Goal: Book appointment/travel/reservation

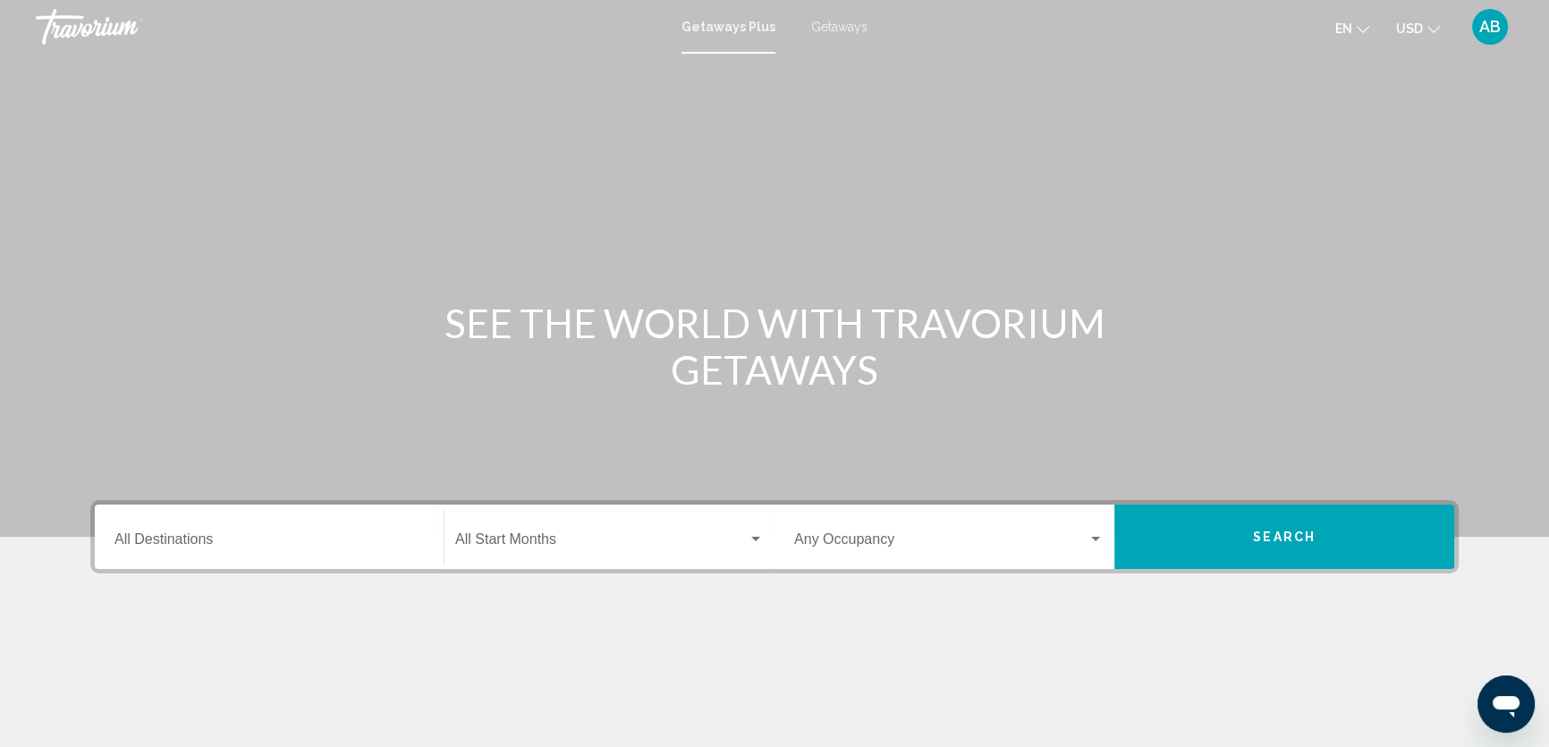
click at [162, 535] on input "Destination All Destinations" at bounding box center [268, 543] width 309 height 16
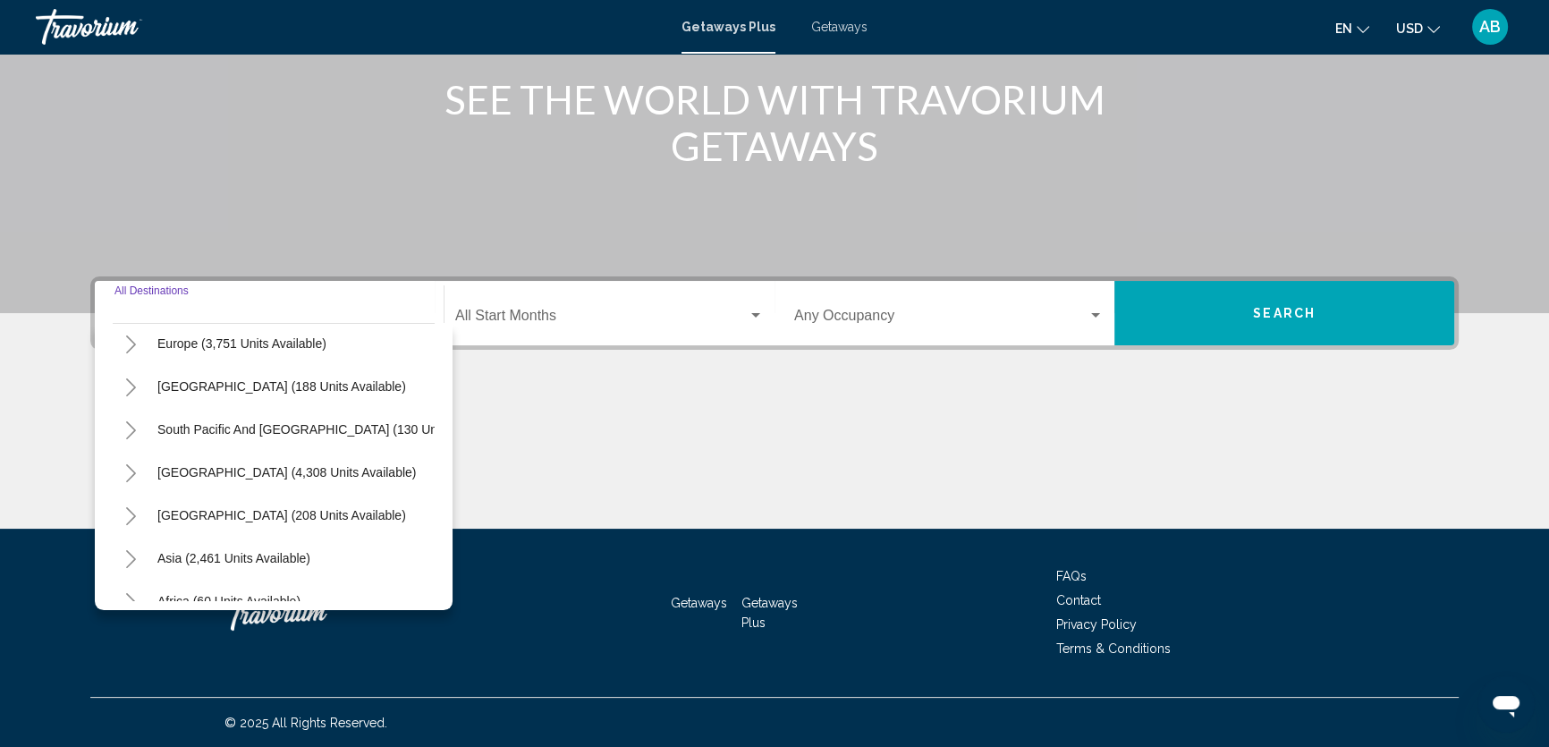
scroll to position [301, 0]
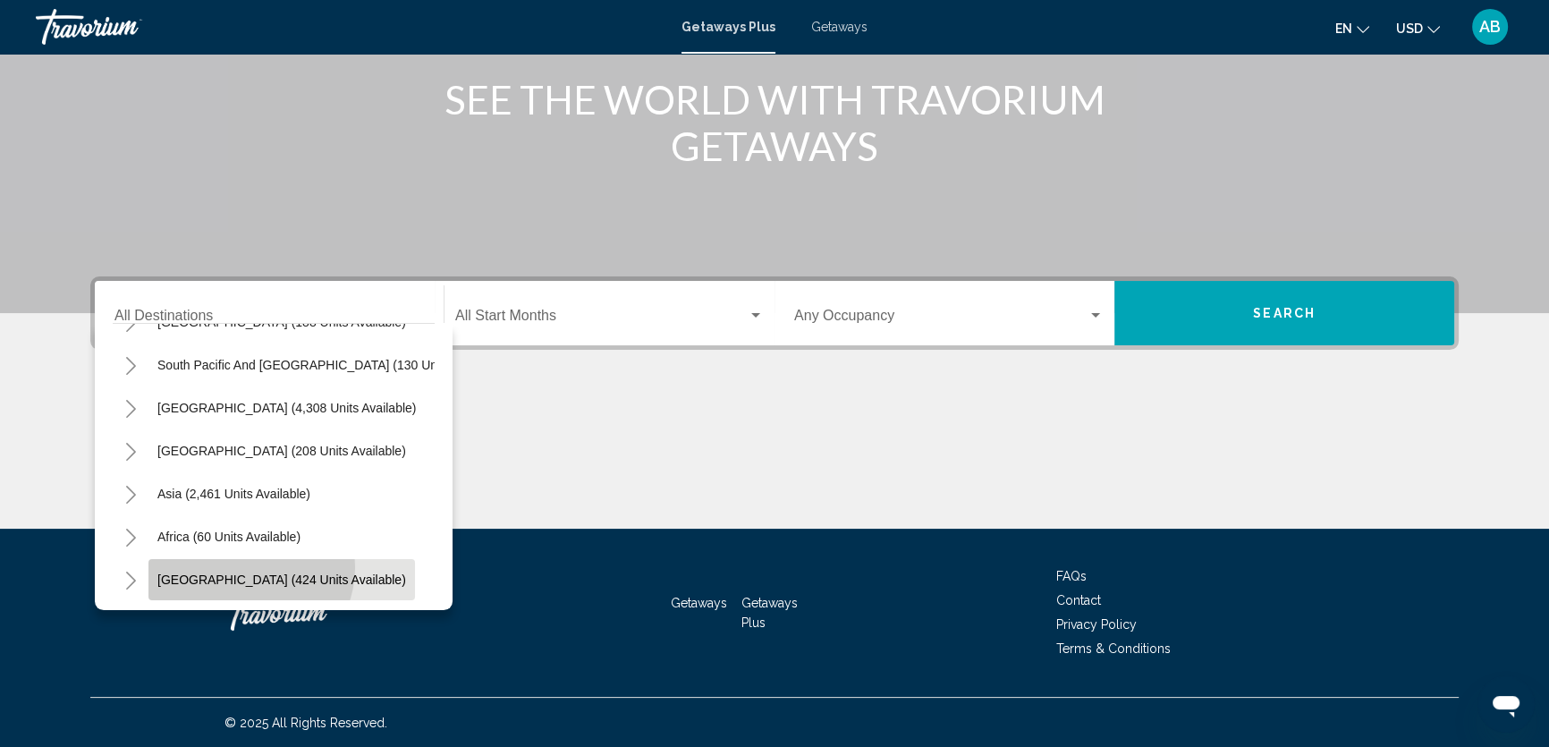
click at [249, 559] on button "[GEOGRAPHIC_DATA] (424 units available)" at bounding box center [281, 579] width 266 height 41
type input "**********"
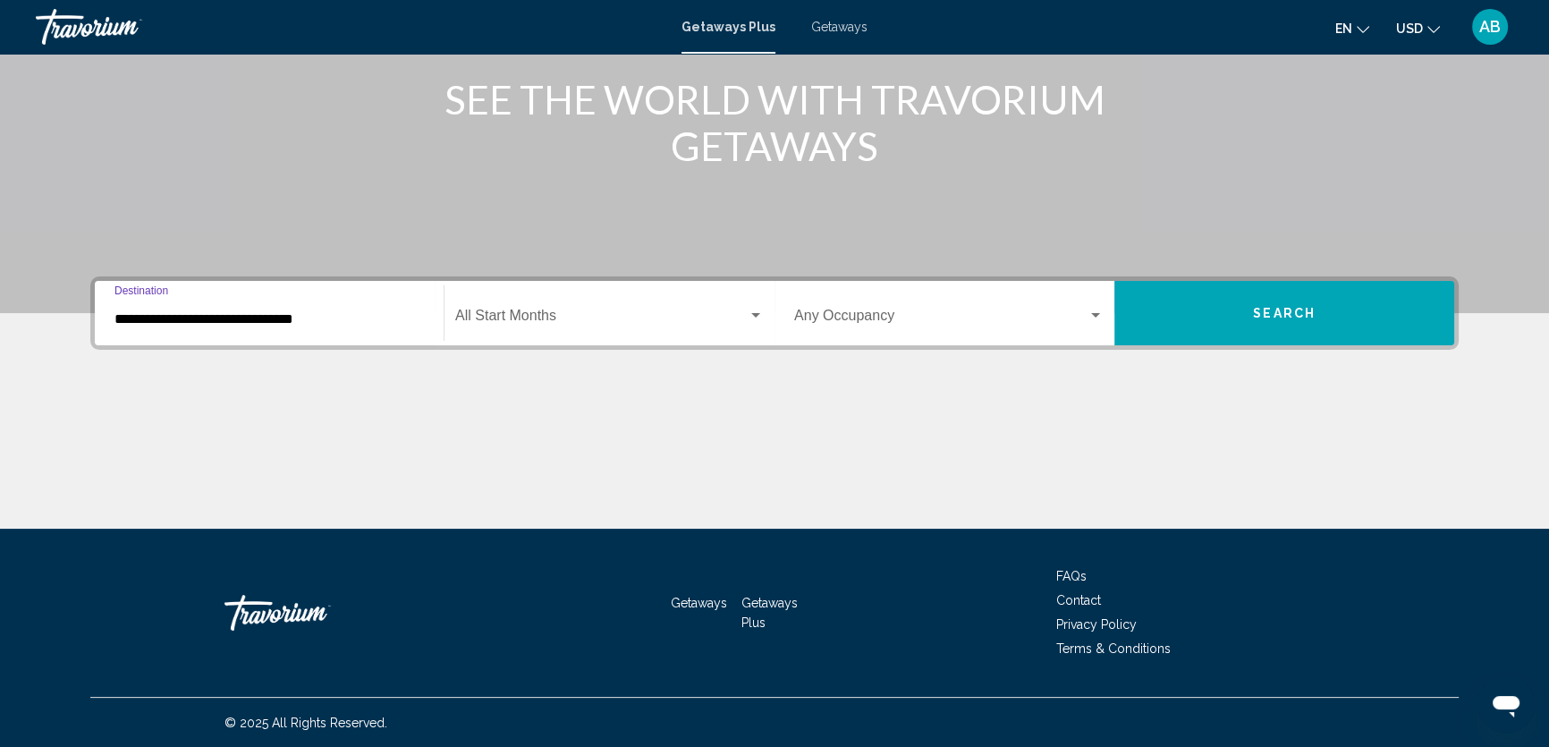
click at [570, 316] on span "Search widget" at bounding box center [601, 319] width 292 height 16
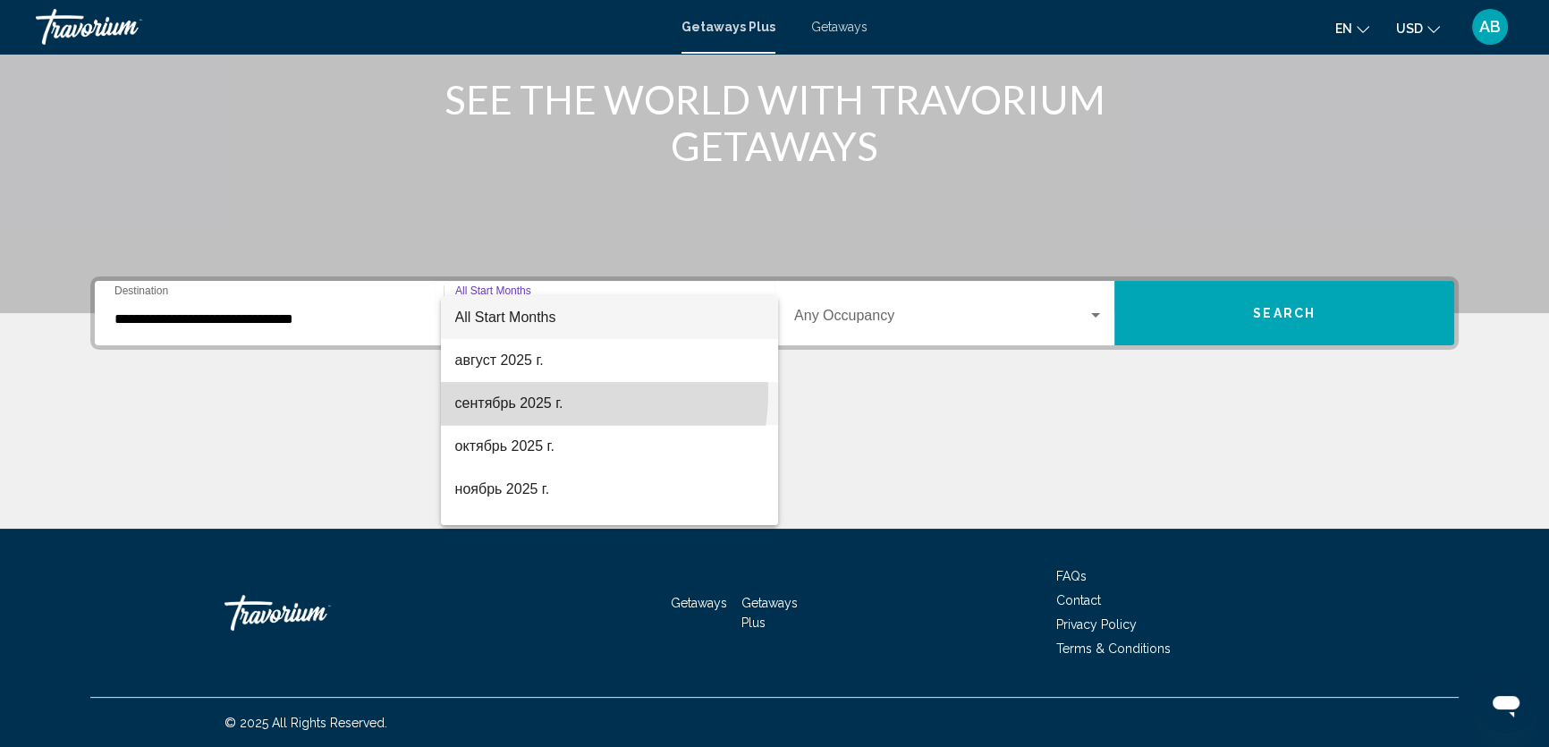
click at [550, 393] on span "сентябрь 2025 г." at bounding box center [609, 403] width 308 height 43
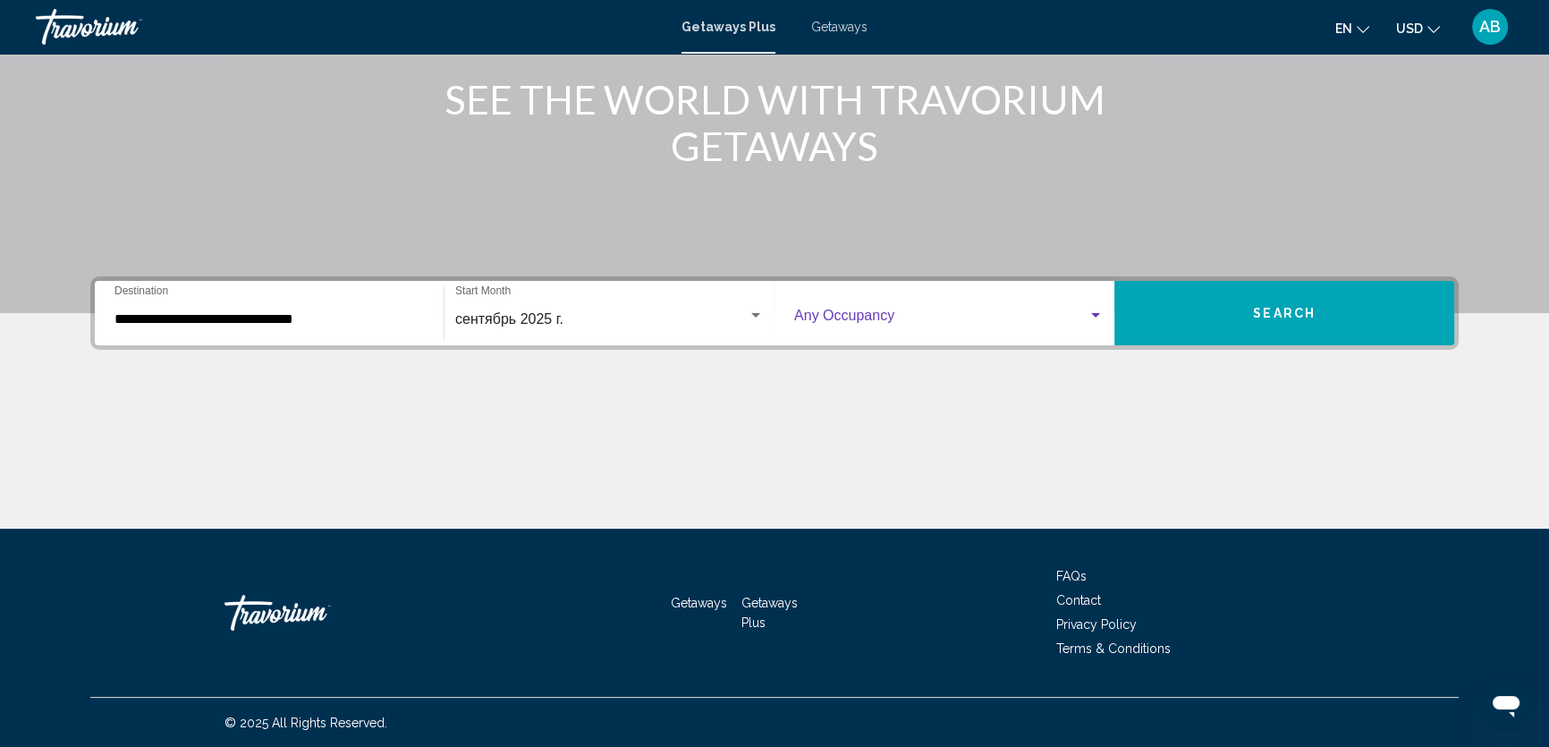
click at [928, 313] on span "Search widget" at bounding box center [940, 319] width 293 height 16
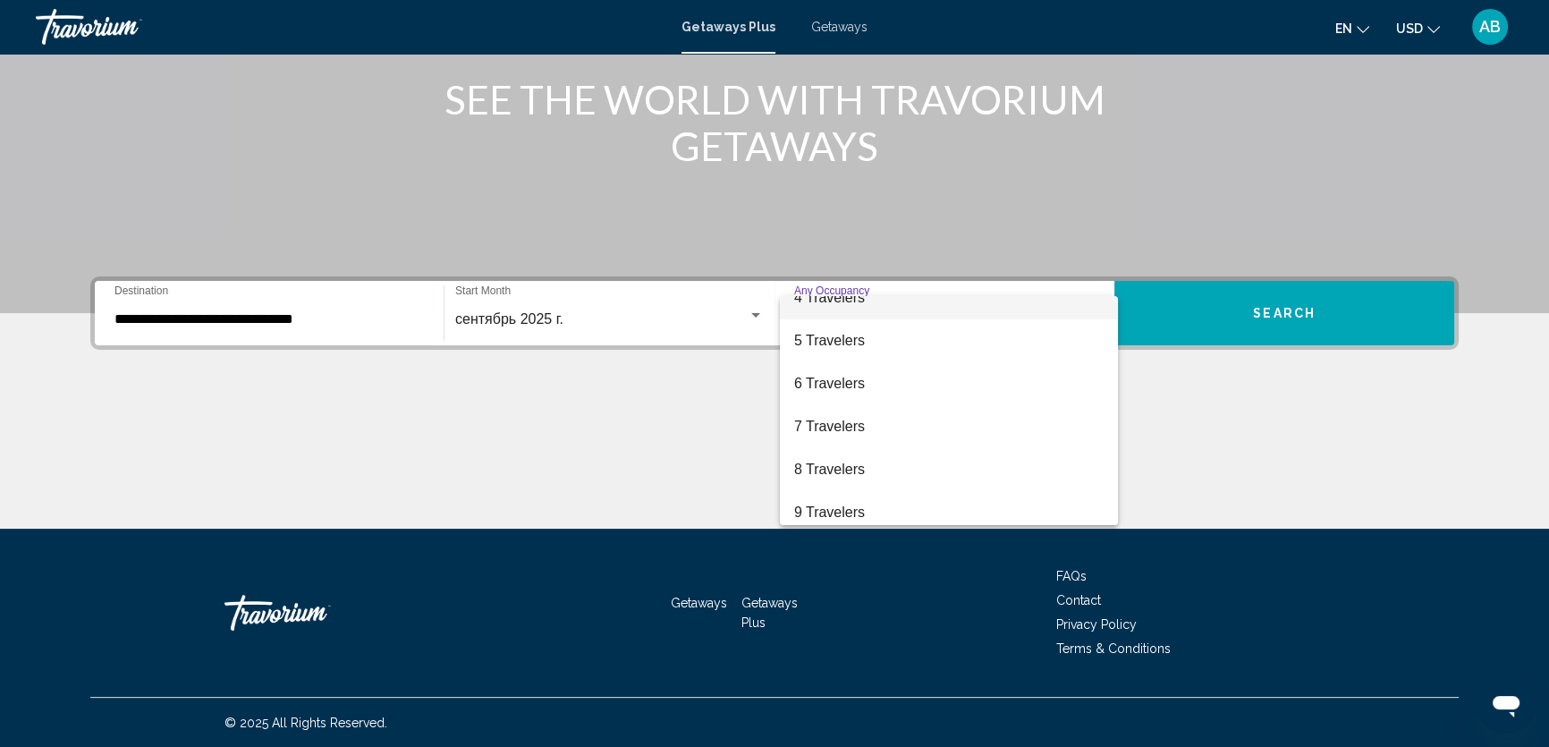
scroll to position [162, 0]
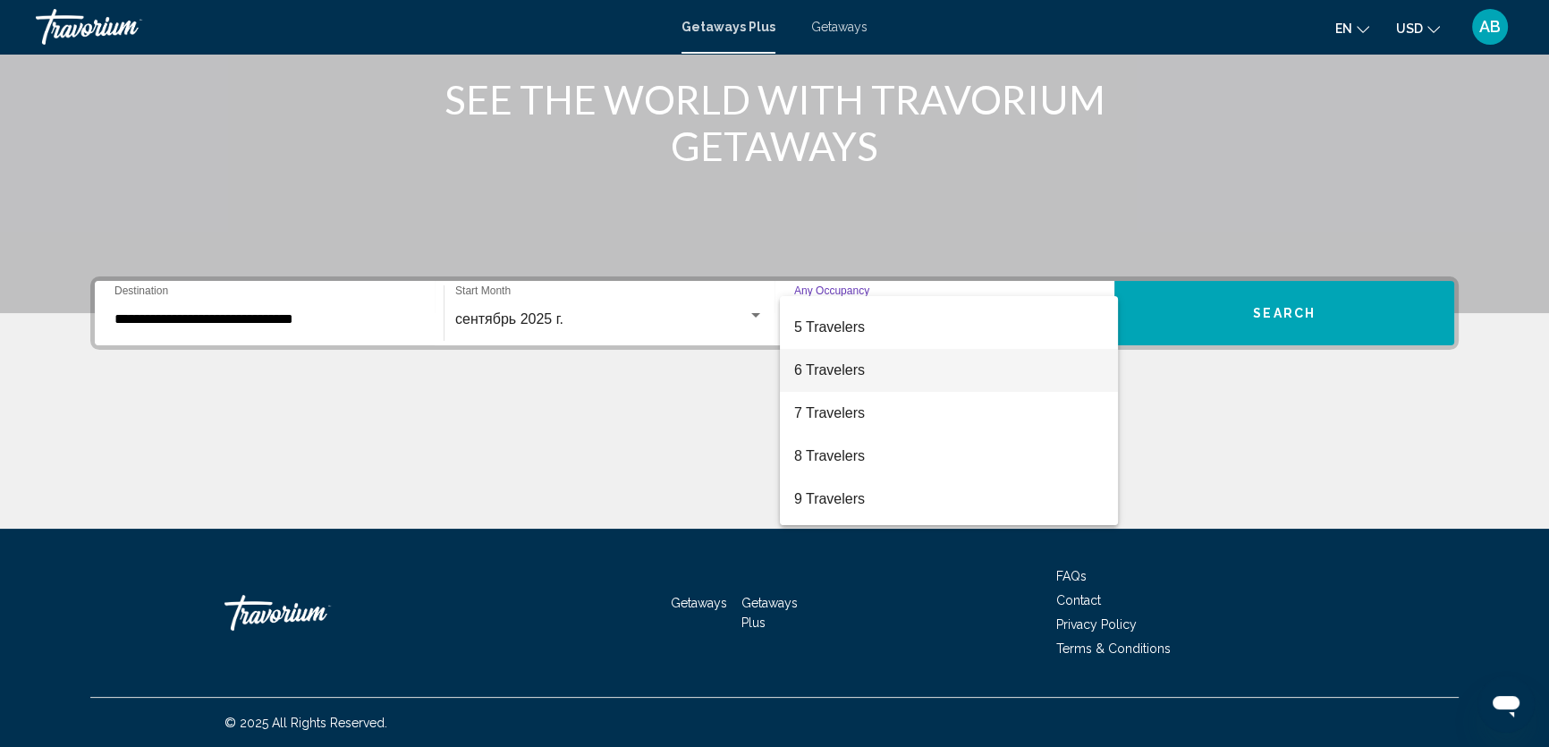
click at [881, 376] on span "6 Travelers" at bounding box center [948, 370] width 309 height 43
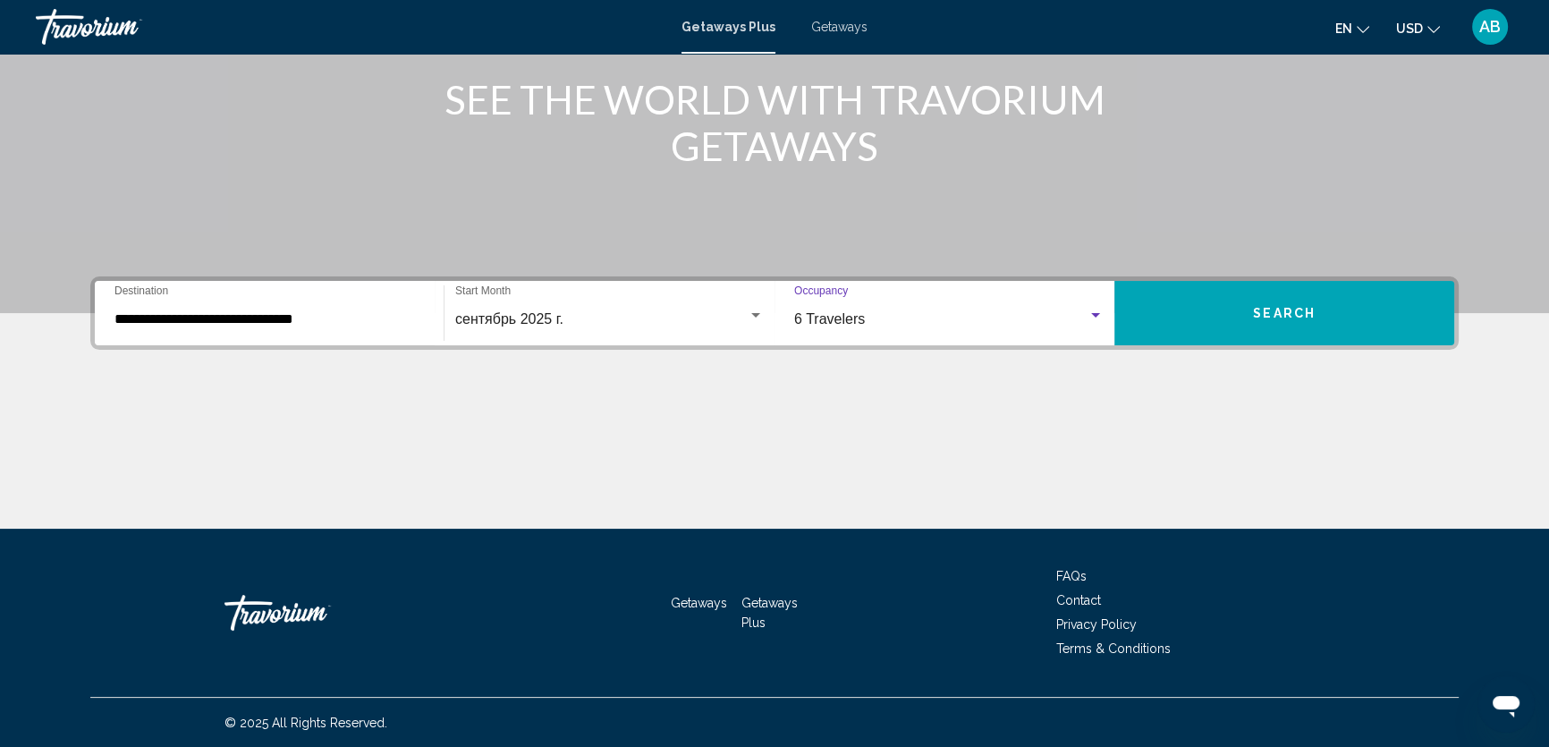
click at [1317, 315] on button "Search" at bounding box center [1284, 313] width 340 height 64
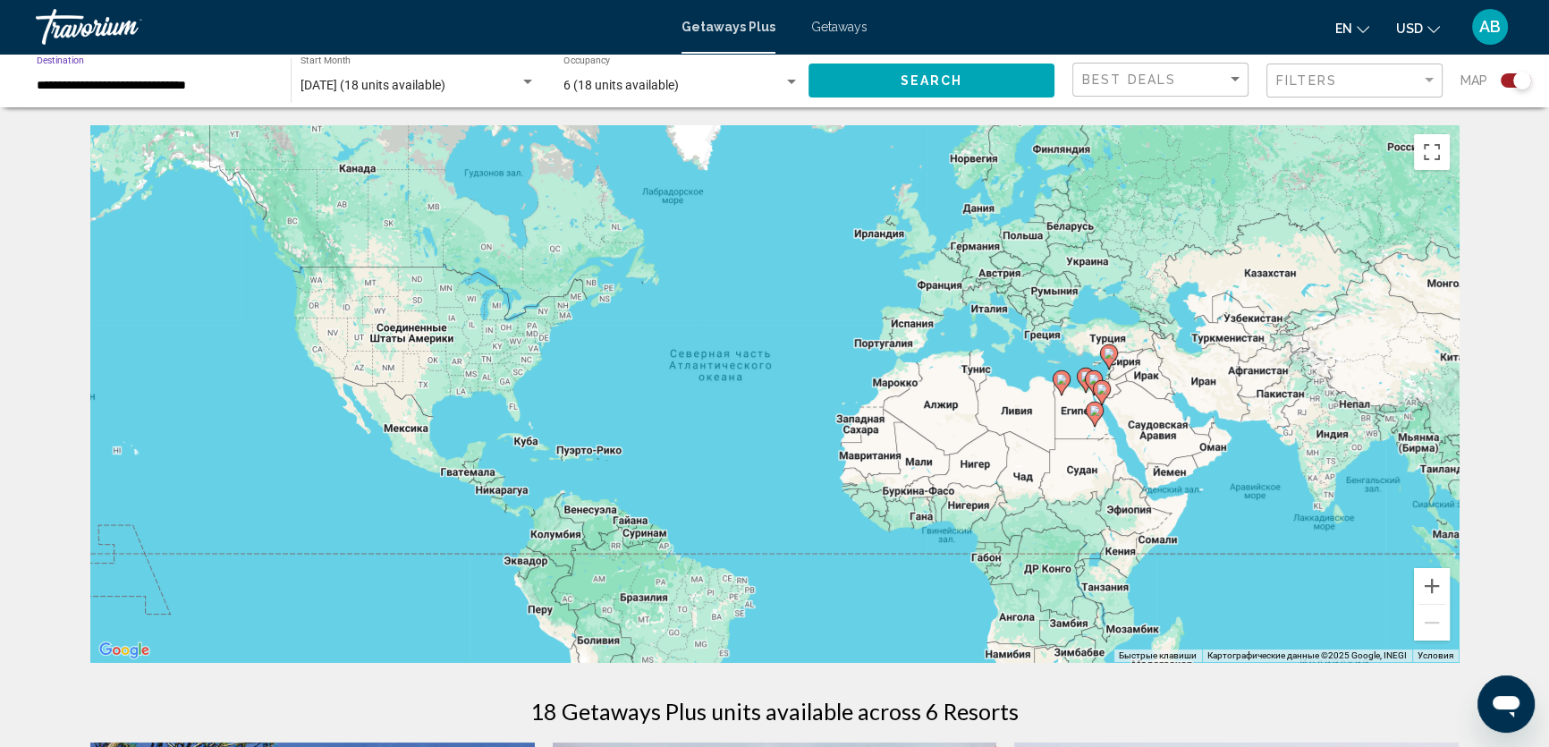
click at [76, 90] on input "**********" at bounding box center [155, 86] width 236 height 14
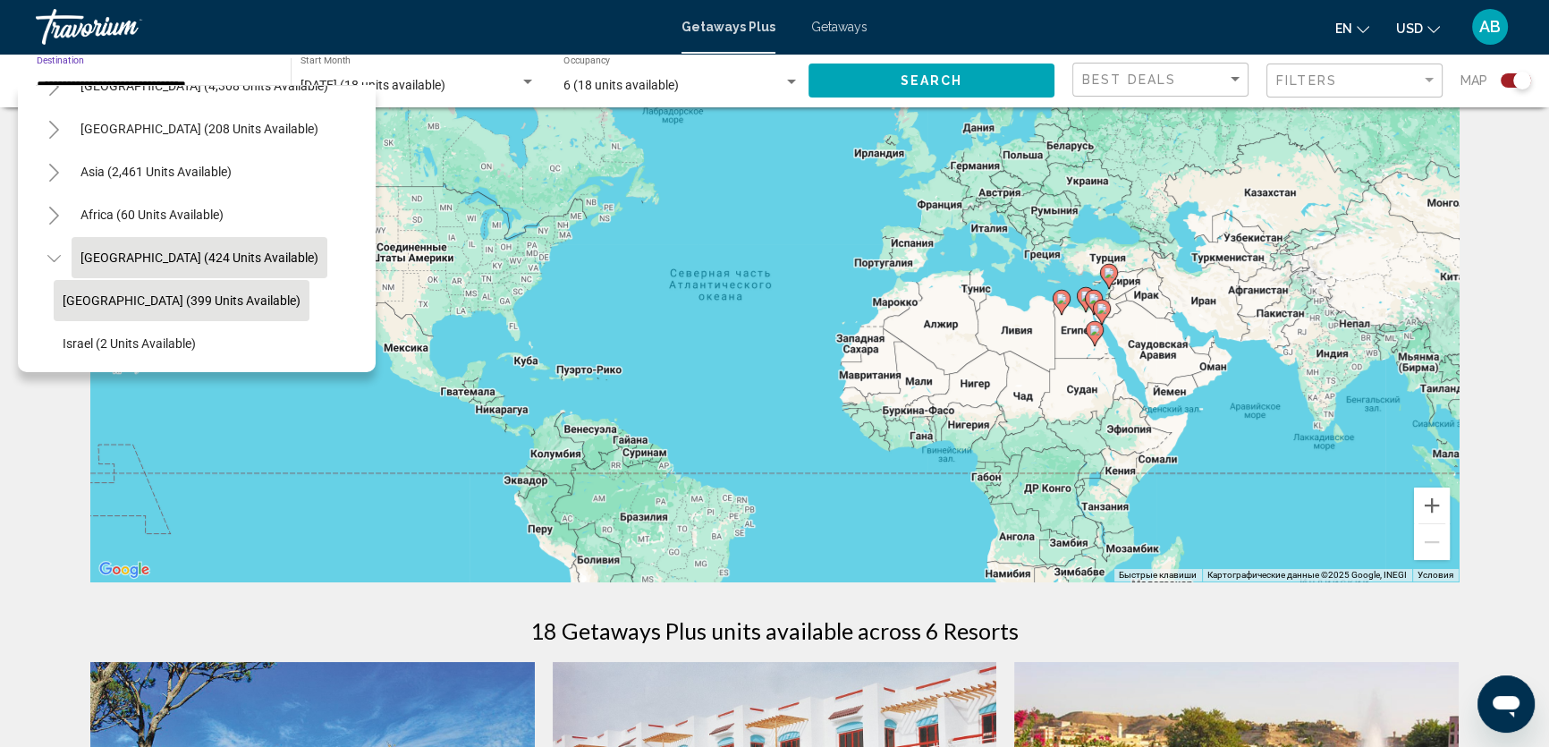
scroll to position [349, 0]
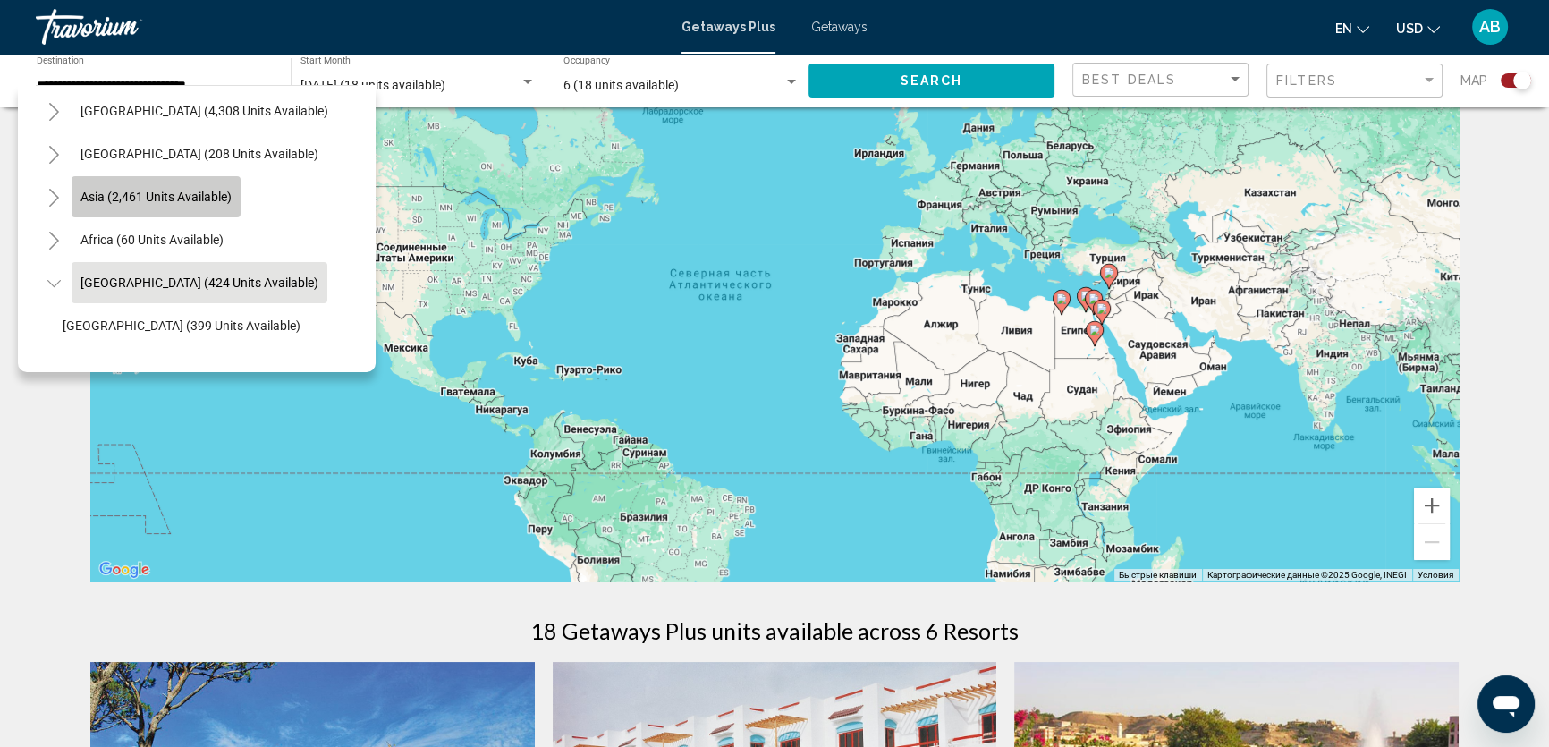
click at [115, 205] on button "Asia (2,461 units available)" at bounding box center [156, 196] width 169 height 41
type input "**********"
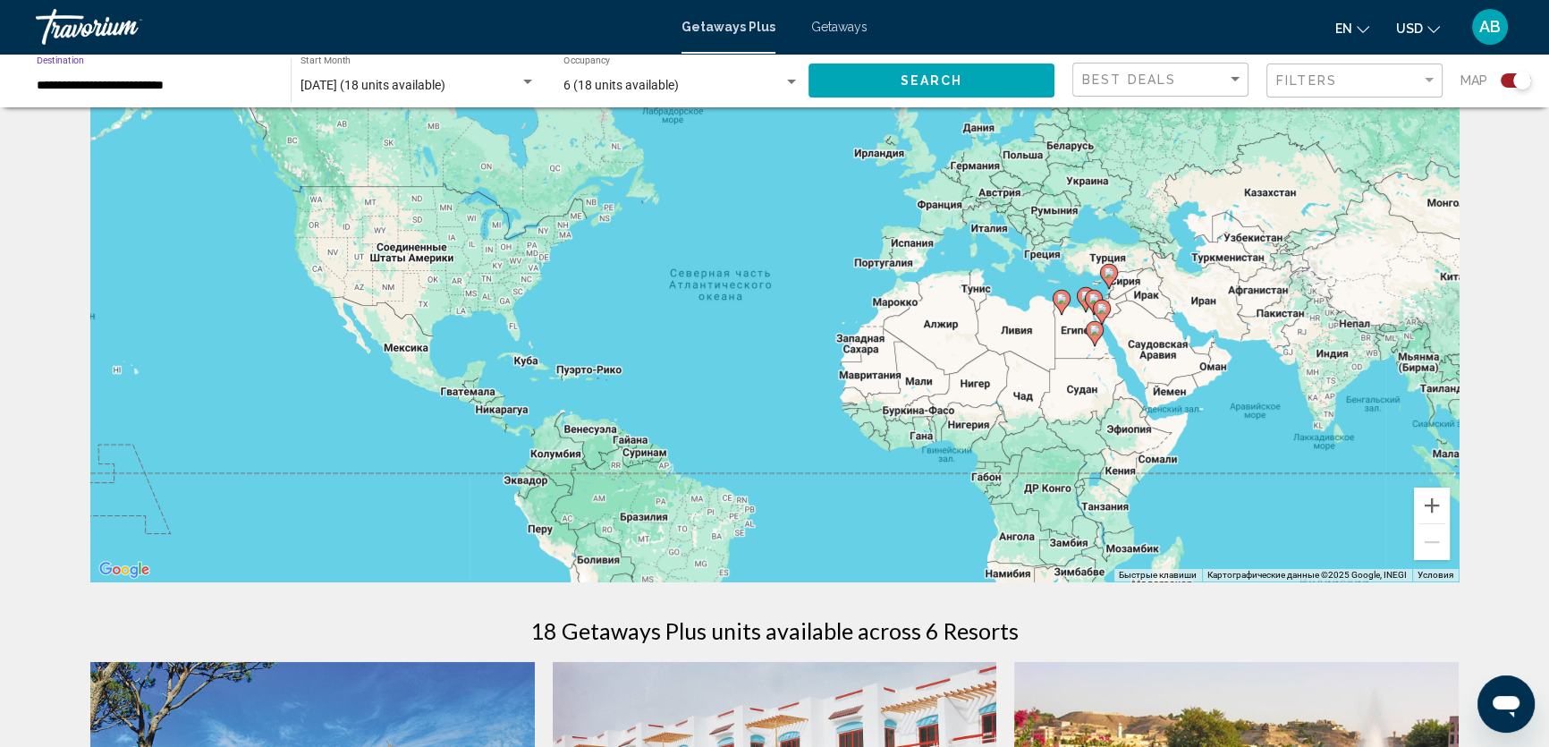
click at [965, 90] on button "Search" at bounding box center [931, 79] width 246 height 33
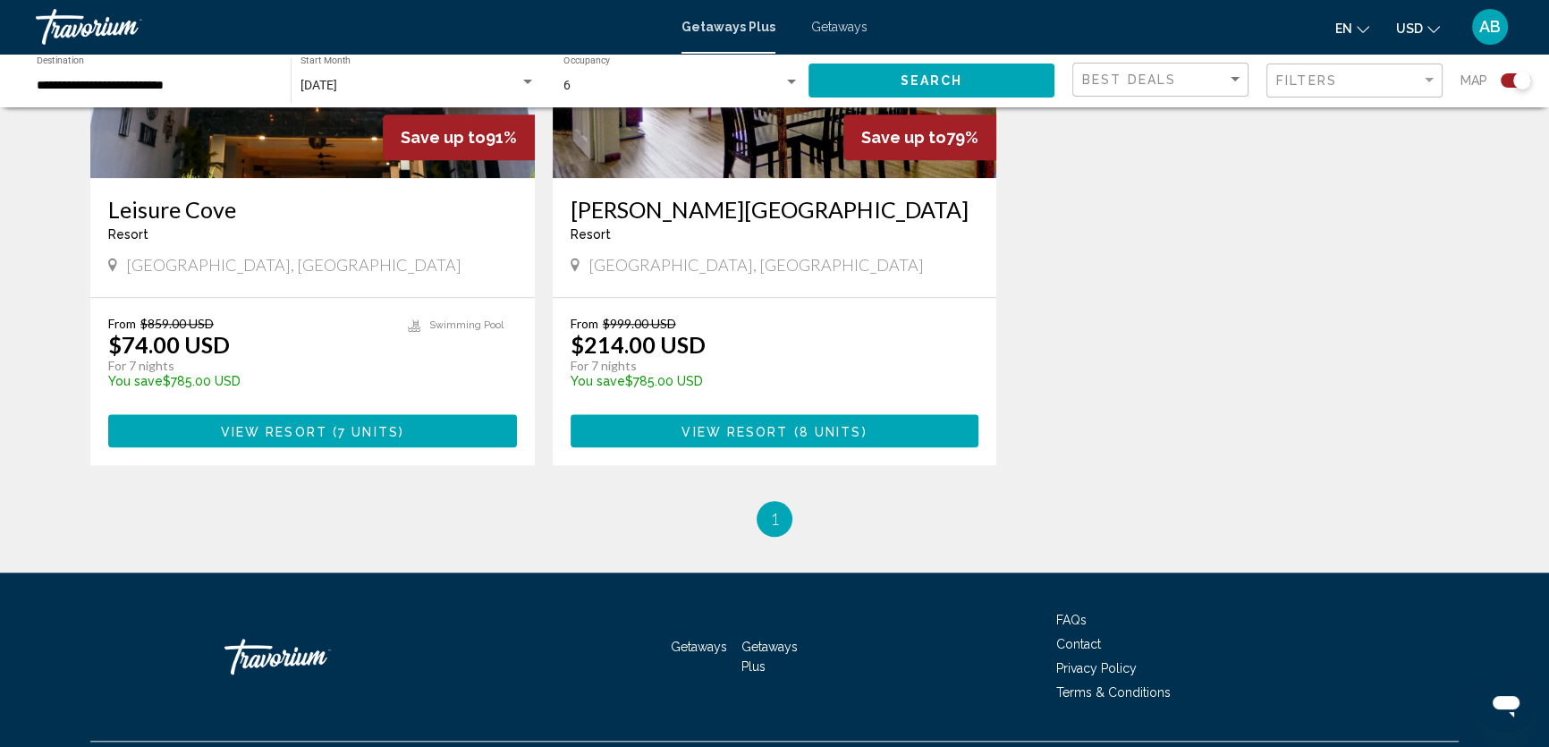
scroll to position [2112, 0]
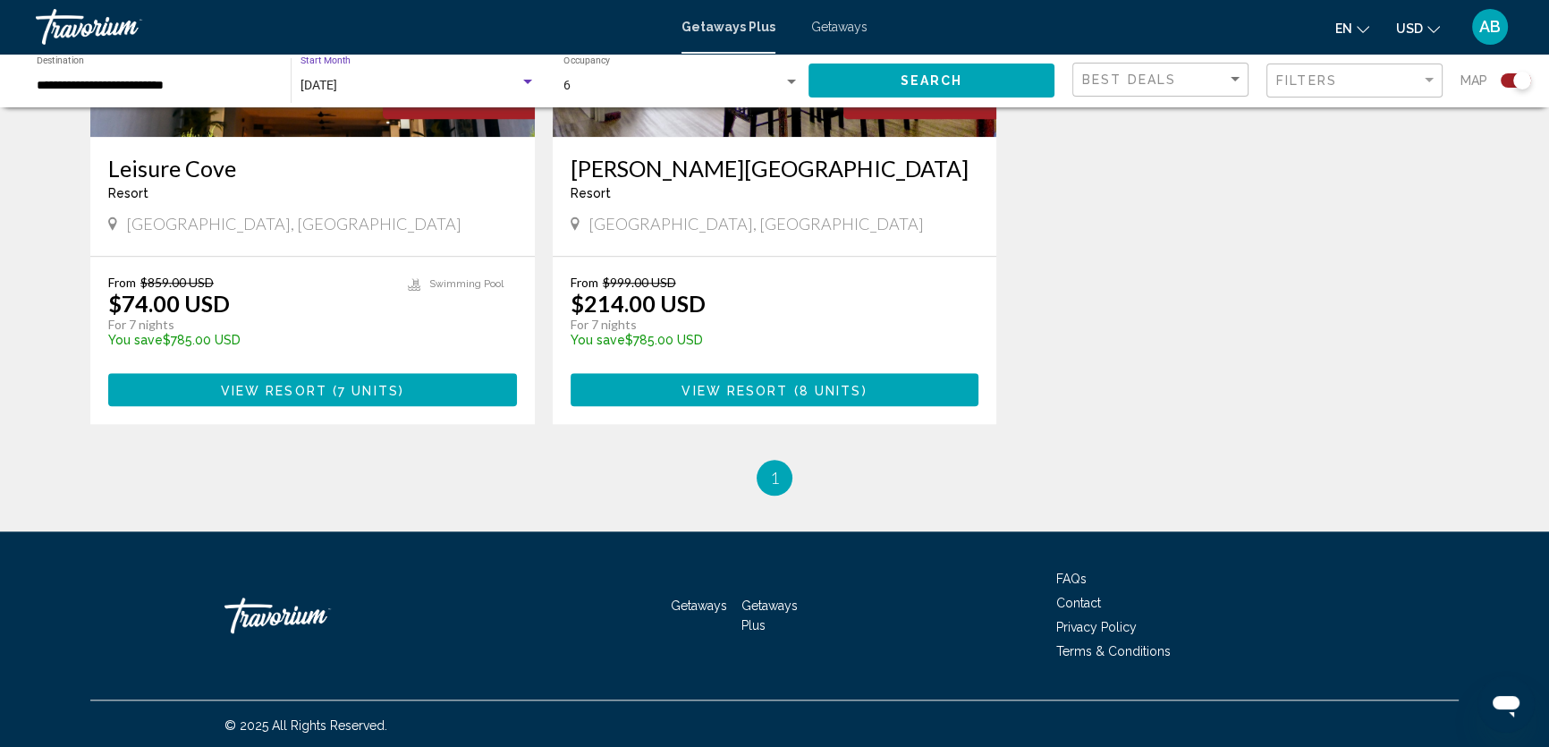
click at [412, 81] on div "[DATE]" at bounding box center [409, 86] width 219 height 14
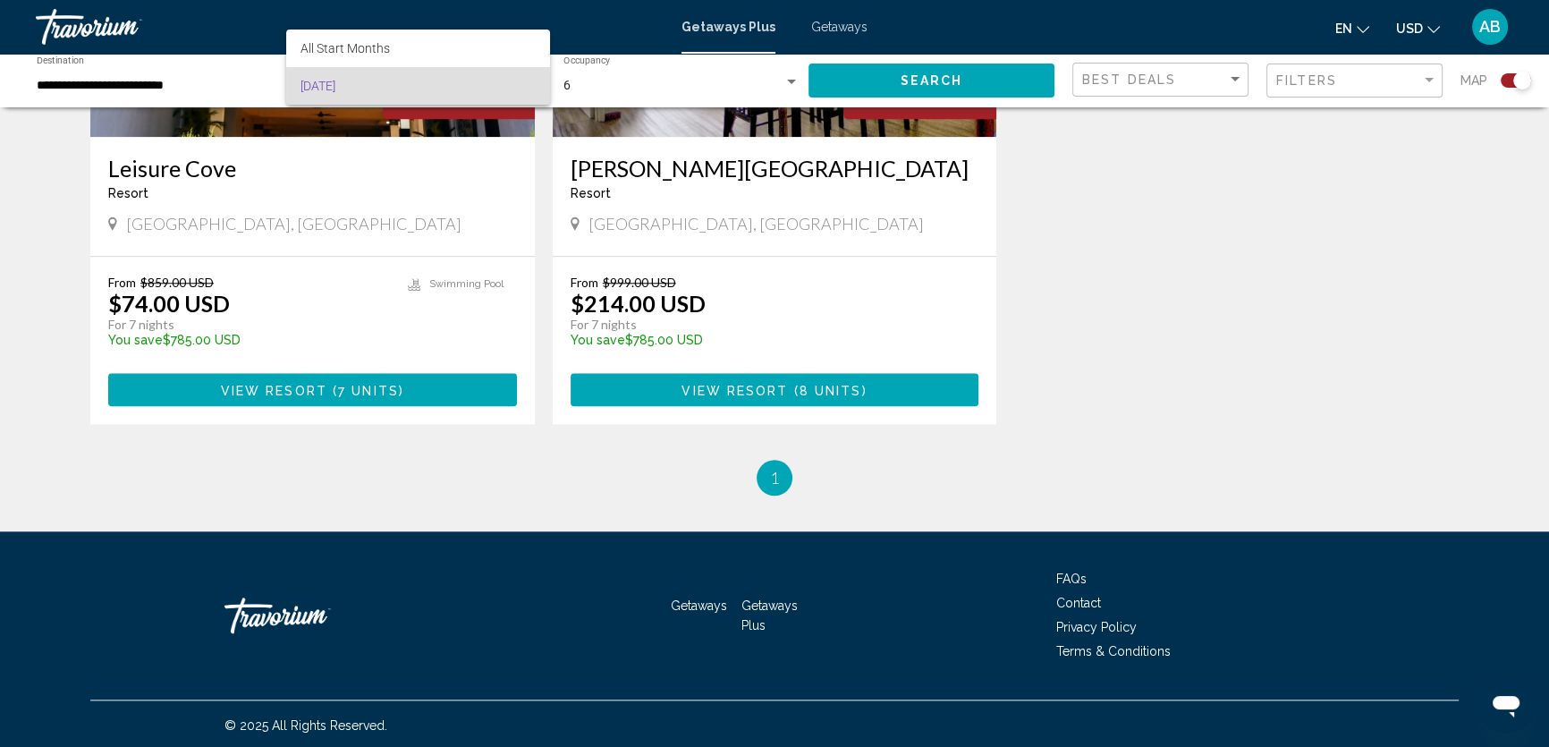
click at [412, 81] on span "[DATE]" at bounding box center [417, 86] width 235 height 38
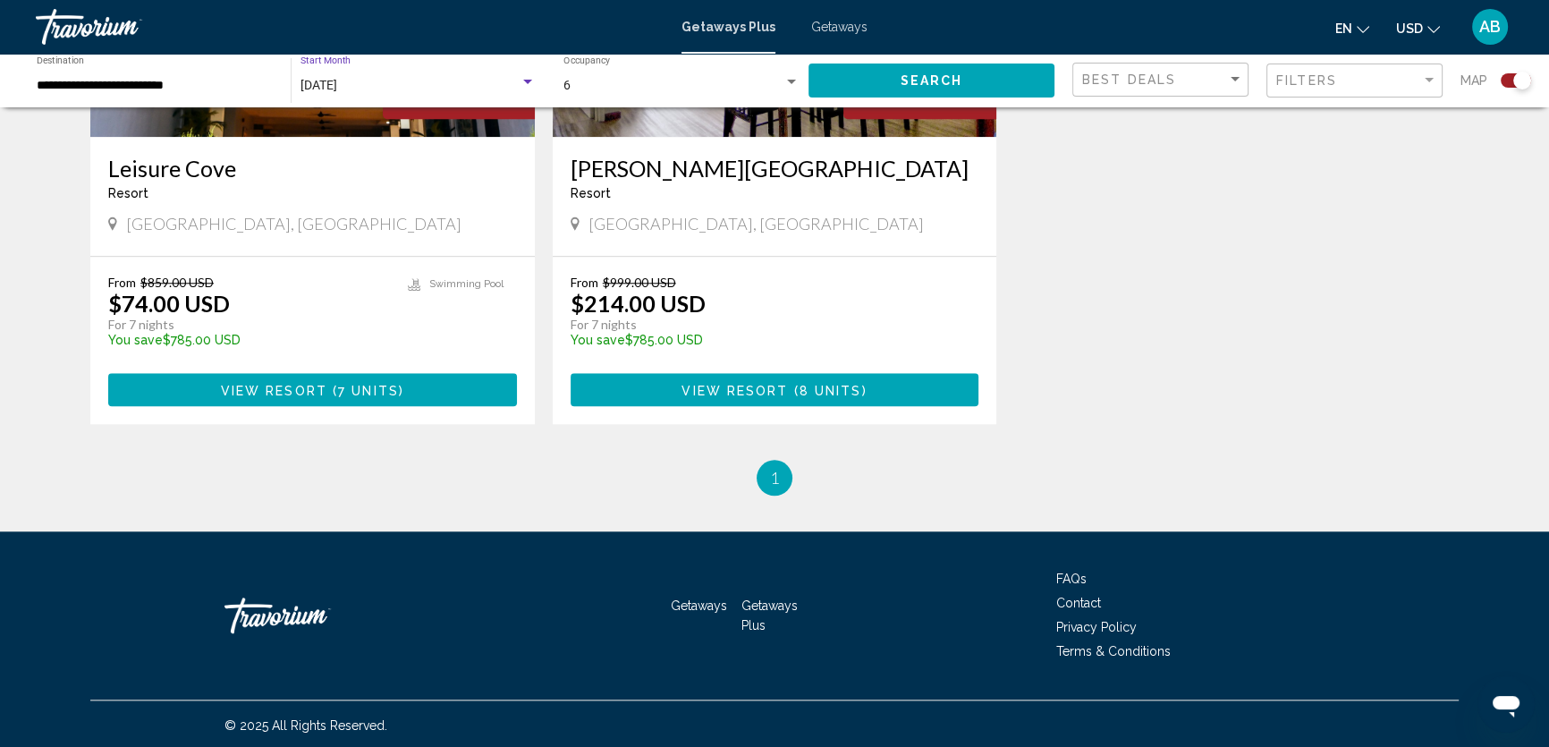
click at [412, 81] on div "[DATE]" at bounding box center [409, 86] width 219 height 14
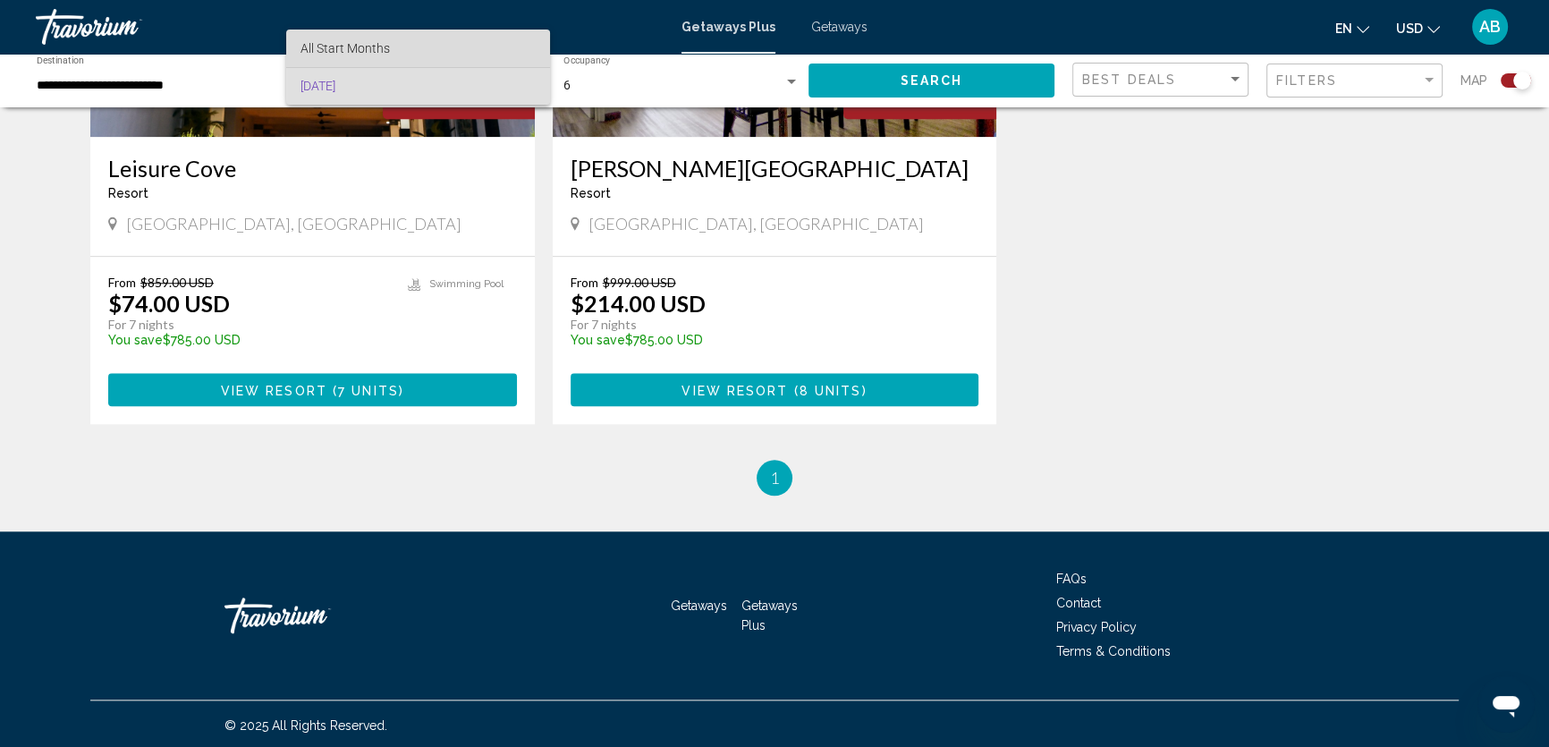
click at [416, 53] on span "All Start Months" at bounding box center [417, 49] width 235 height 38
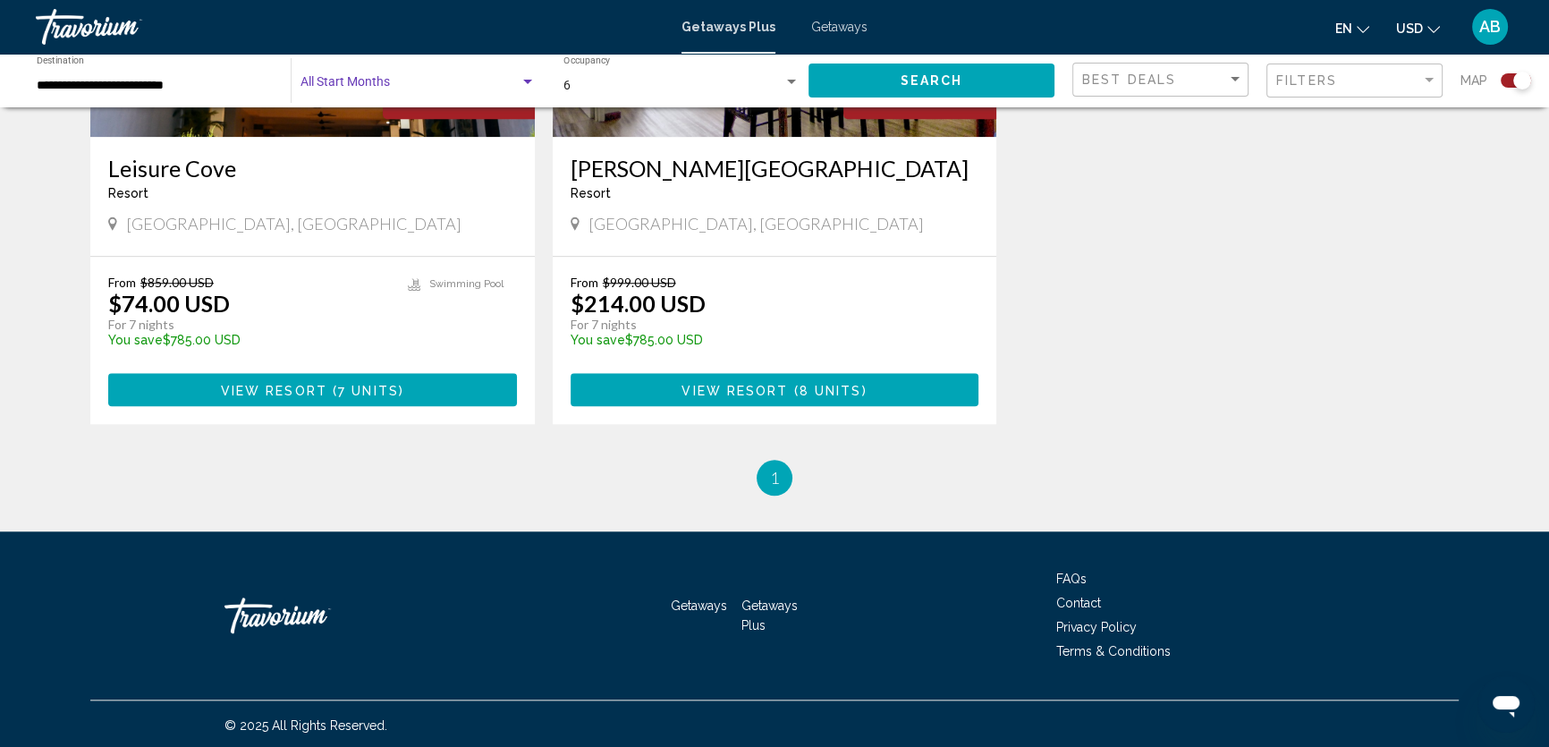
click at [529, 75] on div "Search widget" at bounding box center [527, 82] width 16 height 14
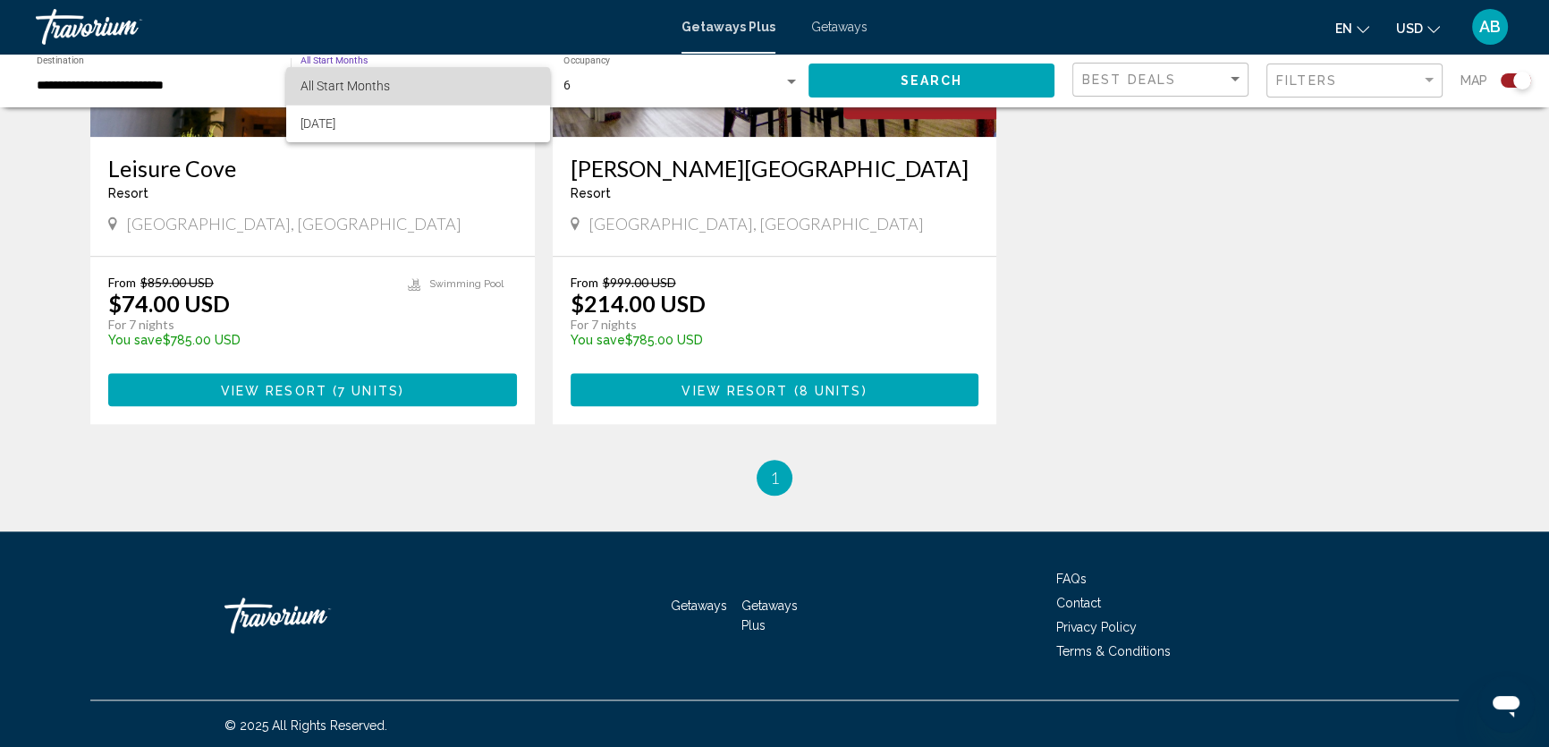
click at [402, 85] on span "All Start Months" at bounding box center [417, 86] width 235 height 38
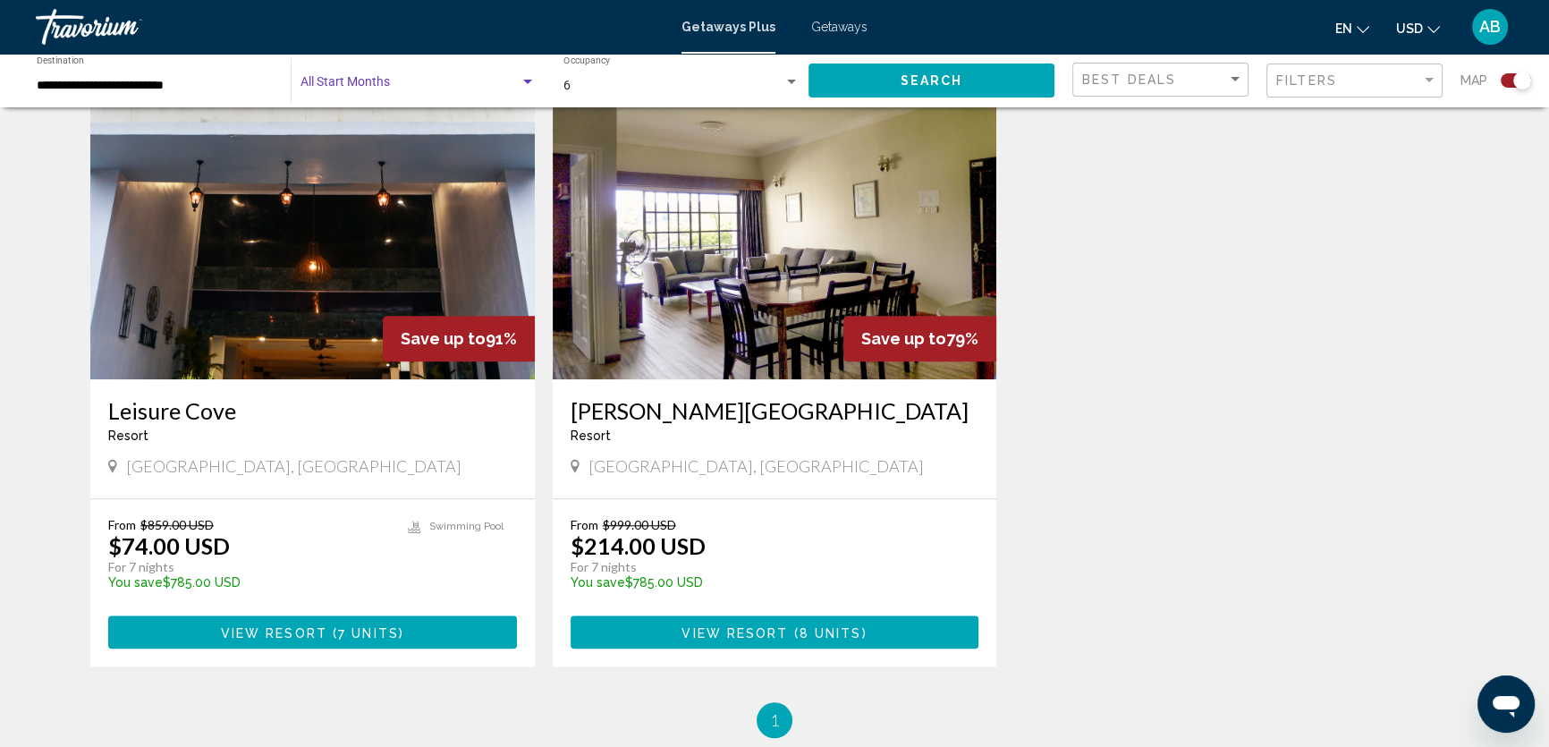
scroll to position [1869, 0]
click at [500, 100] on div "Start Month All Start Months" at bounding box center [417, 80] width 235 height 49
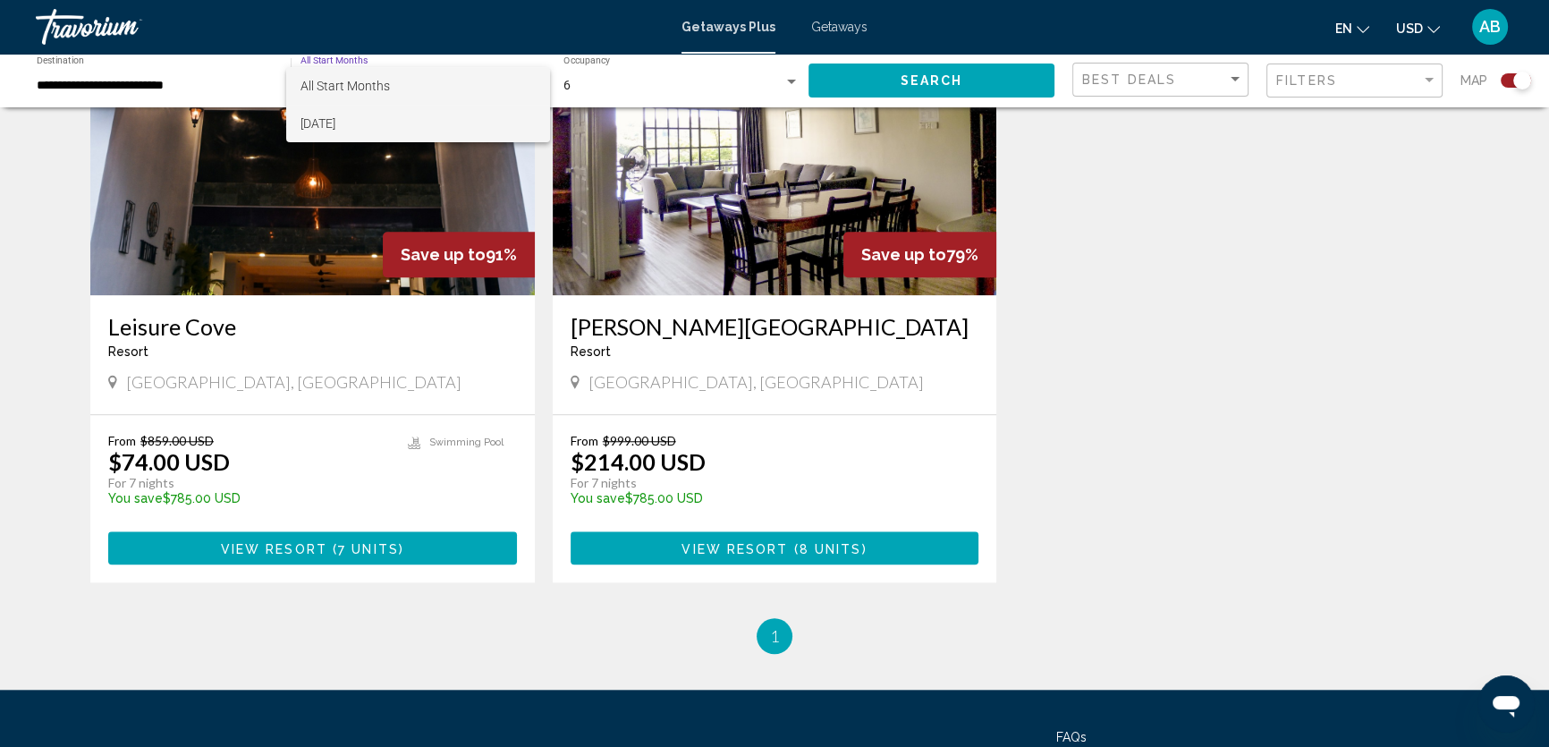
scroll to position [2031, 0]
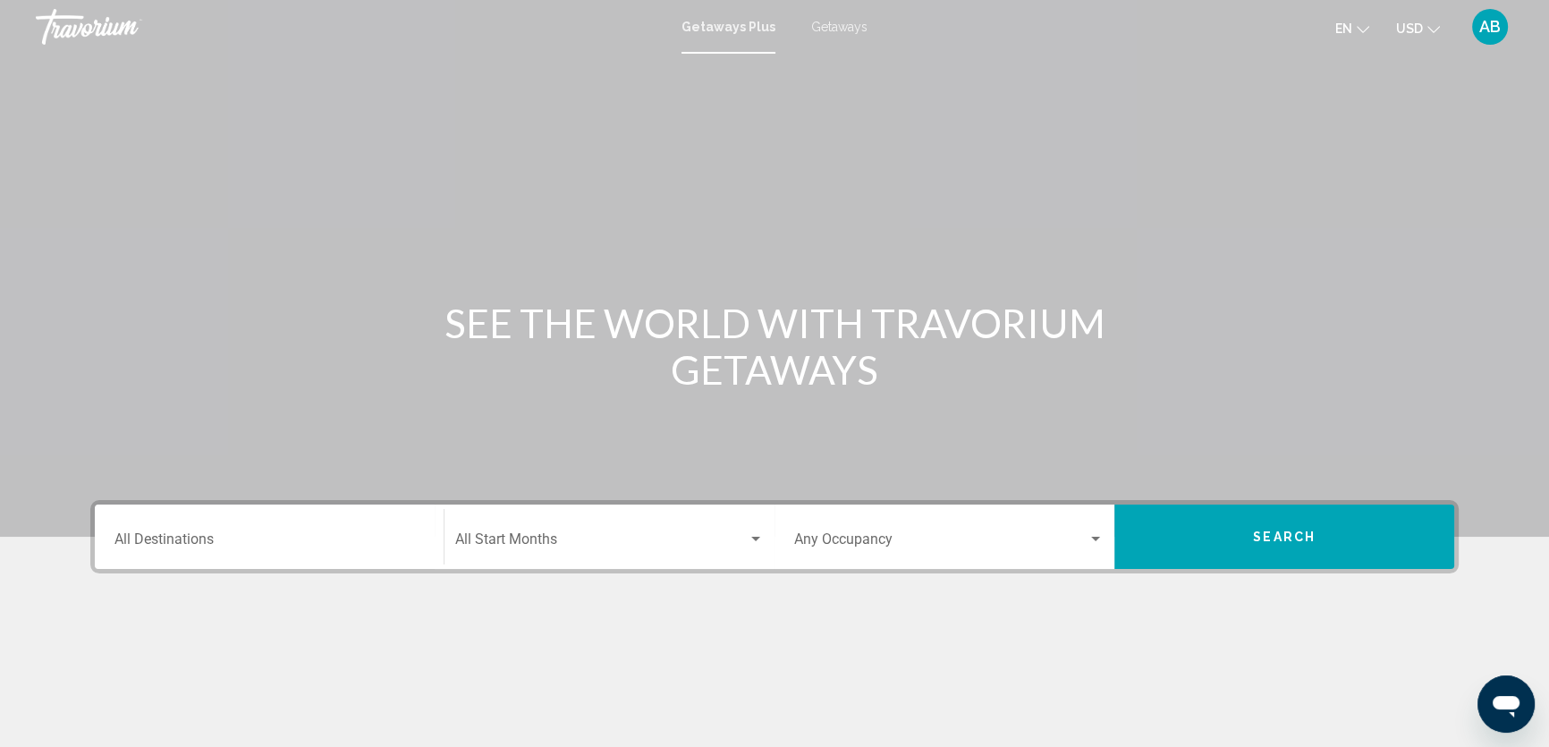
click at [368, 536] on input "Destination All Destinations" at bounding box center [268, 543] width 309 height 16
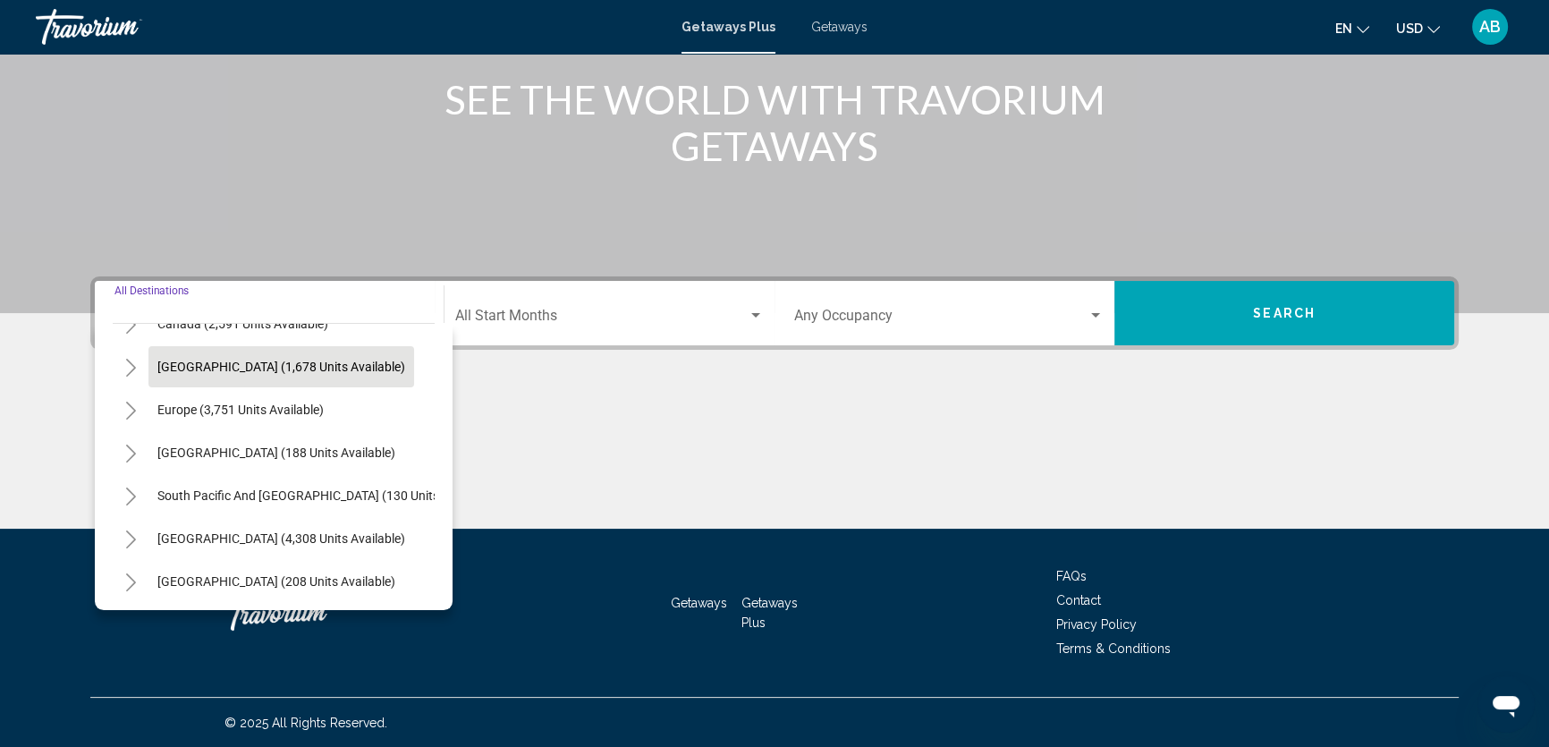
scroll to position [301, 0]
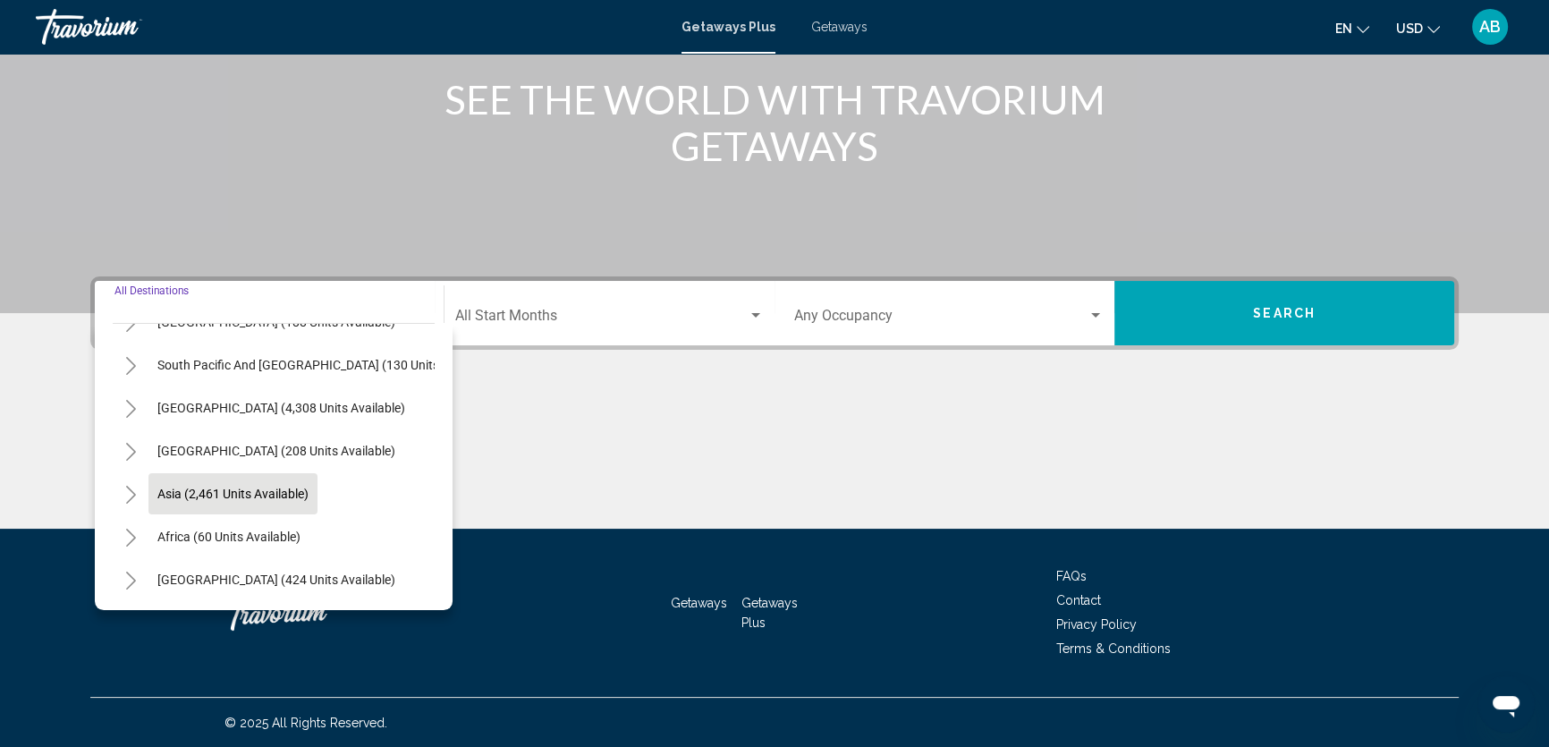
click at [270, 488] on button "Asia (2,461 units available)" at bounding box center [232, 493] width 169 height 41
type input "**********"
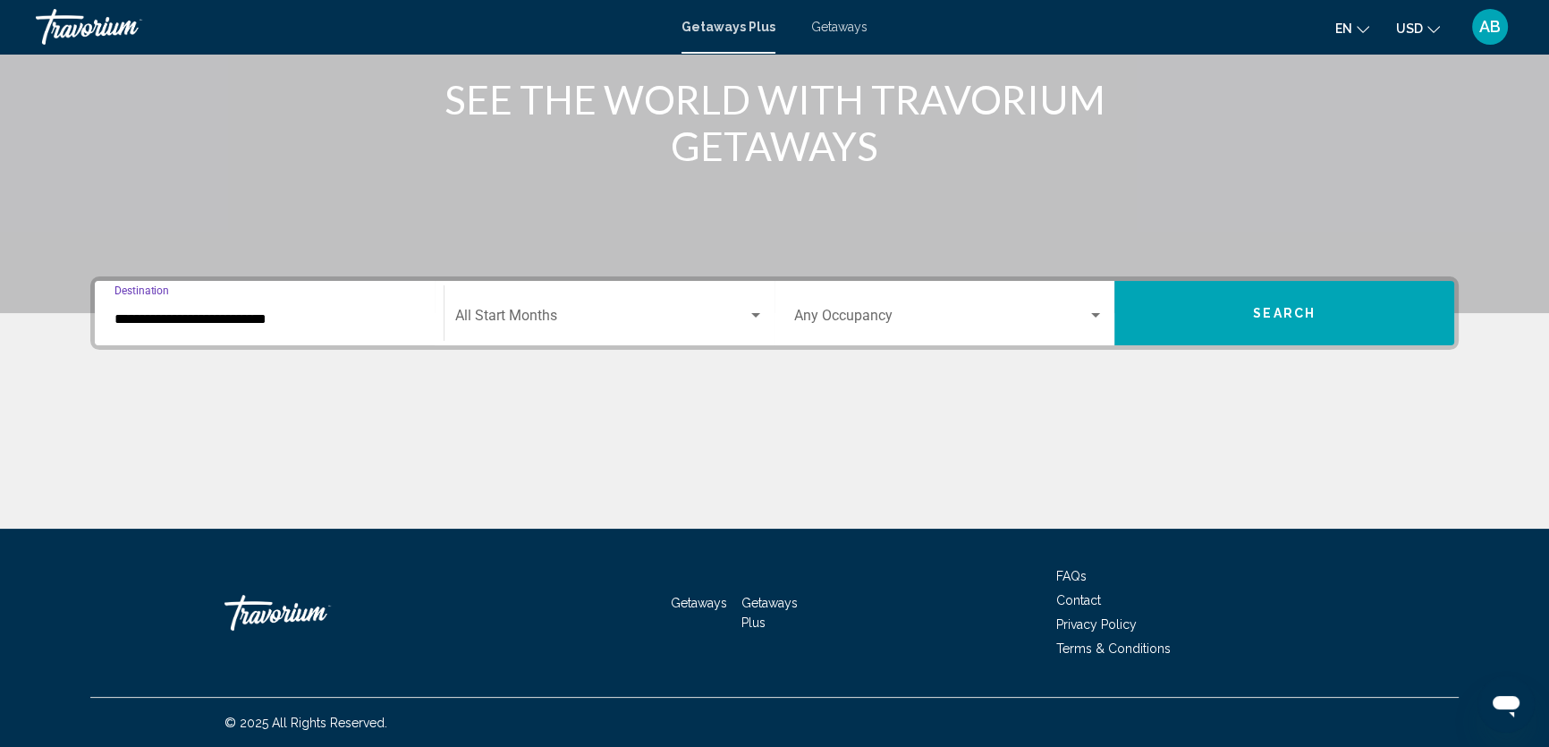
click at [621, 314] on span "Search widget" at bounding box center [601, 319] width 292 height 16
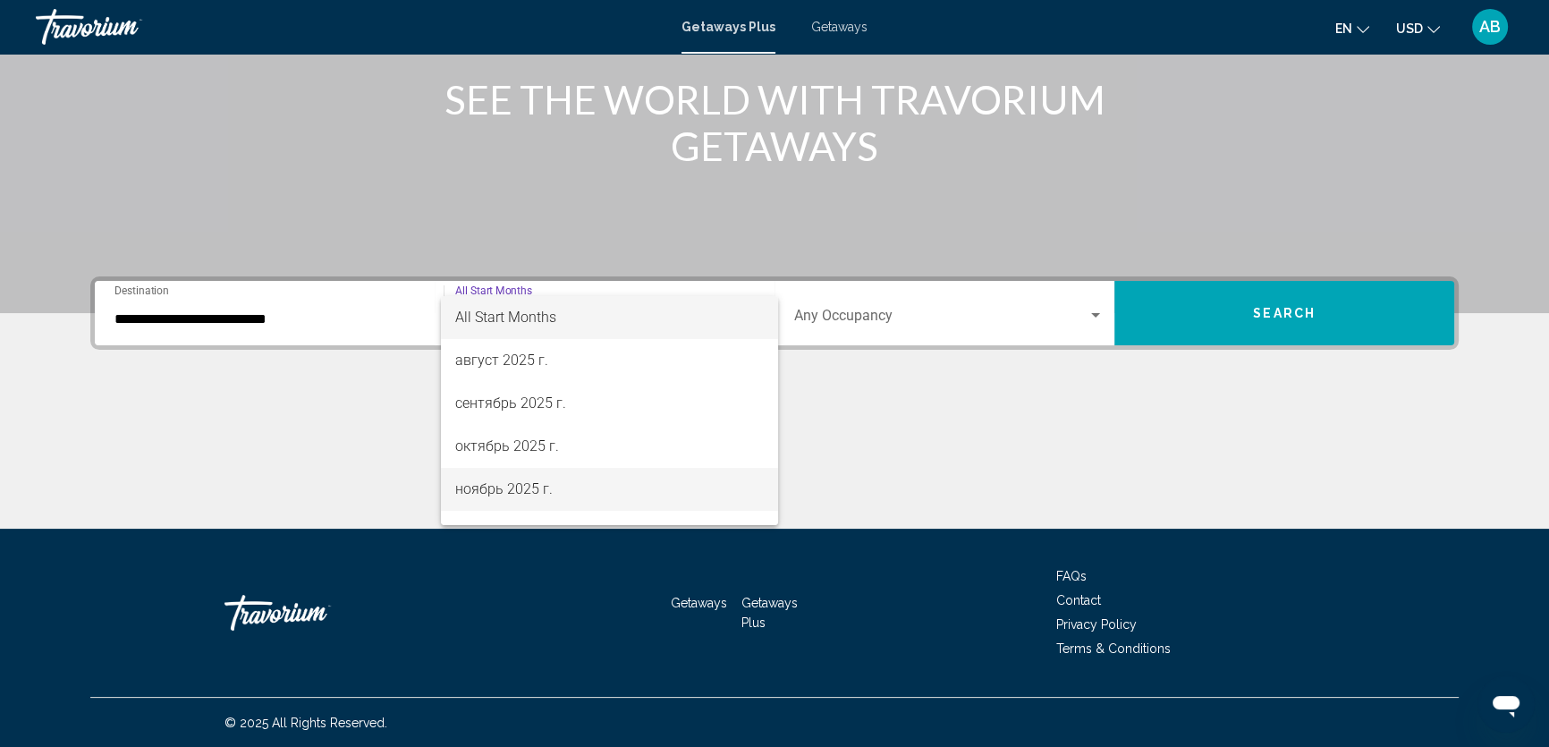
click at [535, 488] on span "ноябрь 2025 г." at bounding box center [609, 489] width 308 height 43
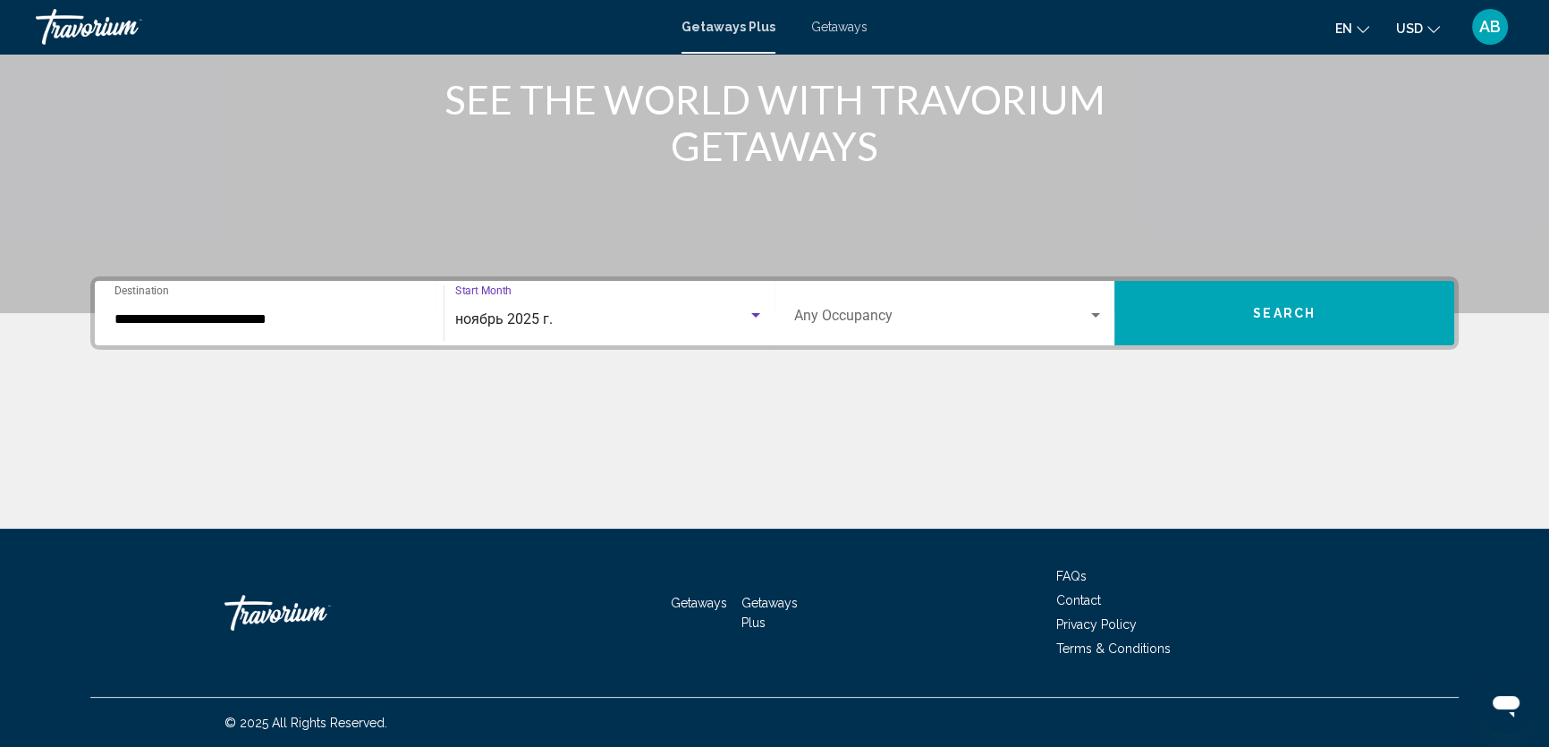
click at [885, 313] on span "Search widget" at bounding box center [940, 319] width 293 height 16
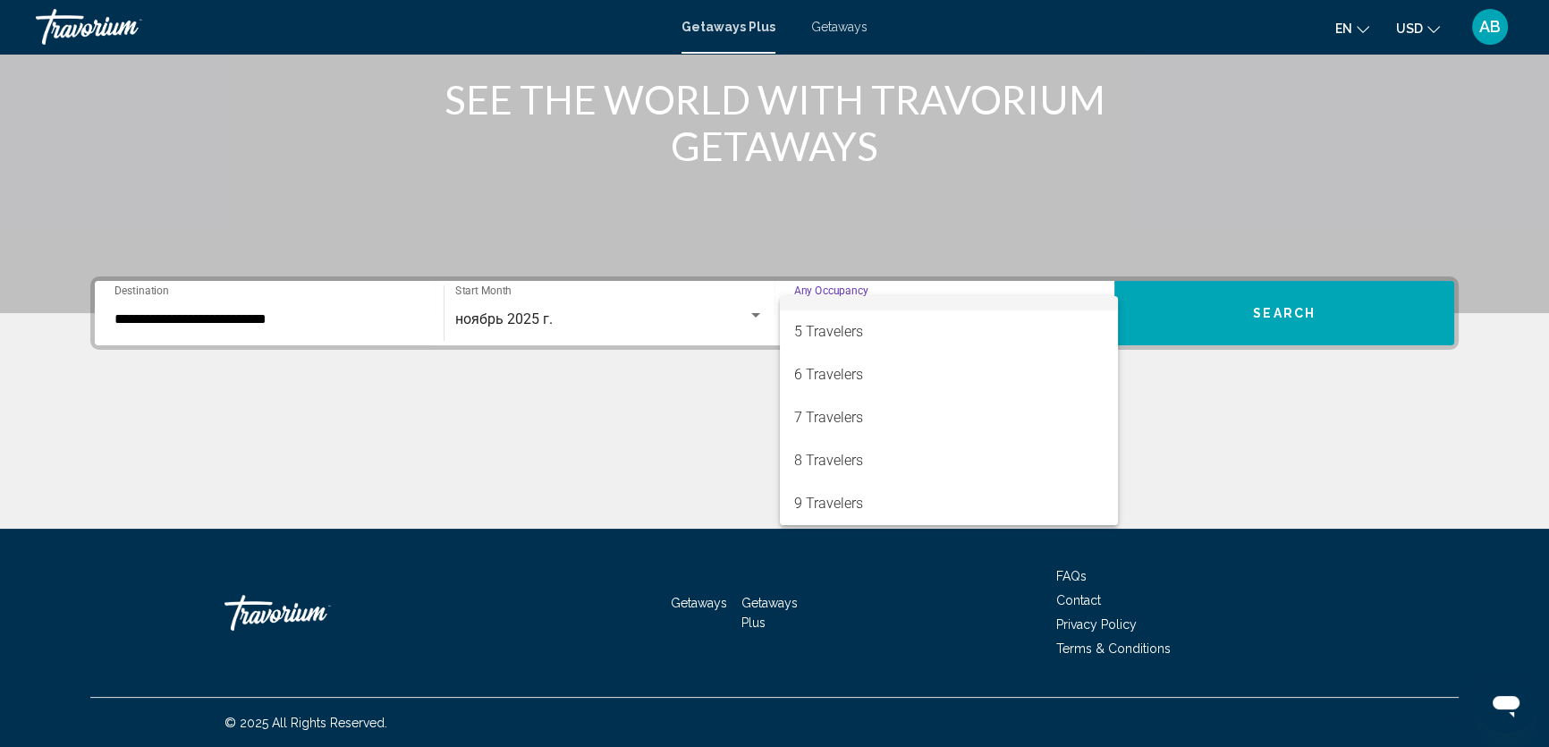
scroll to position [162, 0]
click at [874, 360] on span "6 Travelers" at bounding box center [948, 370] width 309 height 43
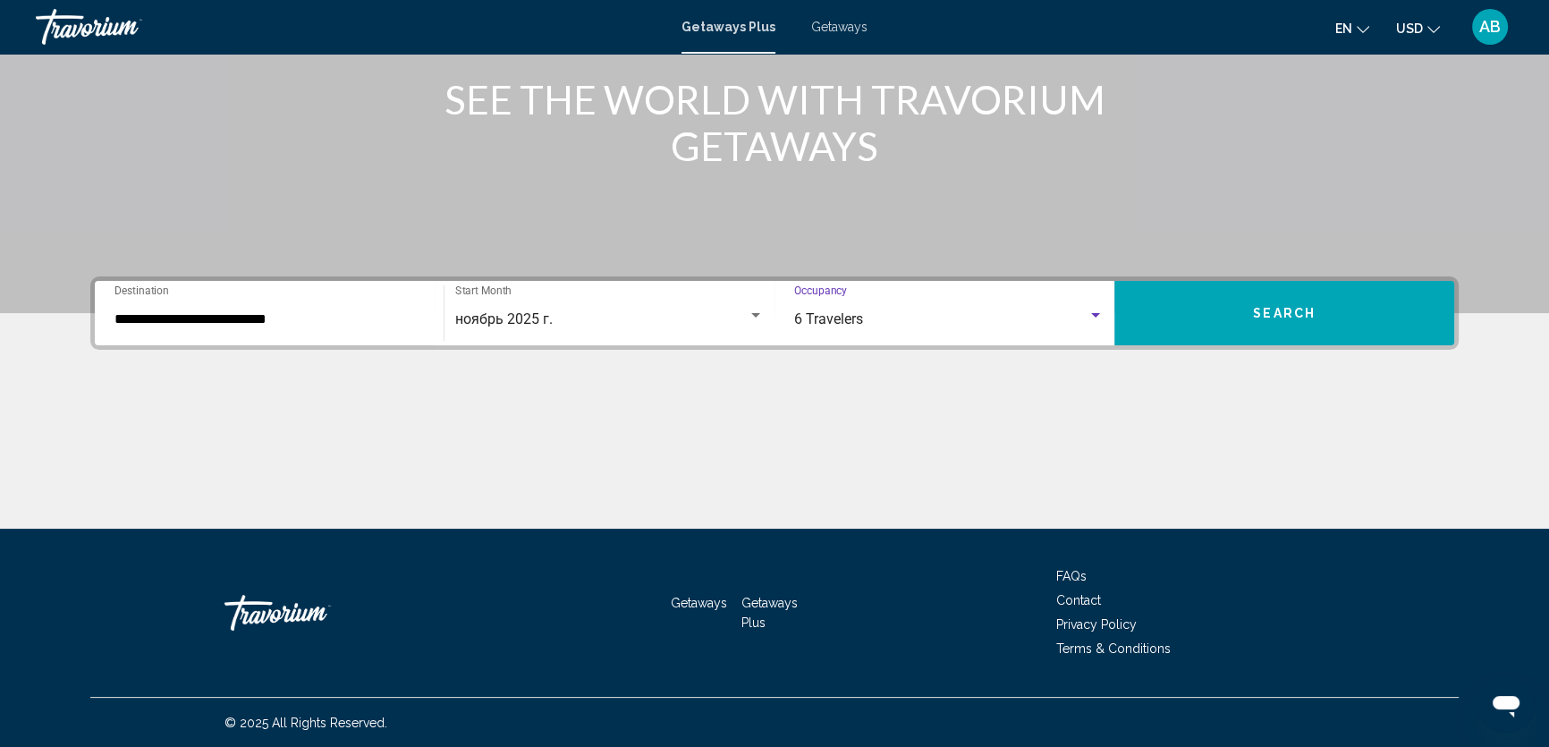
click at [1265, 318] on button "Search" at bounding box center [1284, 313] width 340 height 64
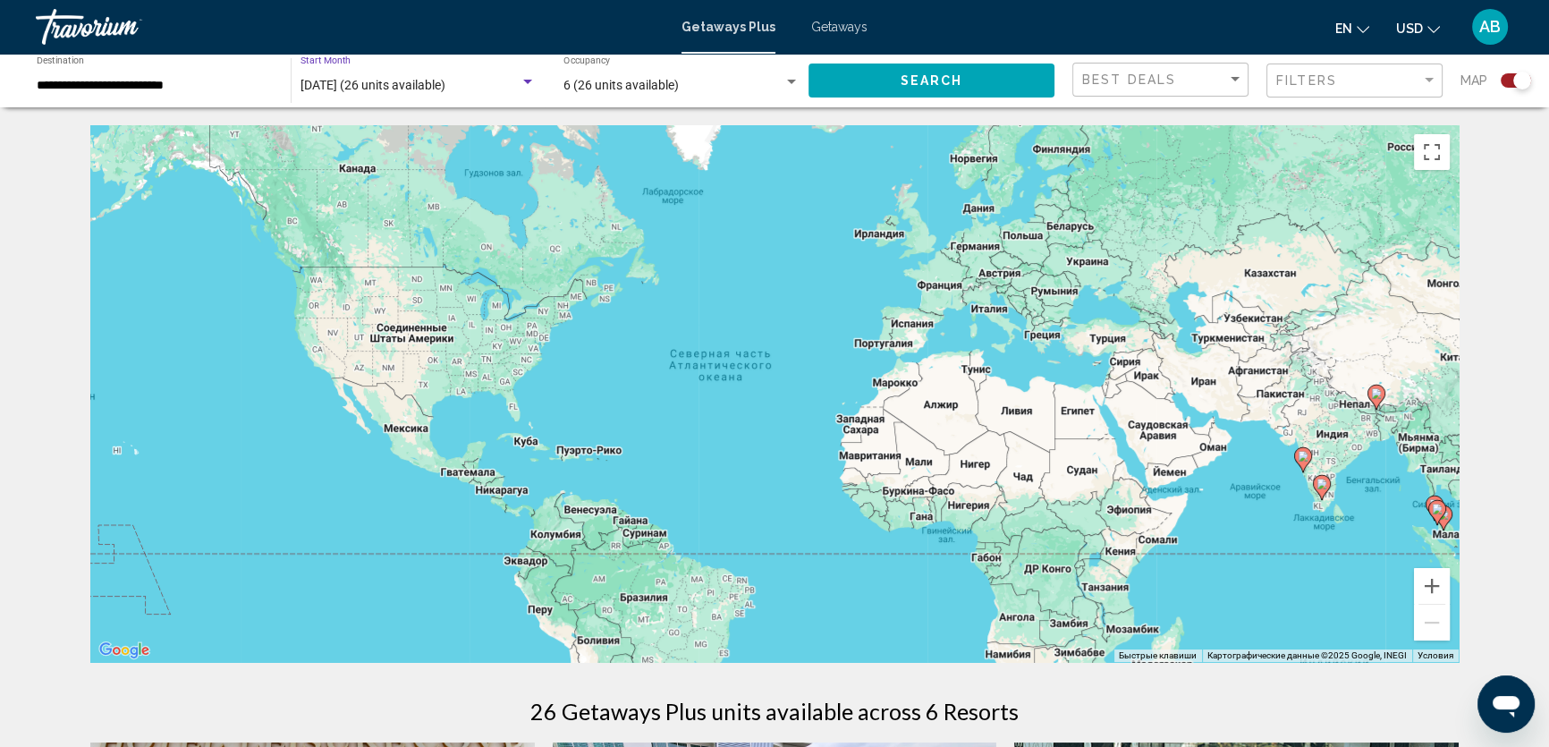
click at [398, 90] on span "[DATE] (26 units available)" at bounding box center [372, 85] width 145 height 14
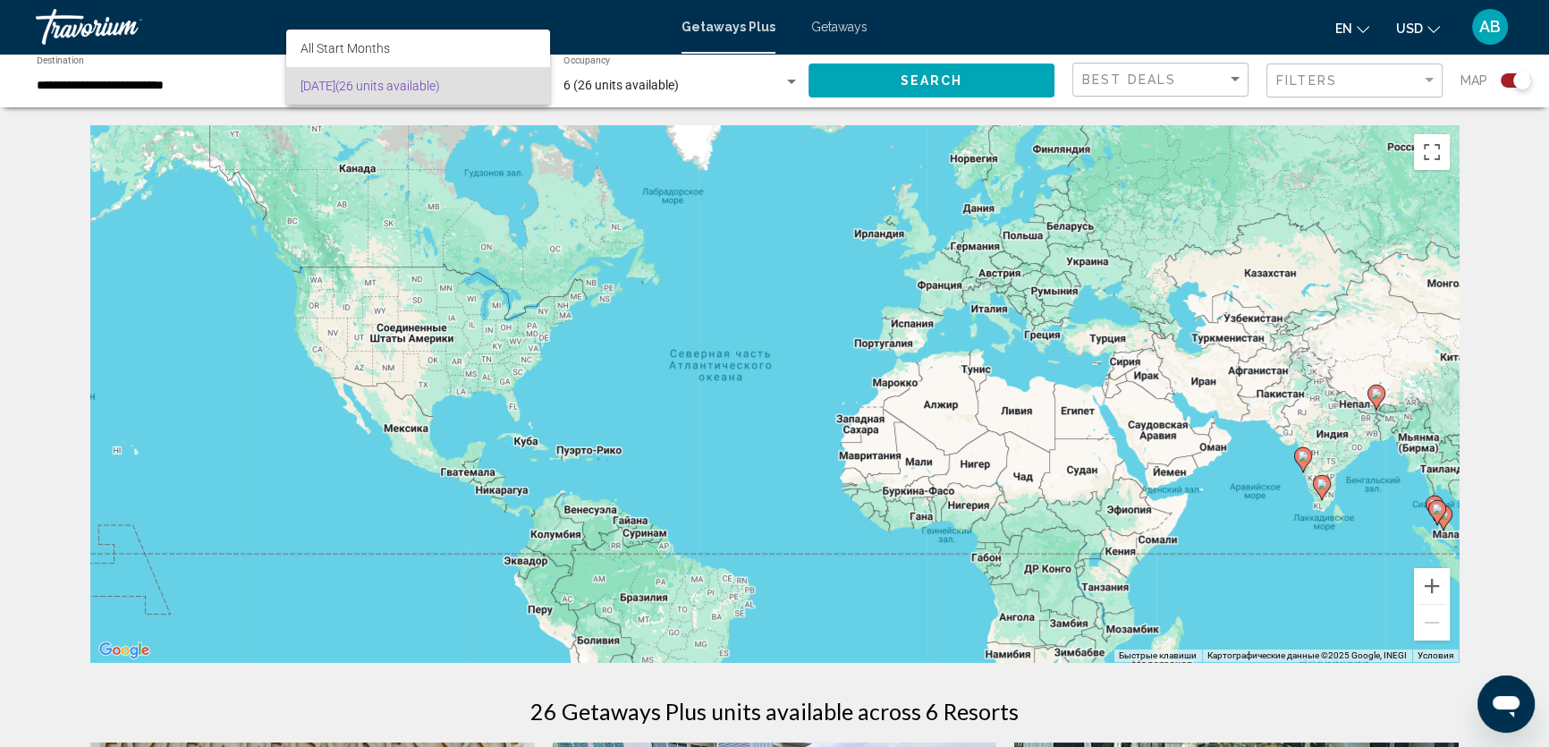
click at [395, 90] on span "[DATE] (26 units available)" at bounding box center [417, 86] width 235 height 38
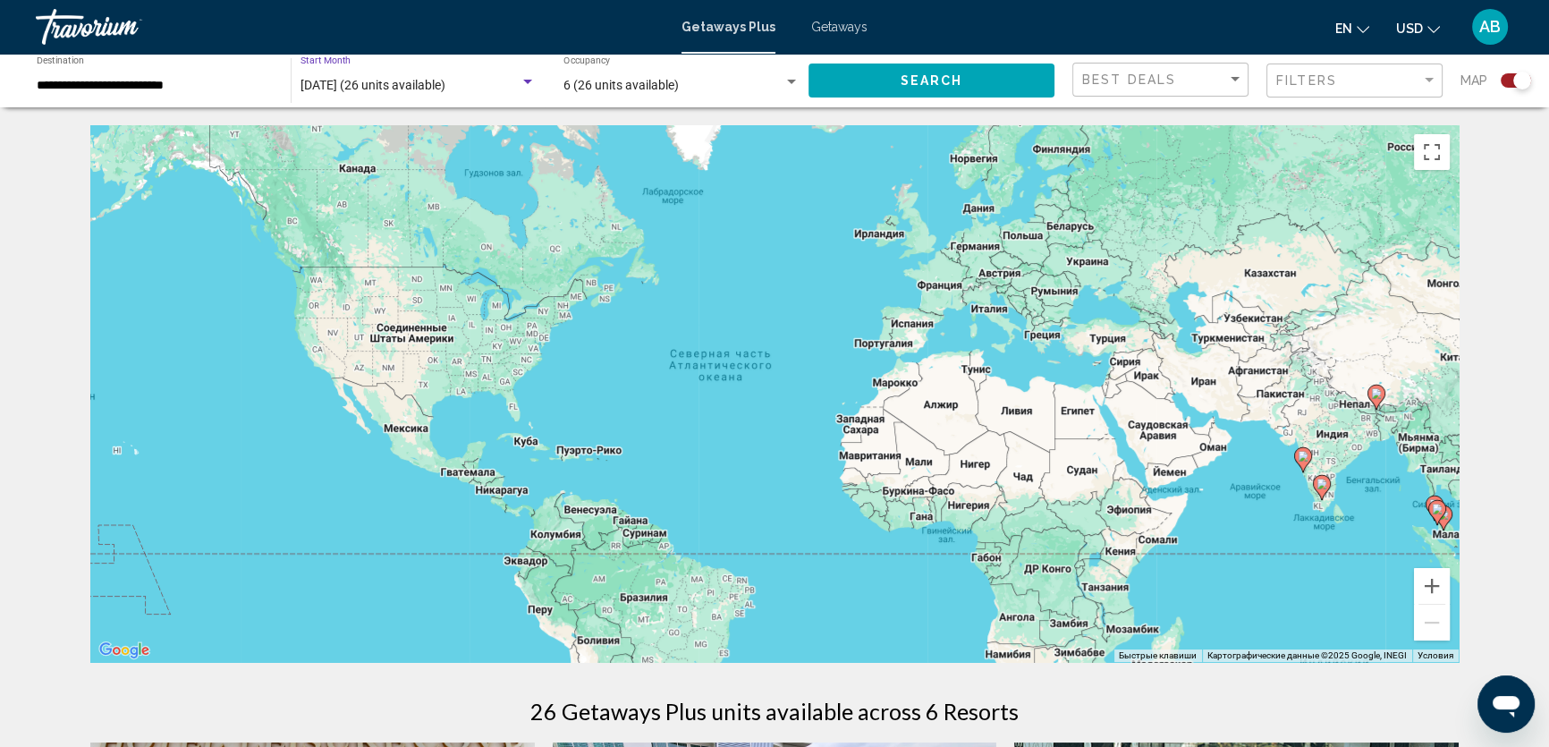
click at [395, 90] on span "[DATE] (26 units available)" at bounding box center [372, 85] width 145 height 14
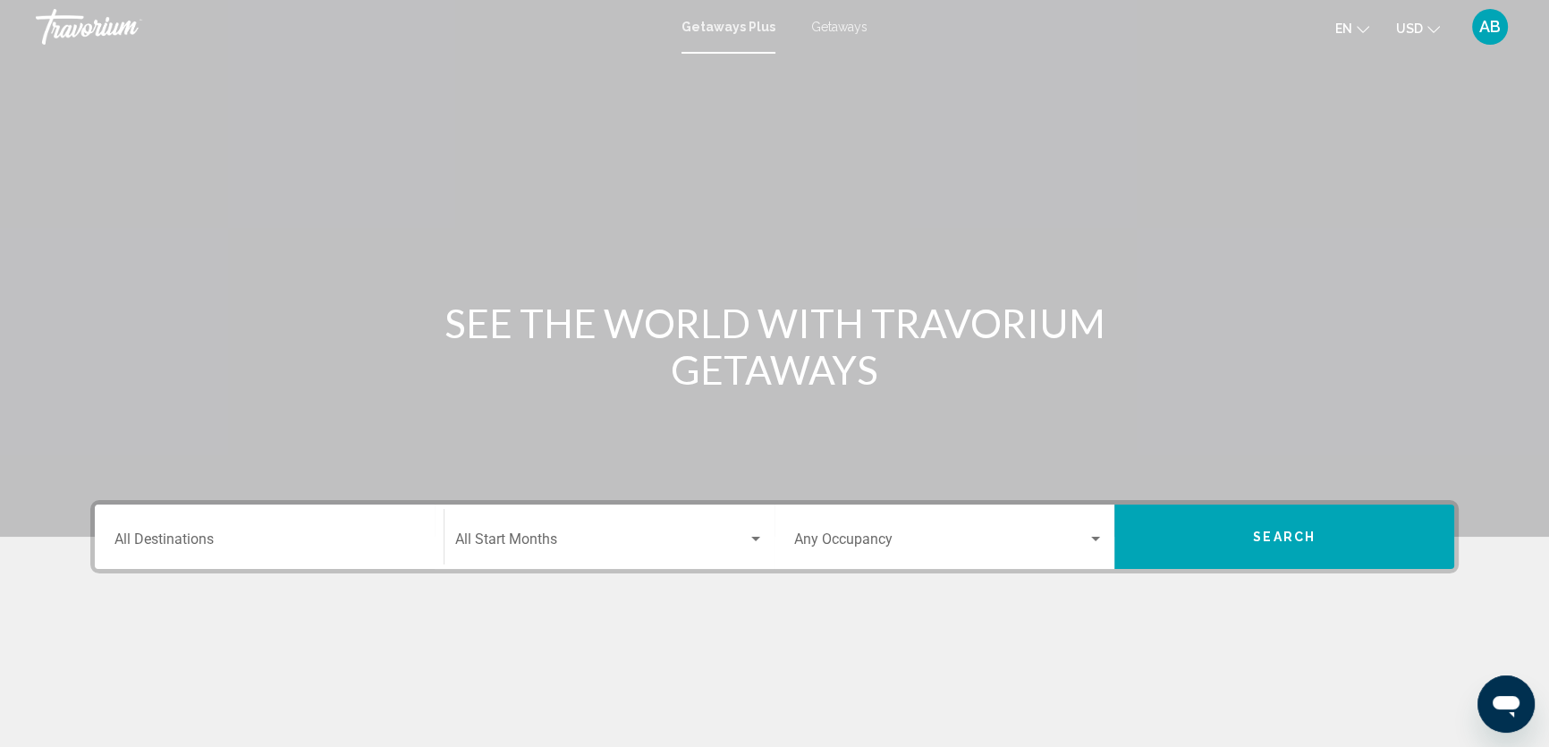
click at [506, 518] on div "Start Month All Start Months" at bounding box center [609, 537] width 308 height 56
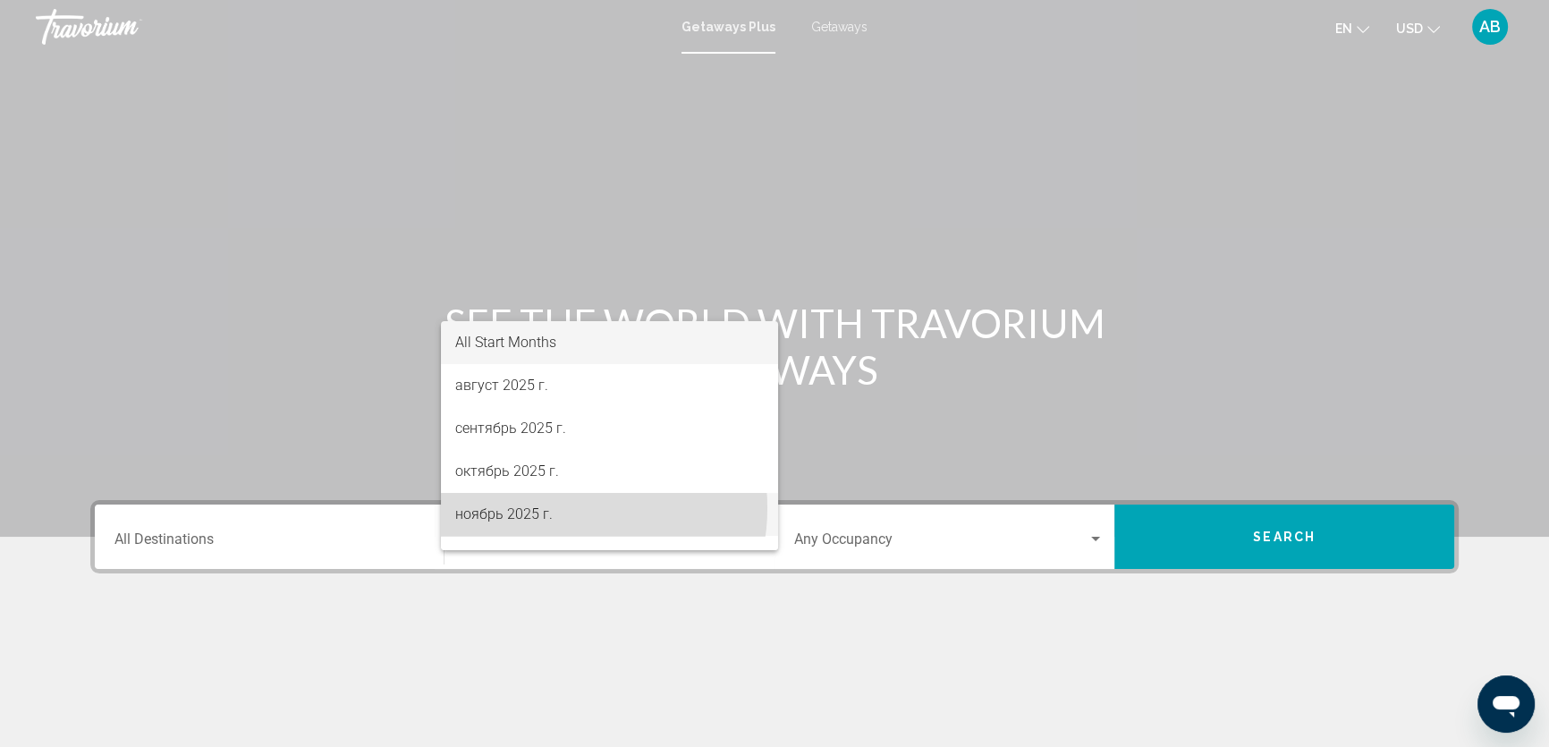
click at [557, 508] on span "ноябрь 2025 г." at bounding box center [609, 514] width 308 height 43
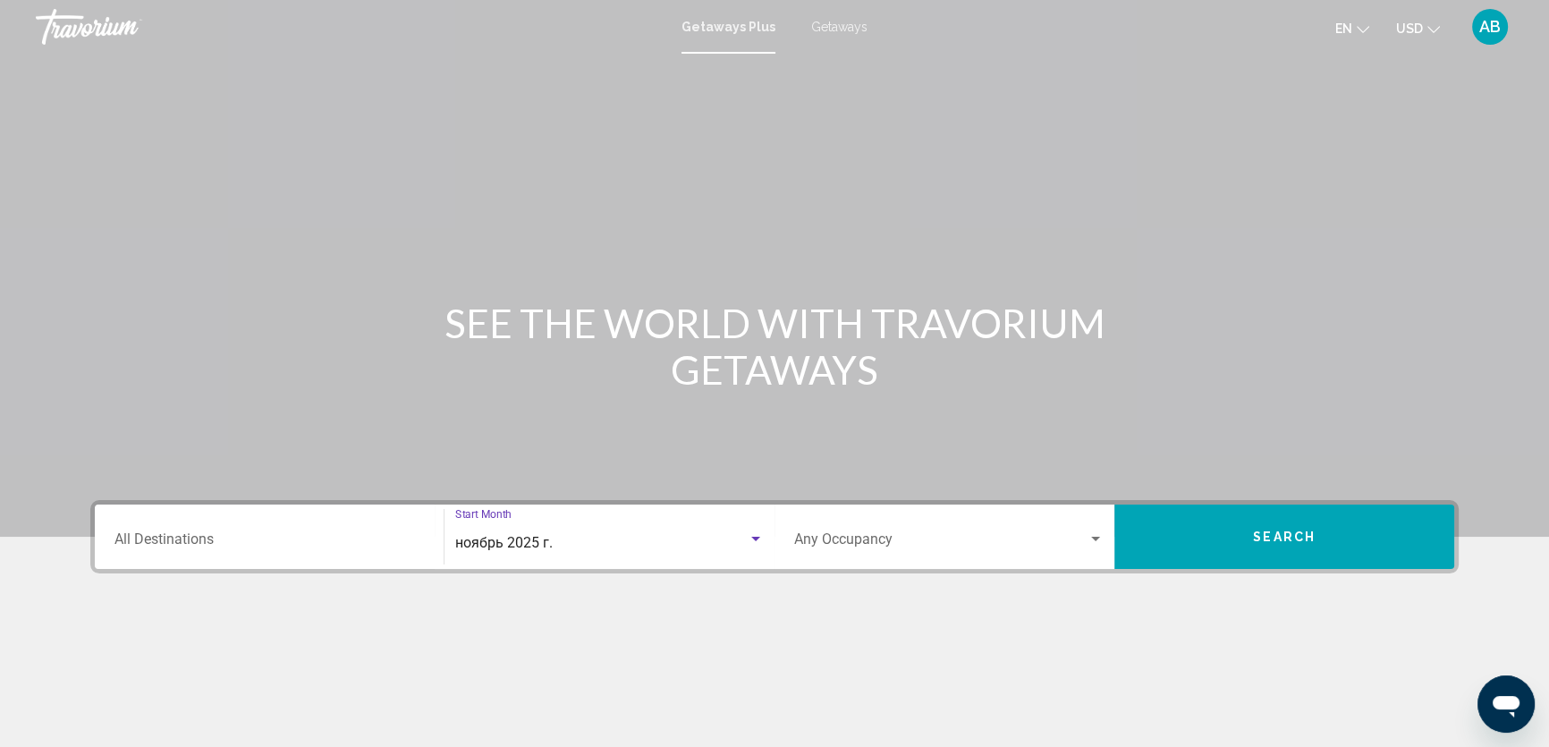
click at [925, 536] on span "Search widget" at bounding box center [940, 543] width 293 height 16
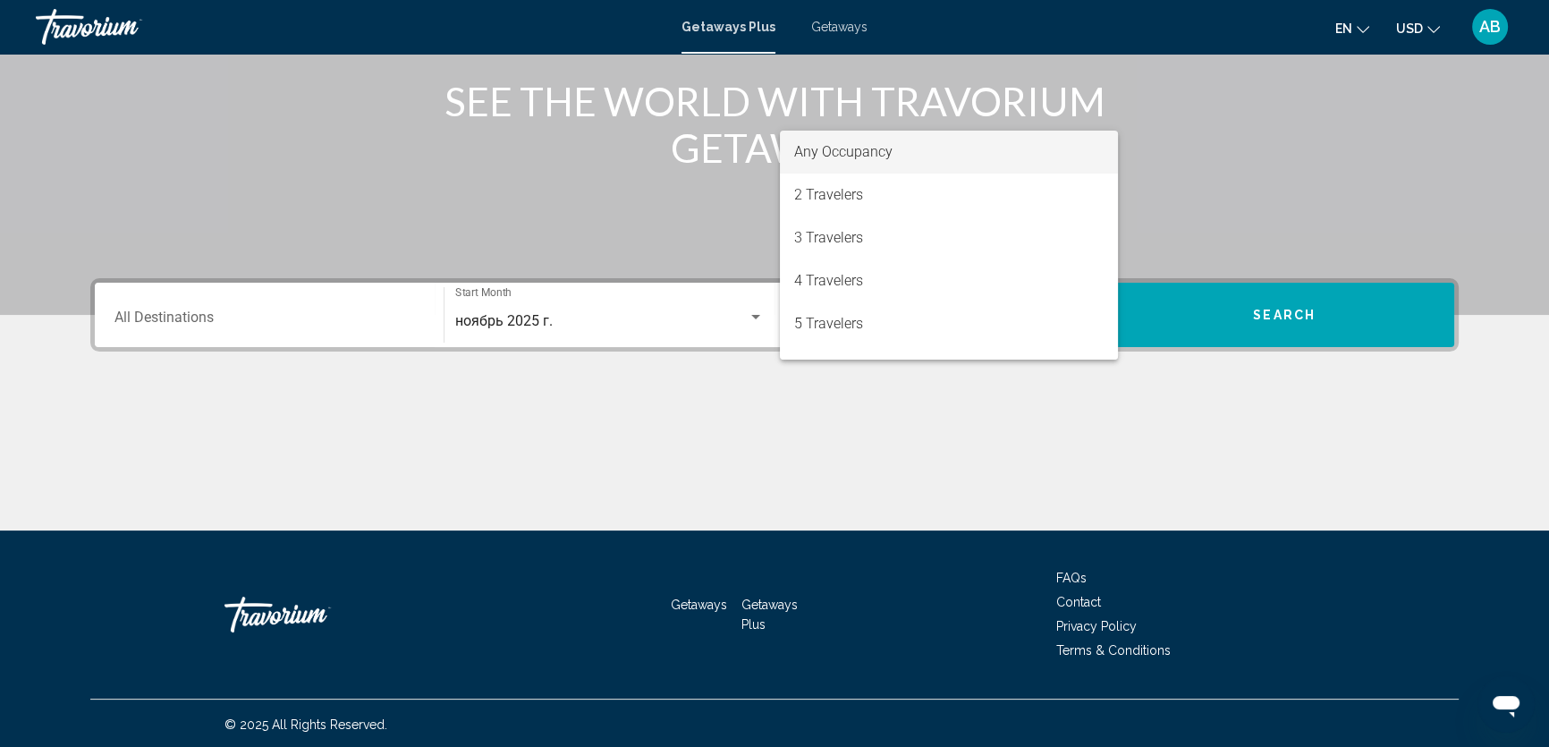
scroll to position [224, 0]
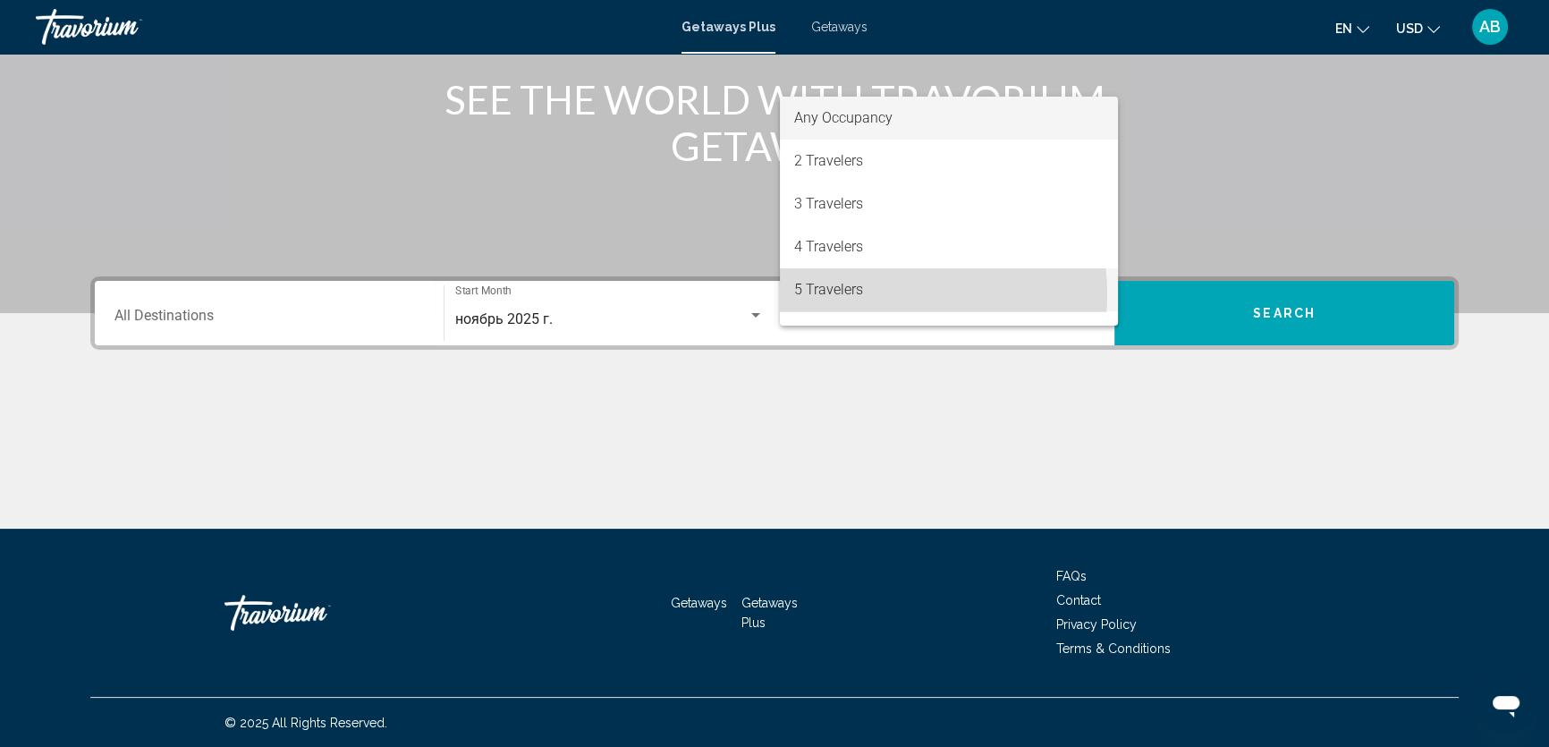
click at [877, 294] on span "5 Travelers" at bounding box center [948, 289] width 309 height 43
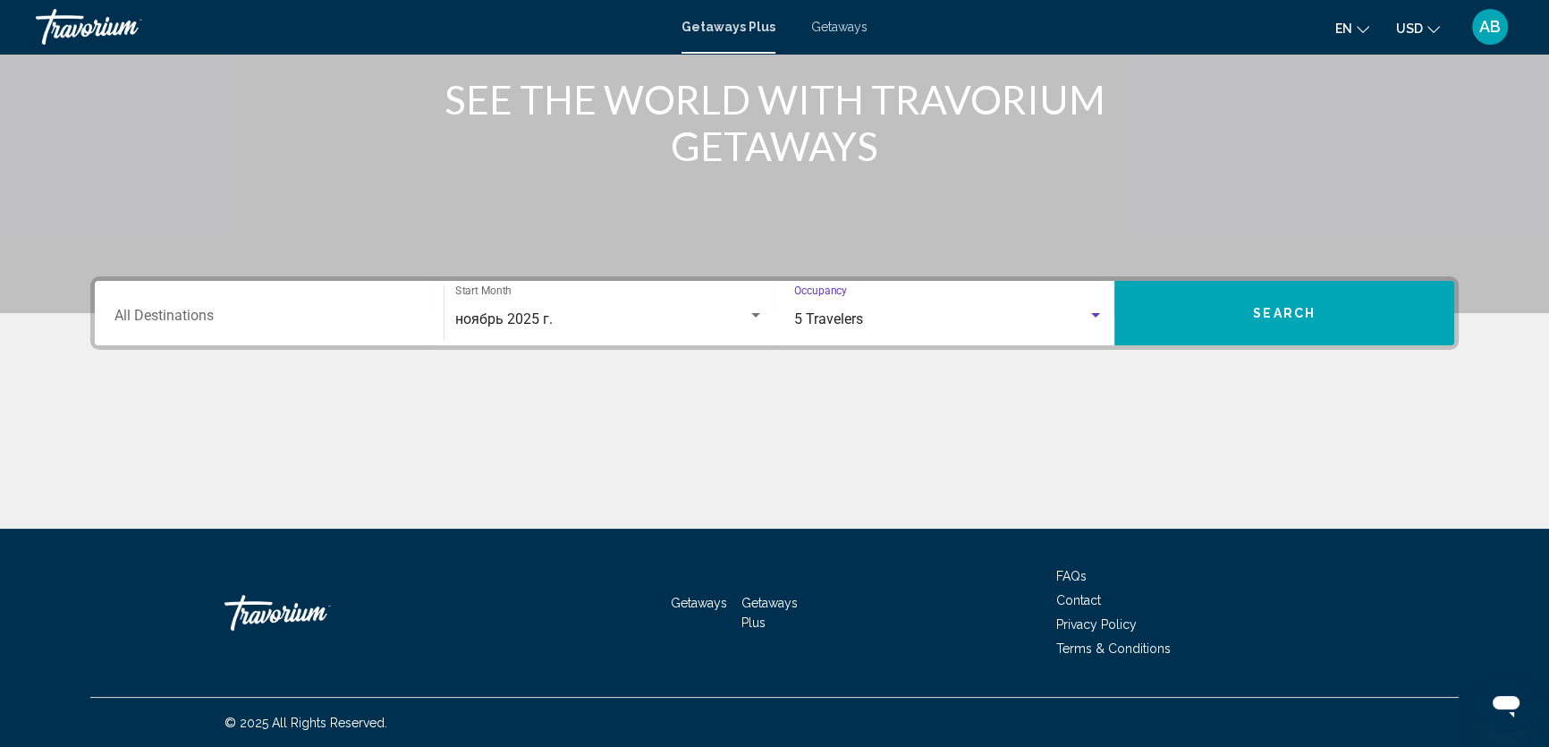
click at [244, 318] on input "Destination All Destinations" at bounding box center [268, 319] width 309 height 16
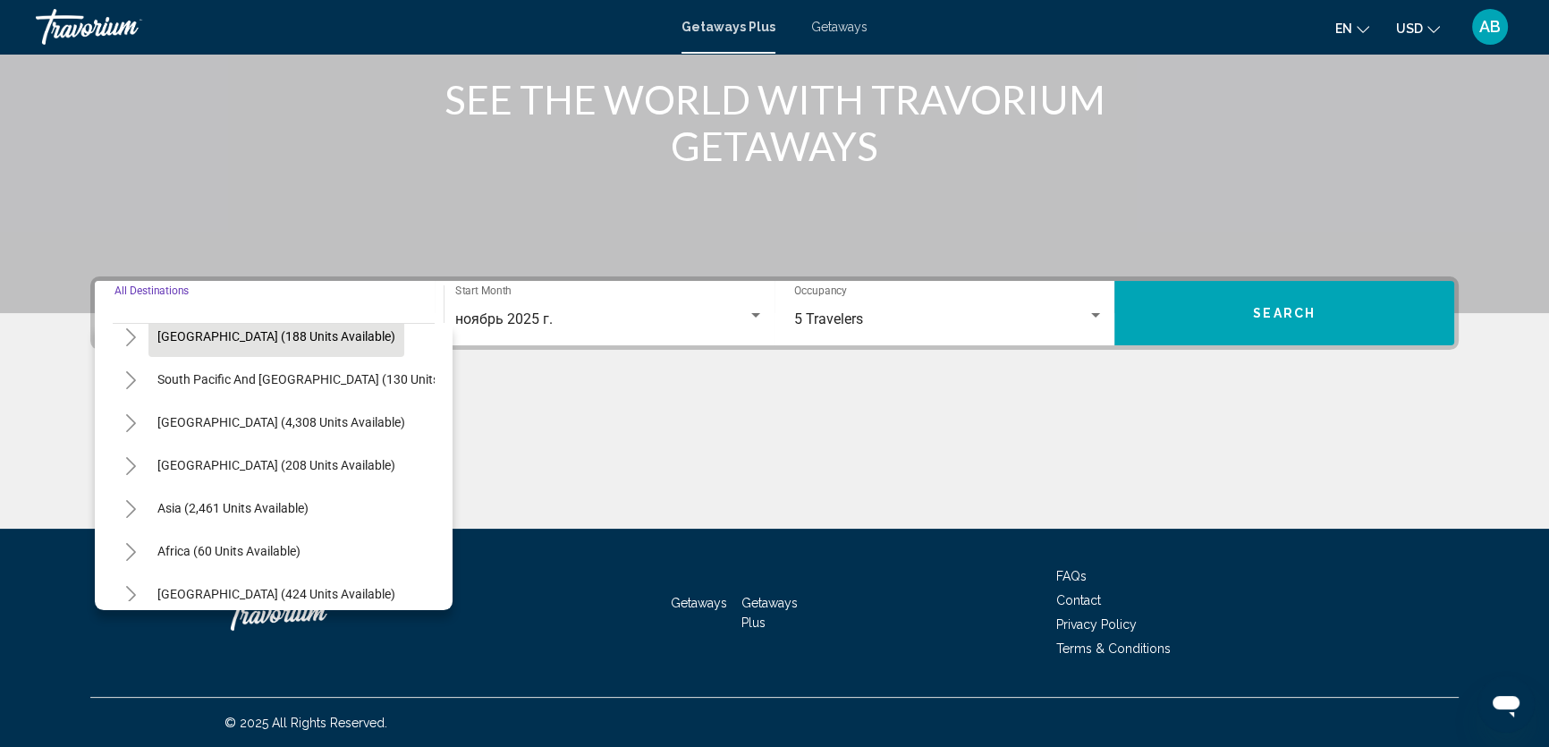
scroll to position [301, 0]
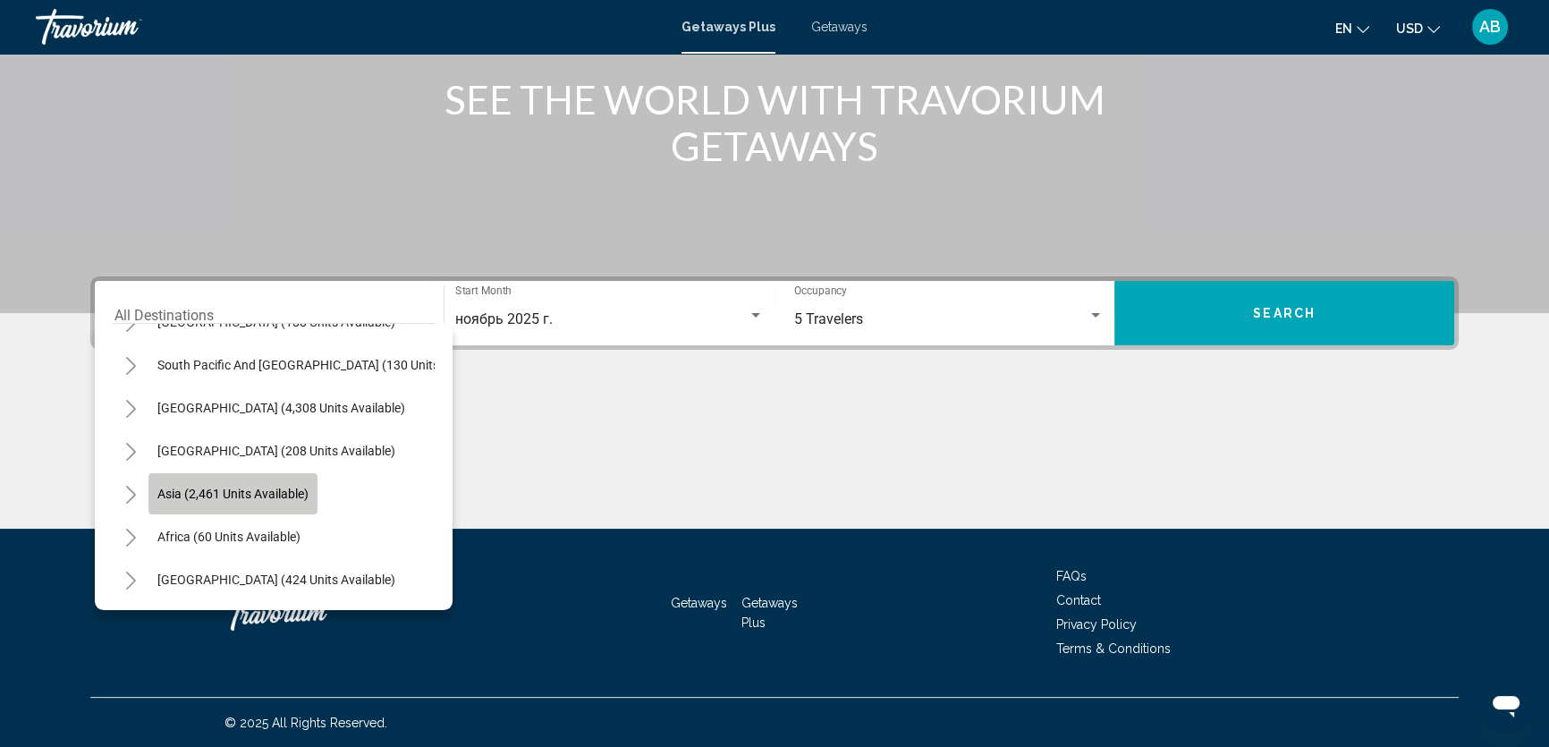
click at [229, 486] on span "Asia (2,461 units available)" at bounding box center [232, 493] width 151 height 14
type input "**********"
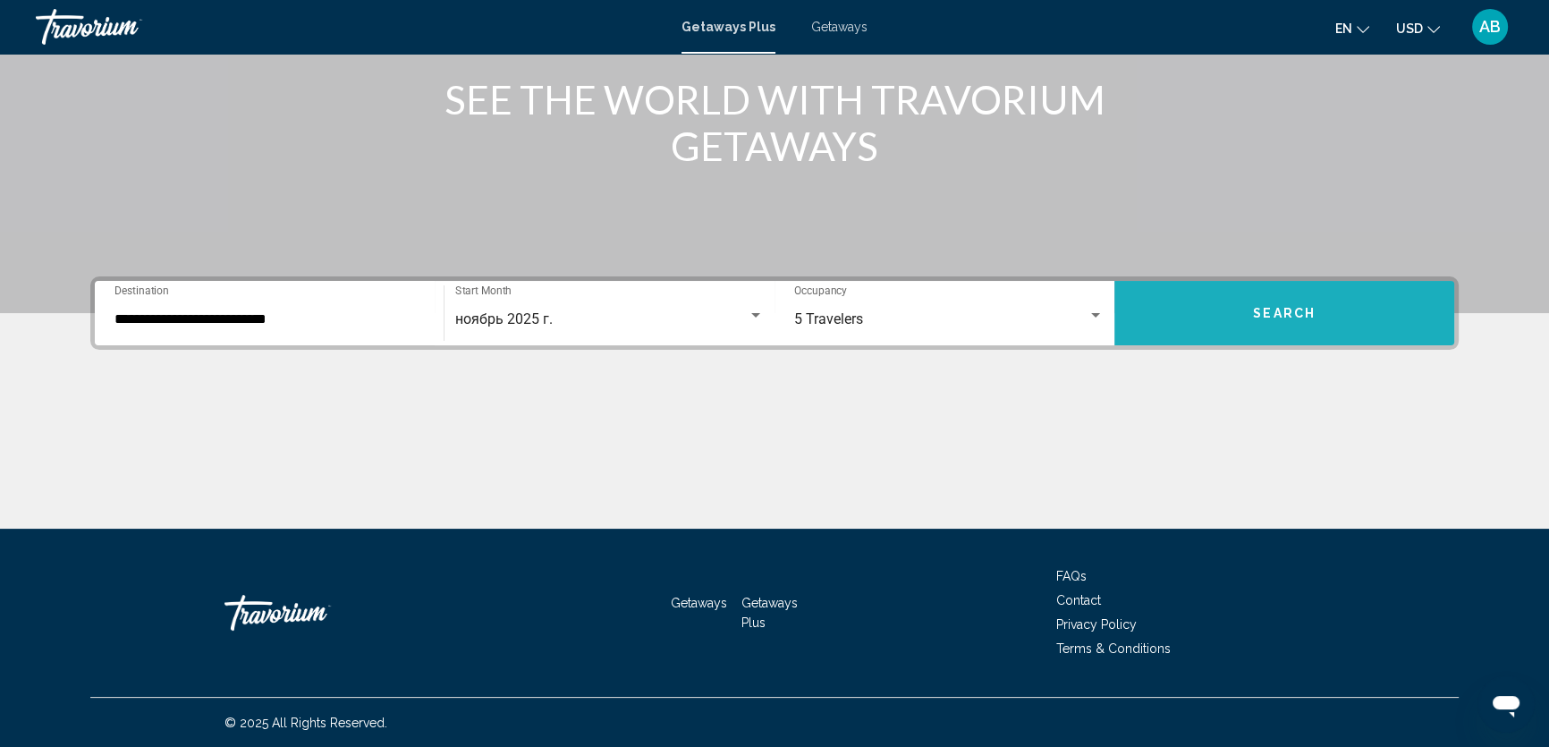
click at [1280, 322] on button "Search" at bounding box center [1284, 313] width 340 height 64
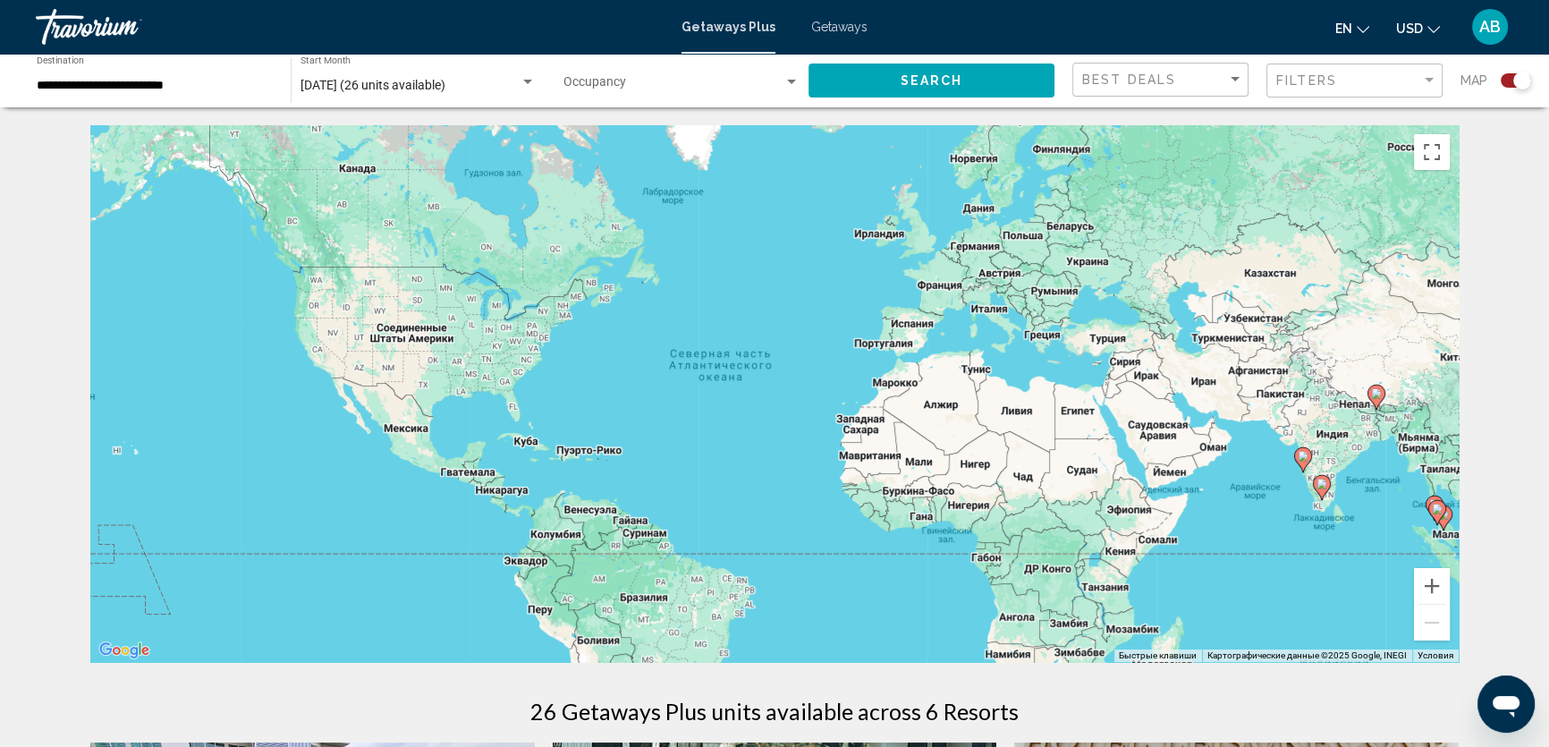
click at [202, 87] on input "**********" at bounding box center [155, 86] width 236 height 14
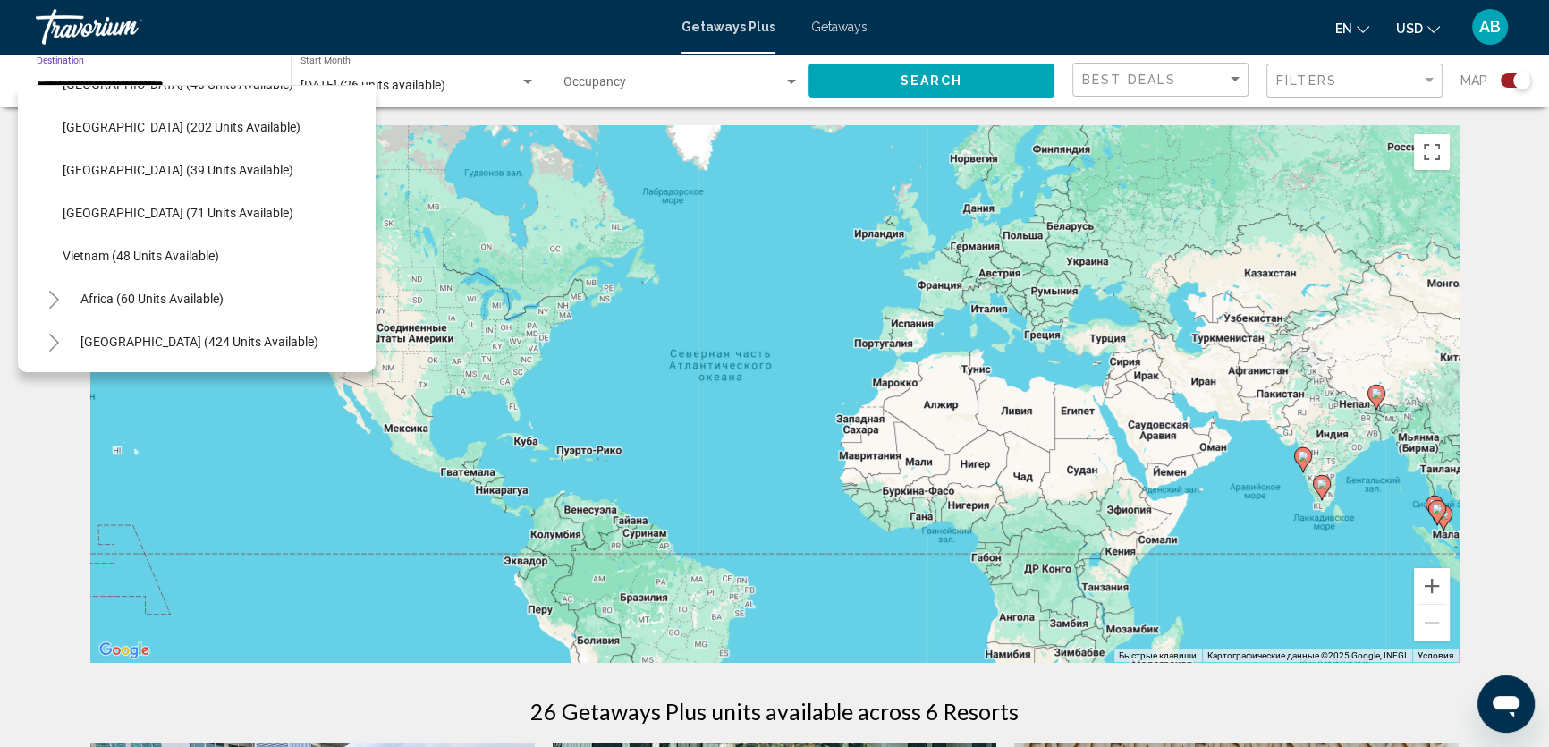
scroll to position [773, 0]
click at [121, 249] on span "Vietnam (48 units available)" at bounding box center [141, 256] width 156 height 14
type input "**********"
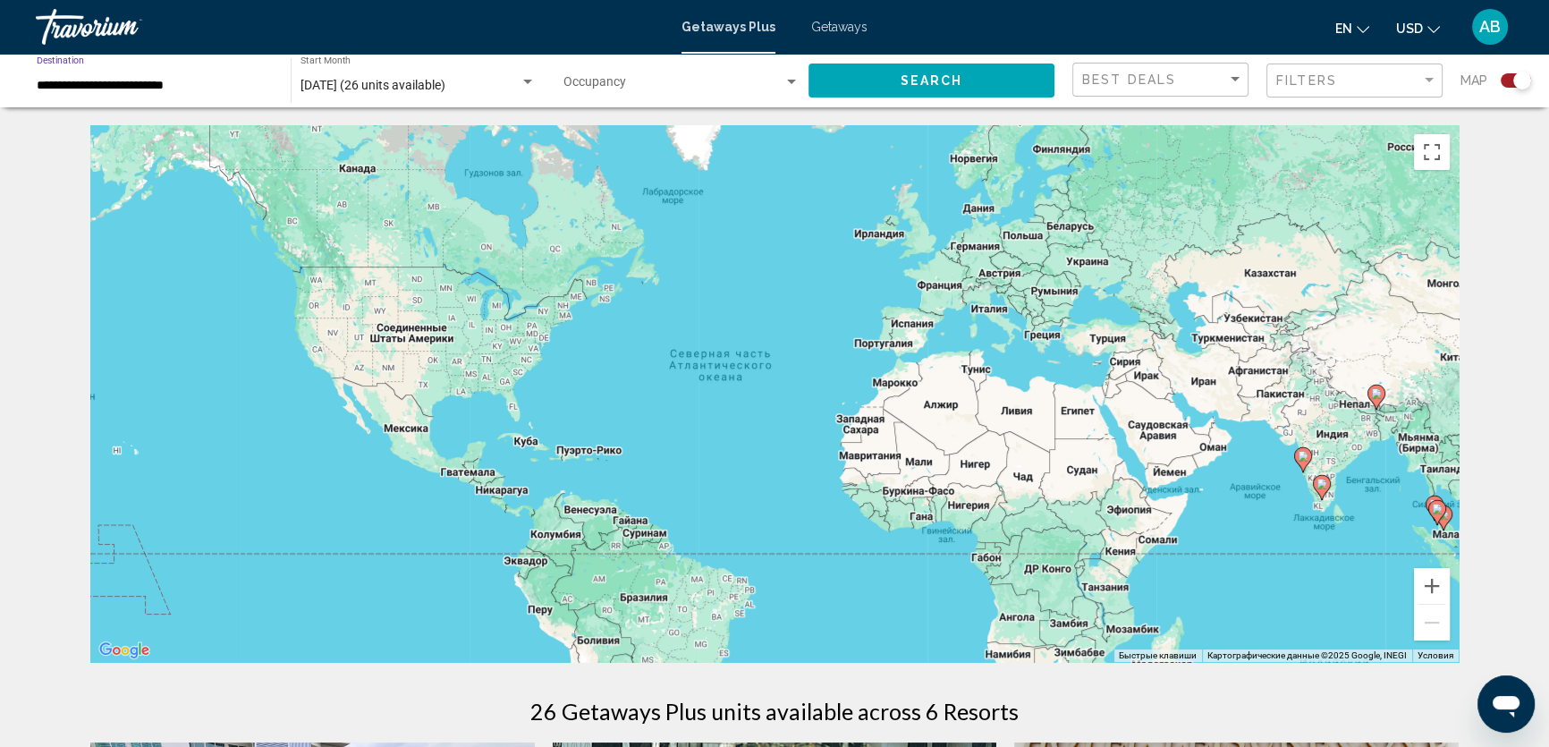
click at [946, 74] on span "Search" at bounding box center [931, 81] width 63 height 14
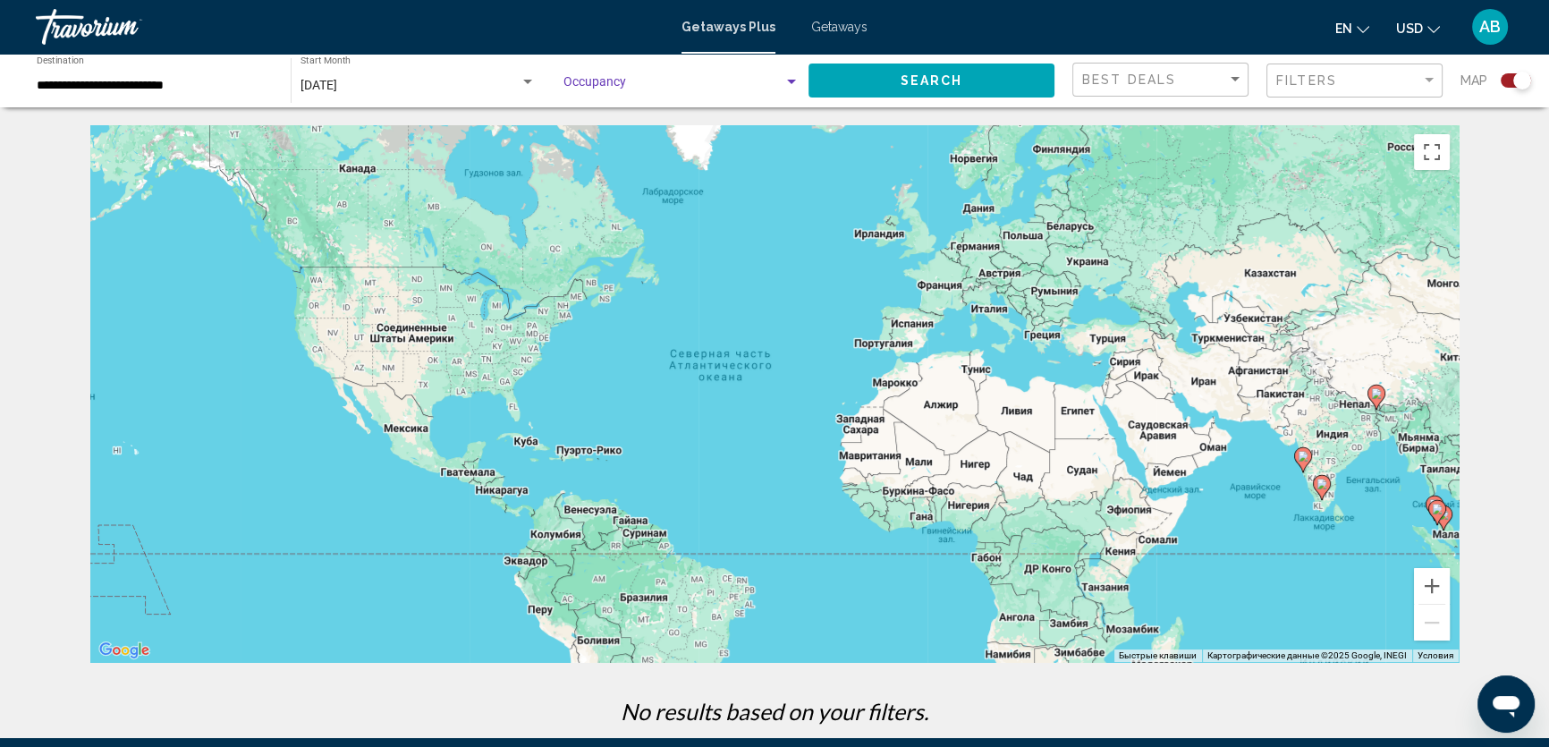
click at [680, 80] on span "Search widget" at bounding box center [673, 86] width 220 height 14
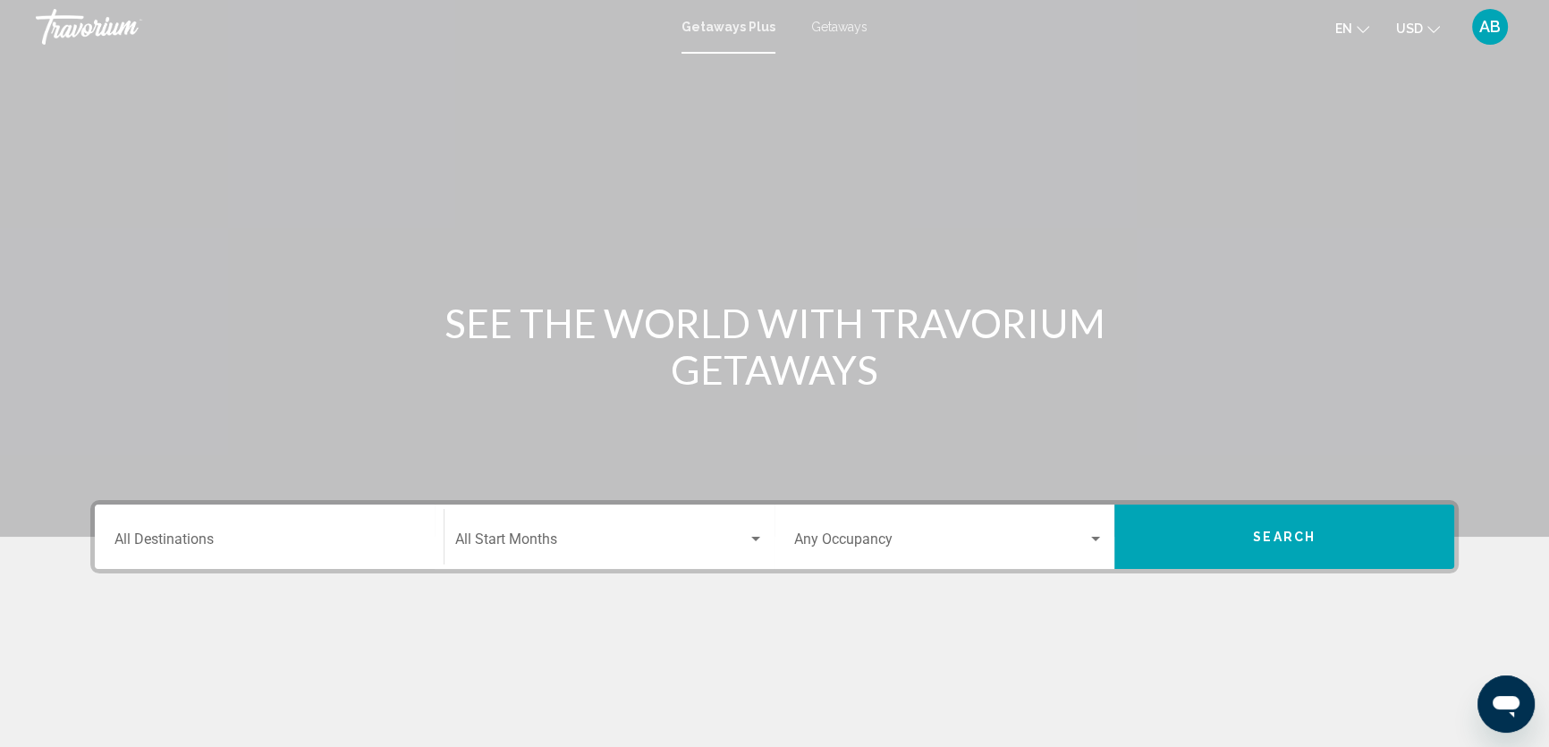
click at [1022, 529] on div "Occupancy Any Occupancy" at bounding box center [948, 537] width 309 height 56
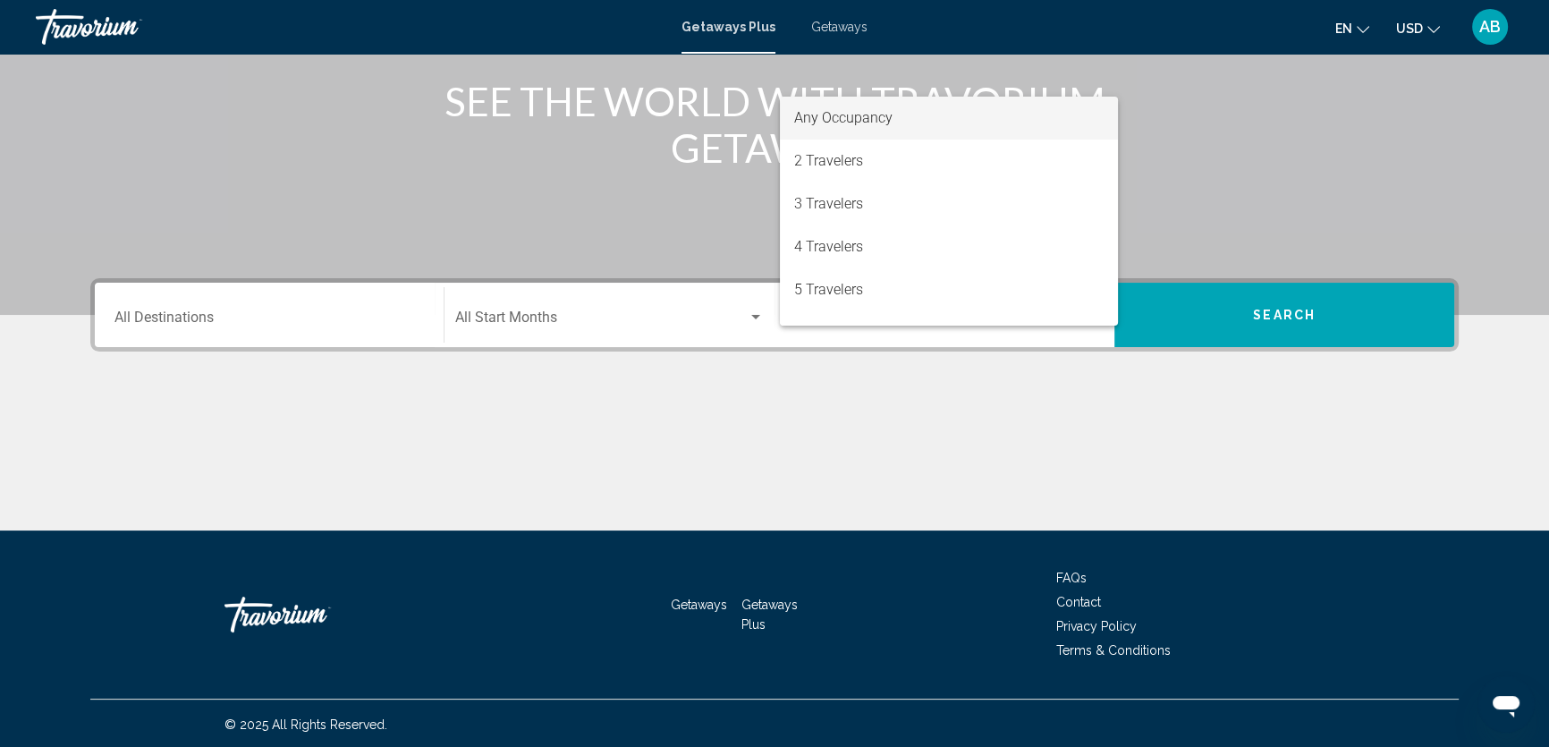
scroll to position [224, 0]
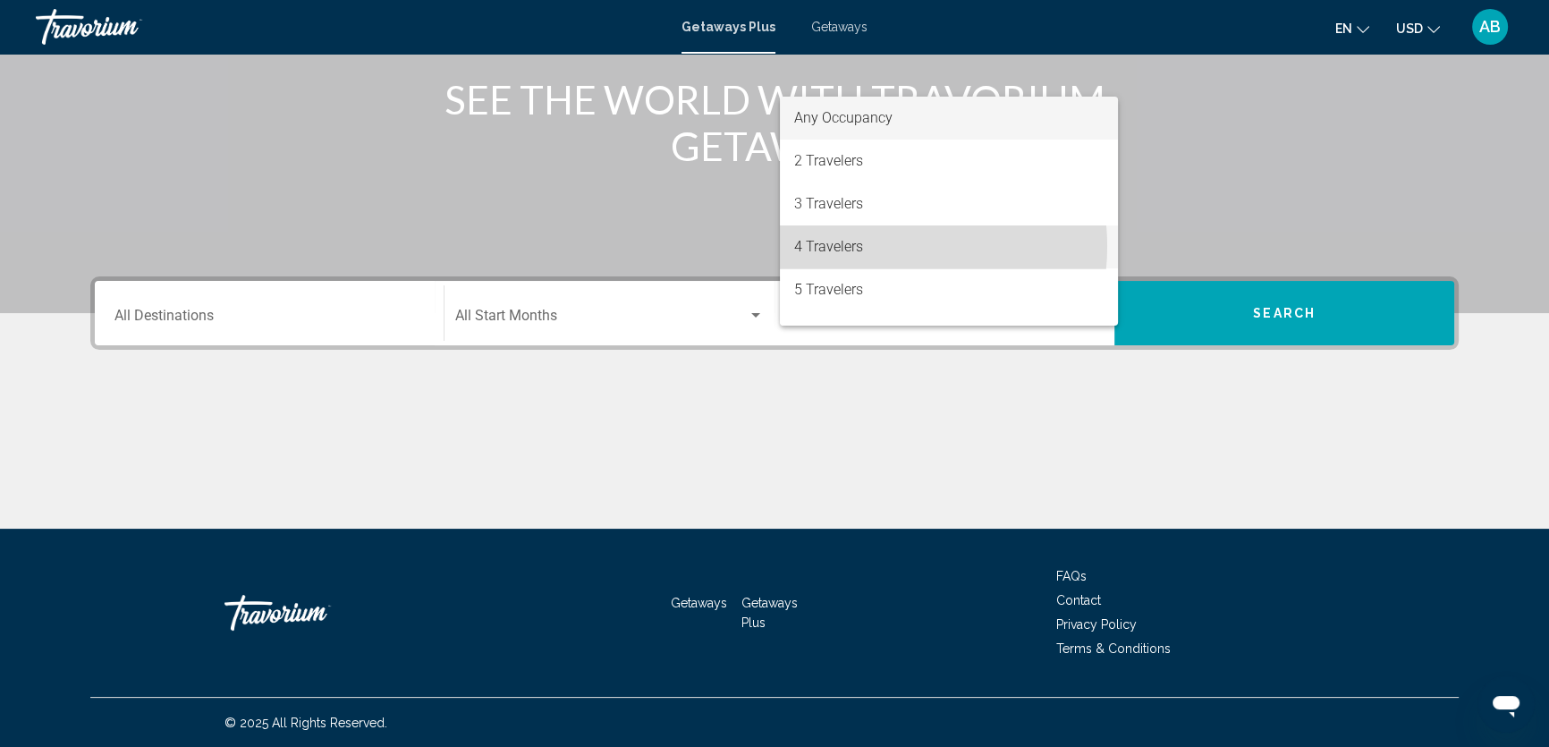
click at [869, 247] on span "4 Travelers" at bounding box center [948, 246] width 309 height 43
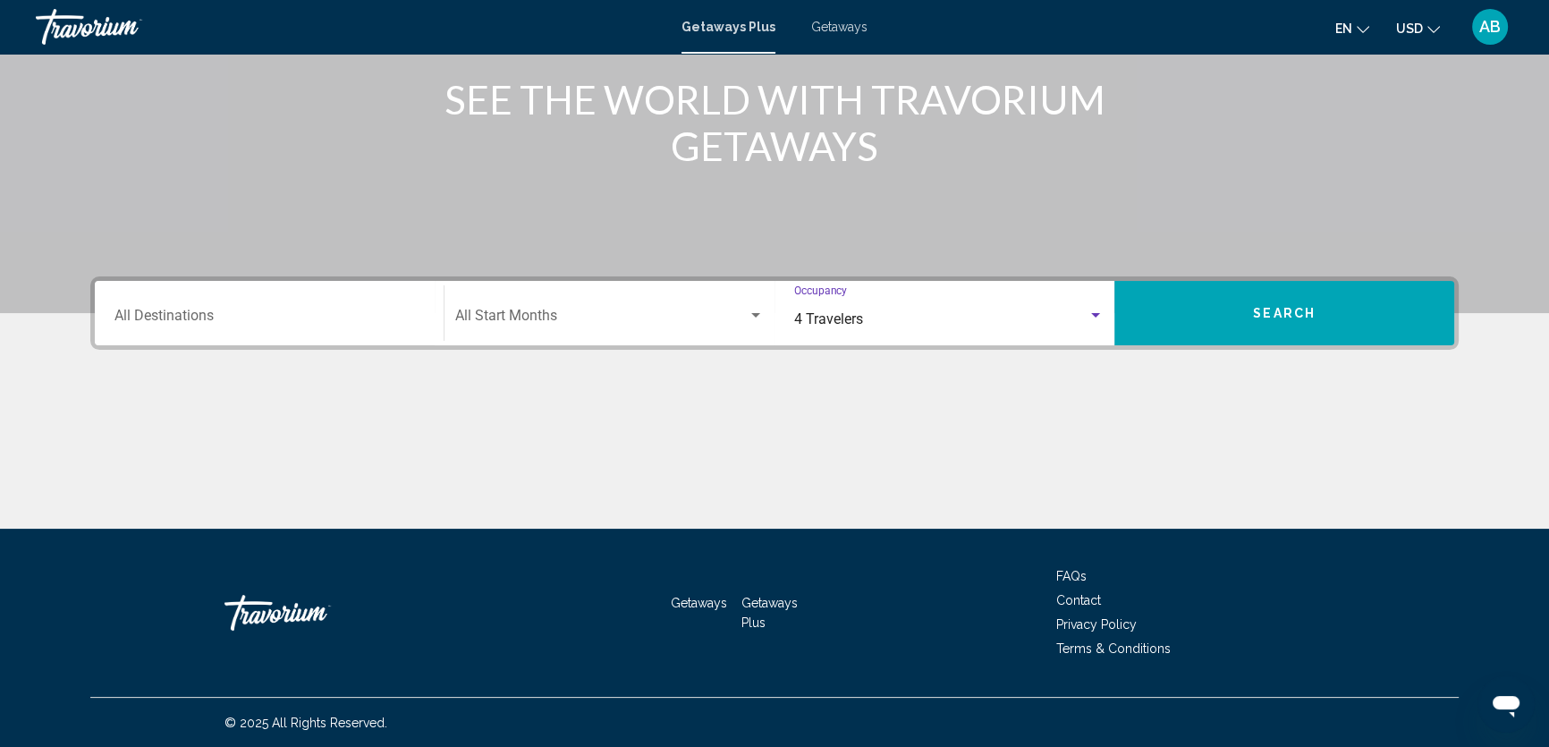
click at [214, 303] on div "Destination All Destinations" at bounding box center [268, 313] width 309 height 56
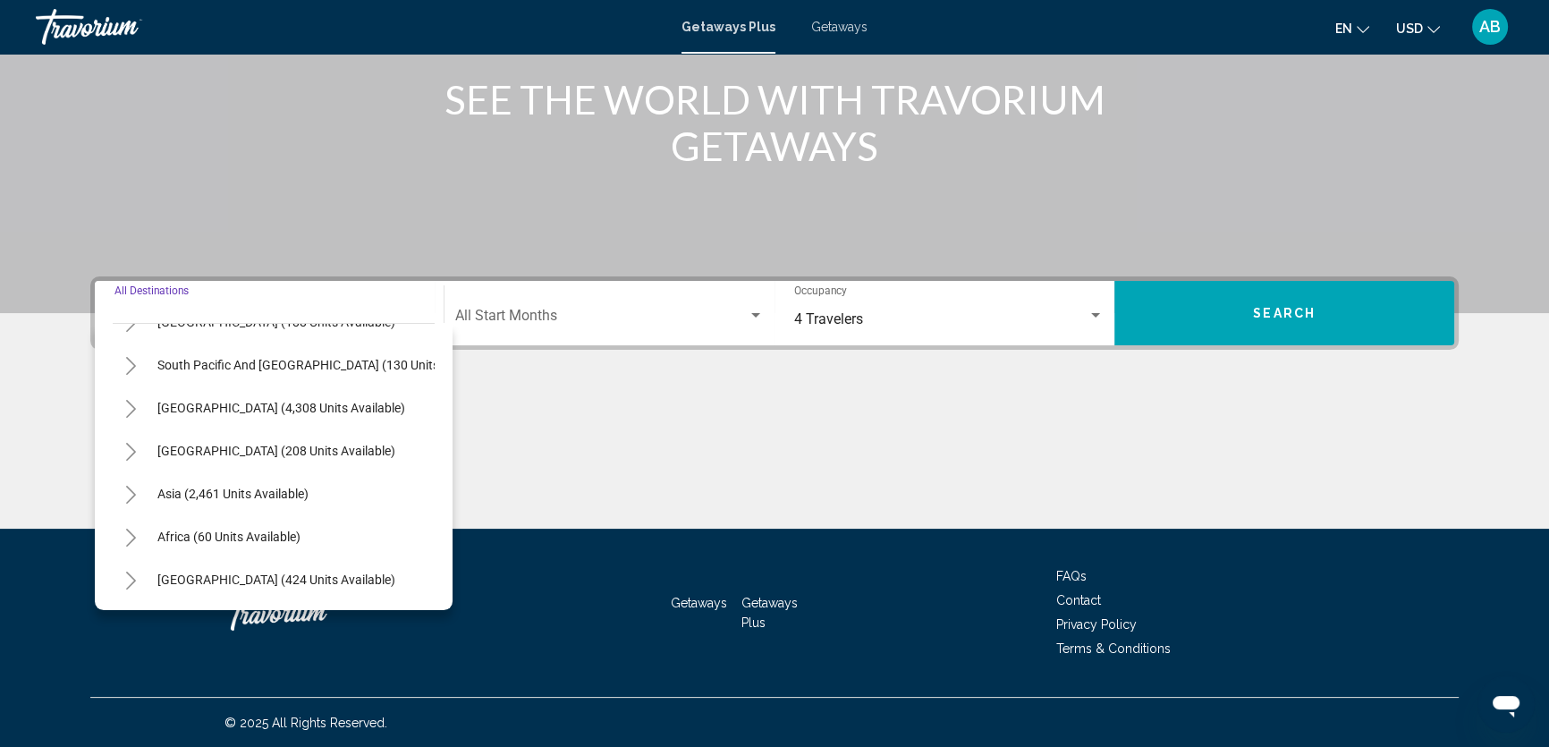
scroll to position [301, 0]
click at [186, 486] on span "Asia (2,461 units available)" at bounding box center [232, 493] width 151 height 14
type input "**********"
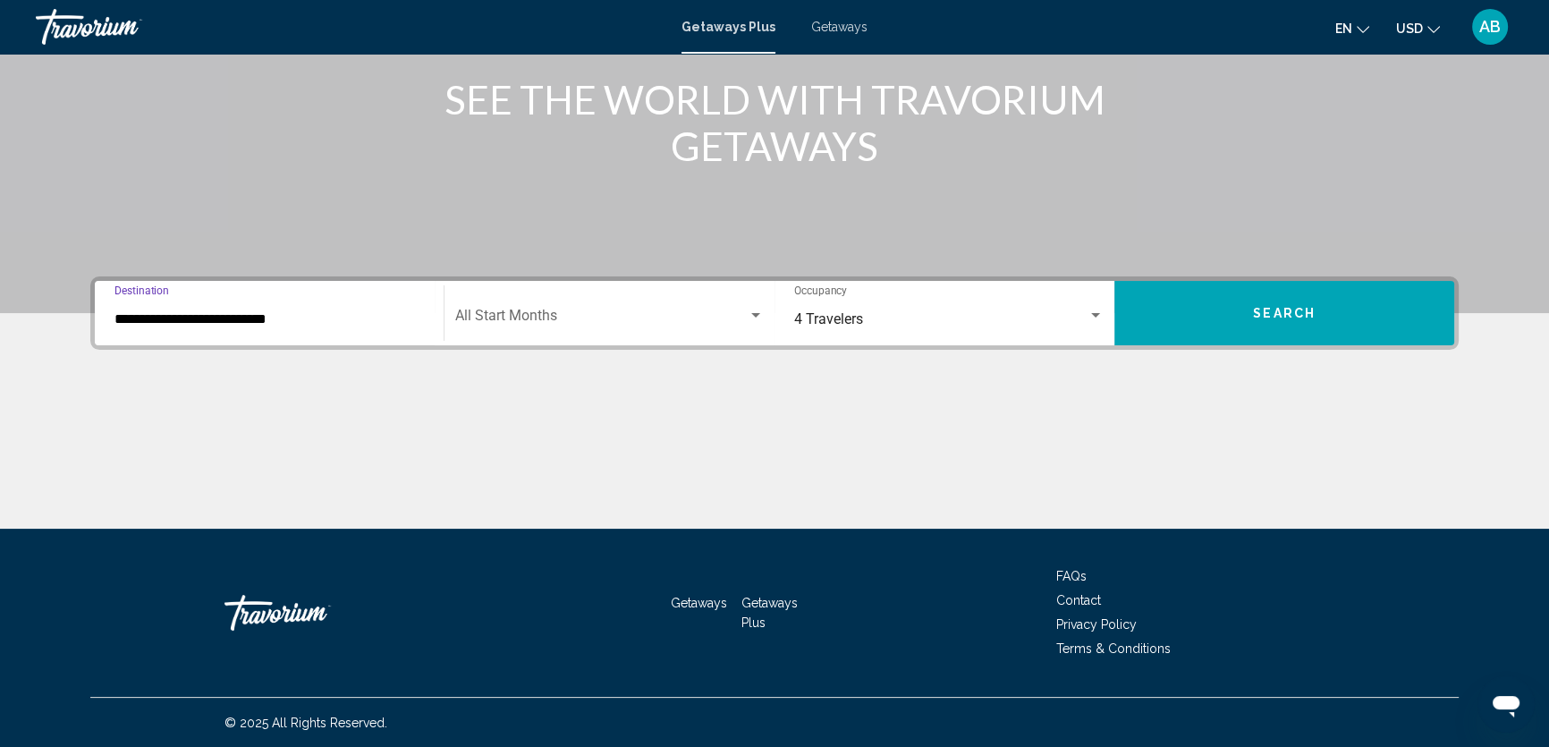
click at [507, 314] on span "Search widget" at bounding box center [601, 319] width 292 height 16
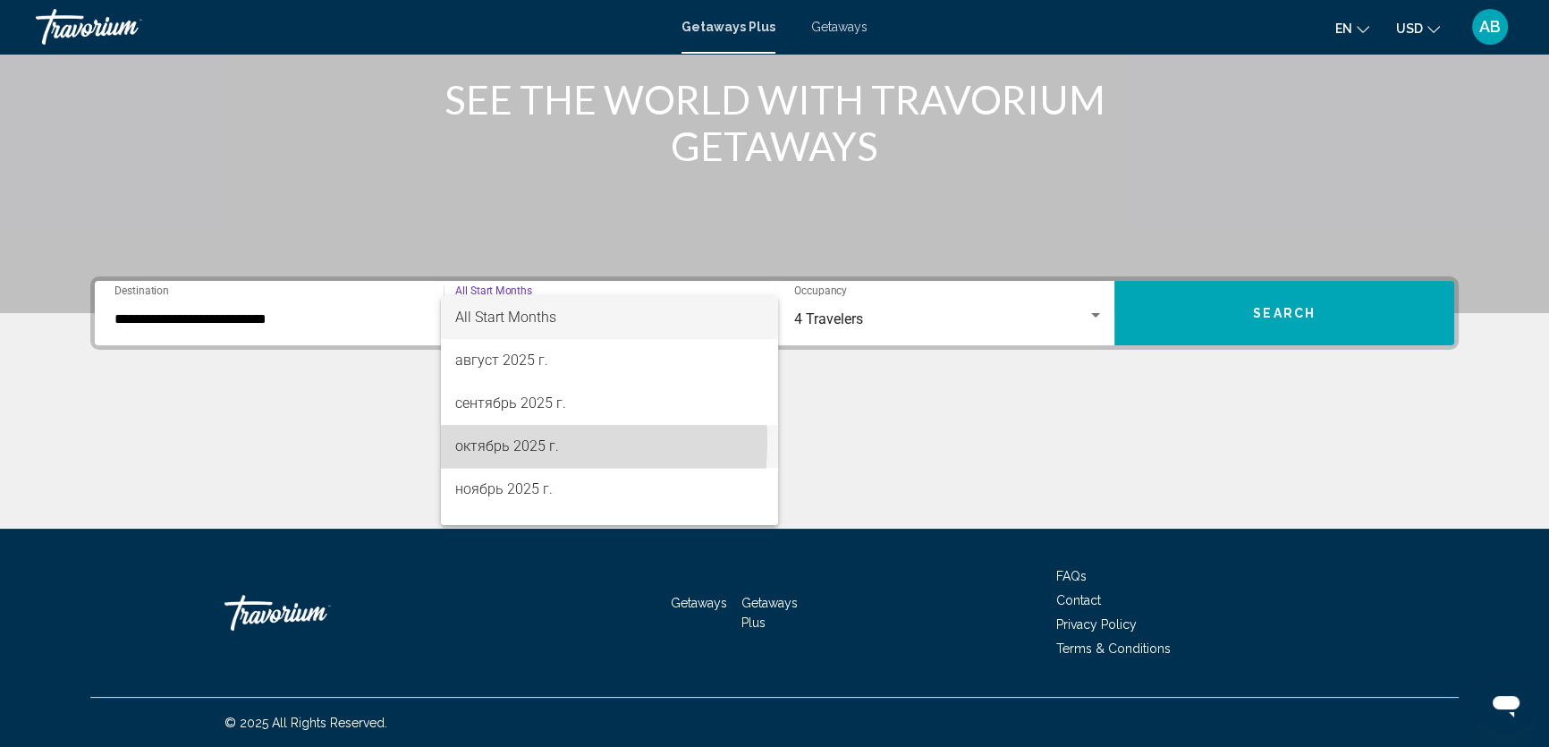
click at [520, 443] on span "октябрь 2025 г." at bounding box center [609, 446] width 308 height 43
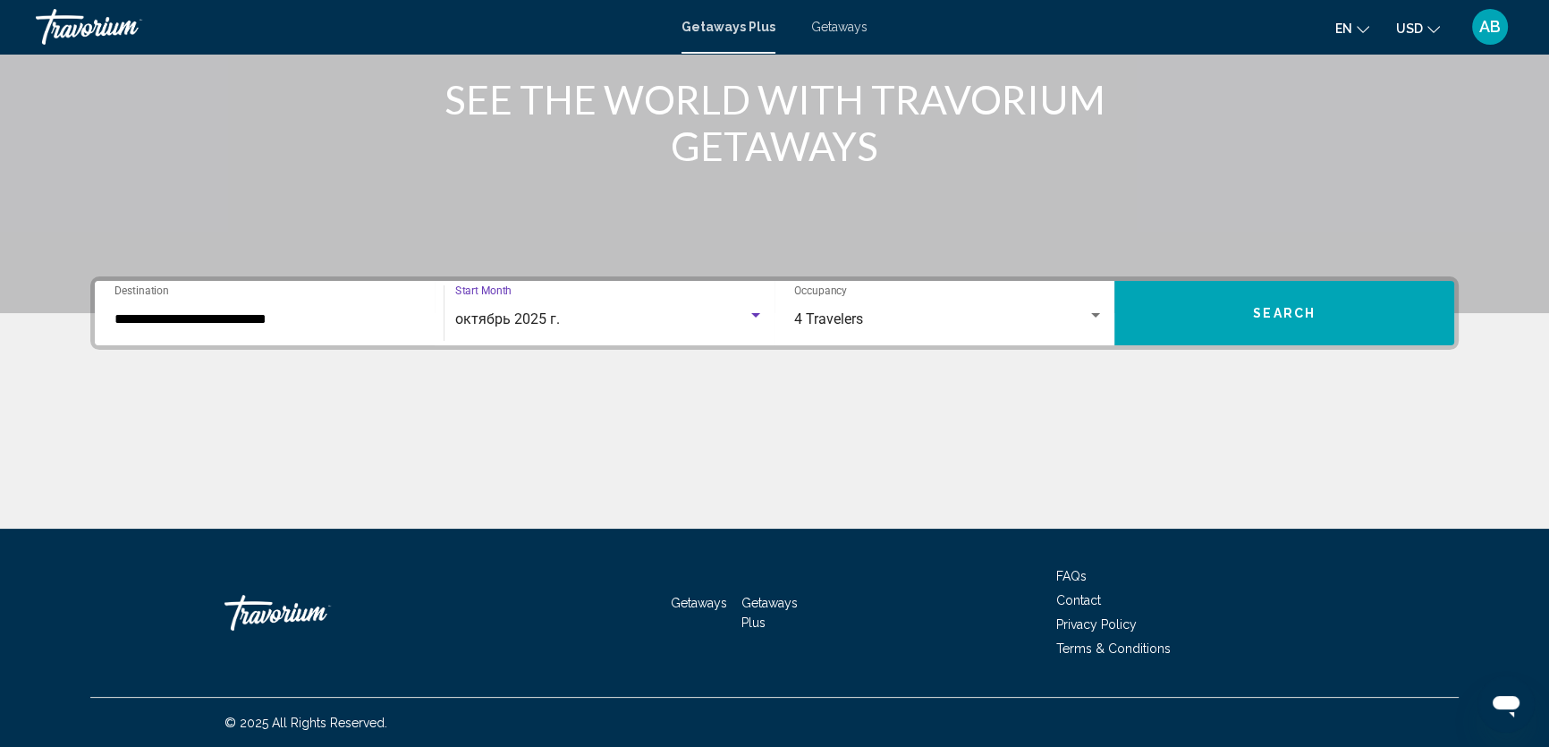
click at [1322, 293] on button "Search" at bounding box center [1284, 313] width 340 height 64
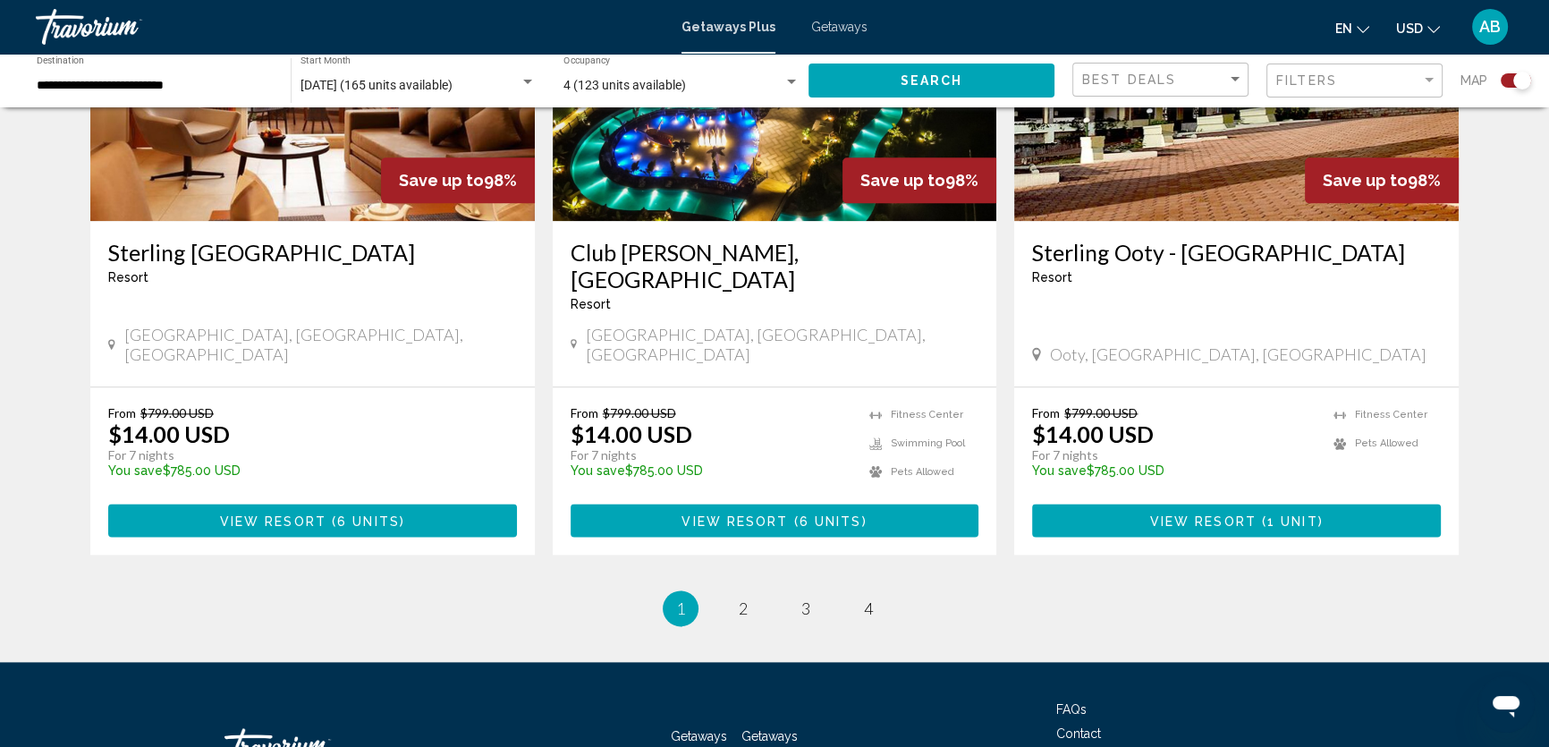
scroll to position [2746, 0]
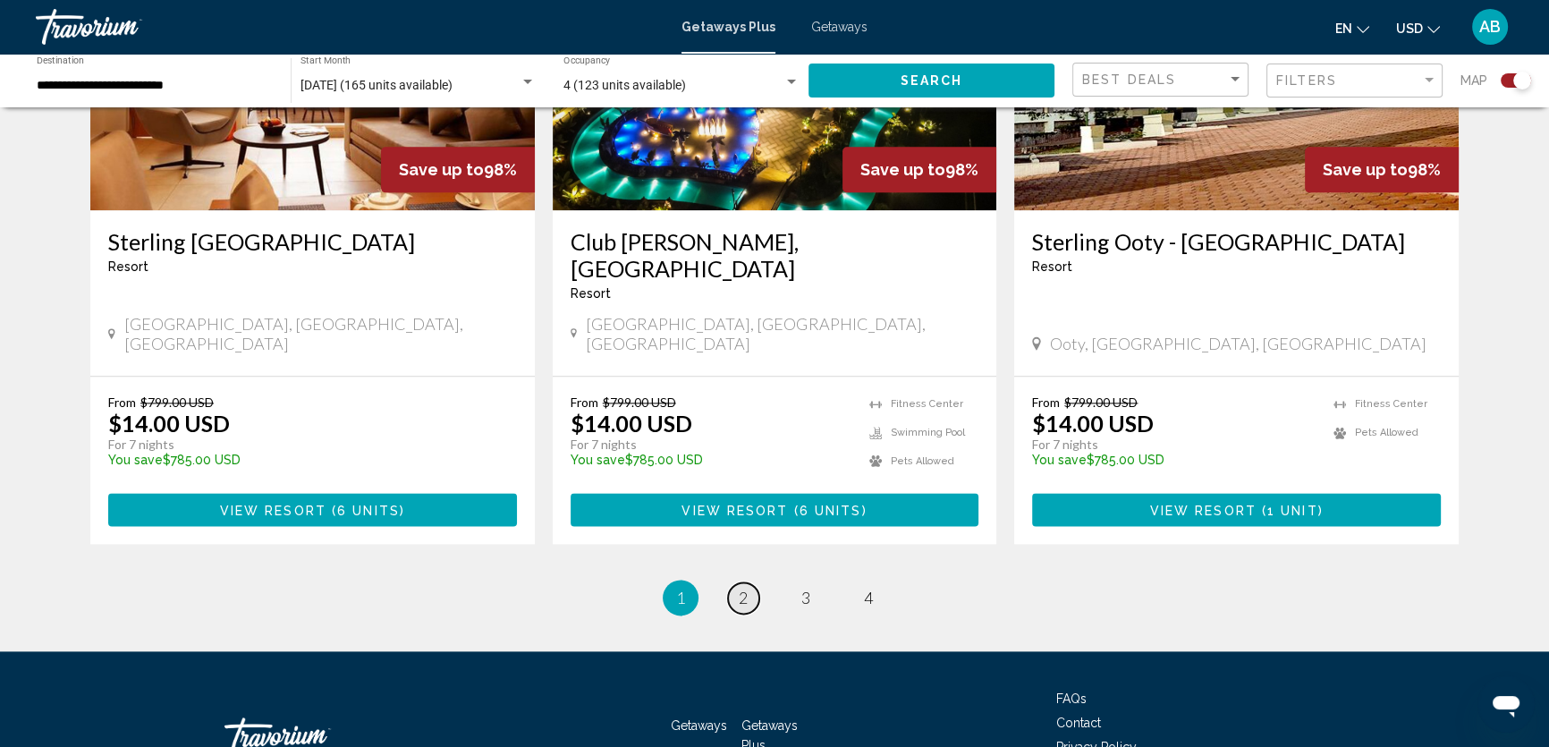
click at [745, 587] on span "2" at bounding box center [743, 597] width 9 height 20
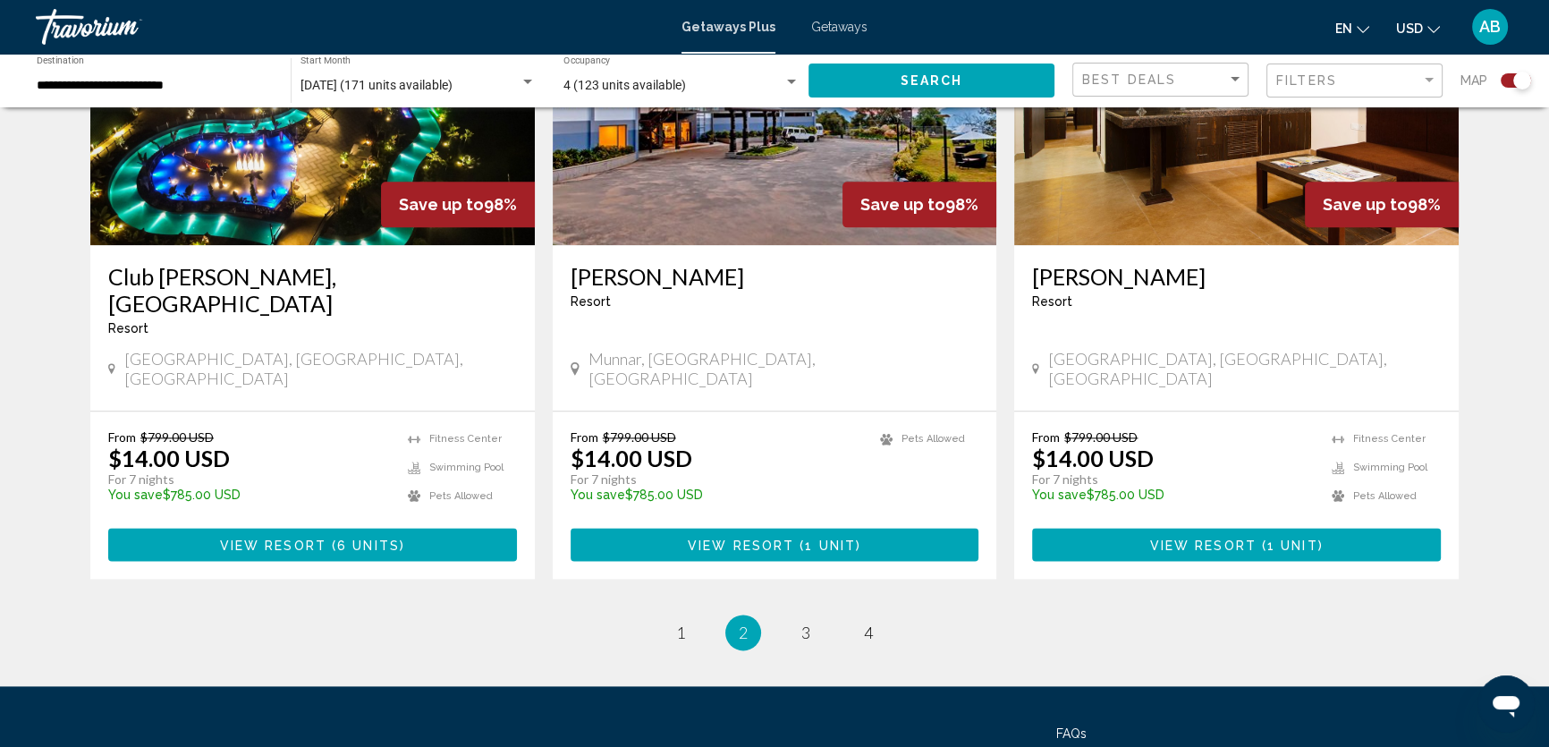
scroll to position [2718, 0]
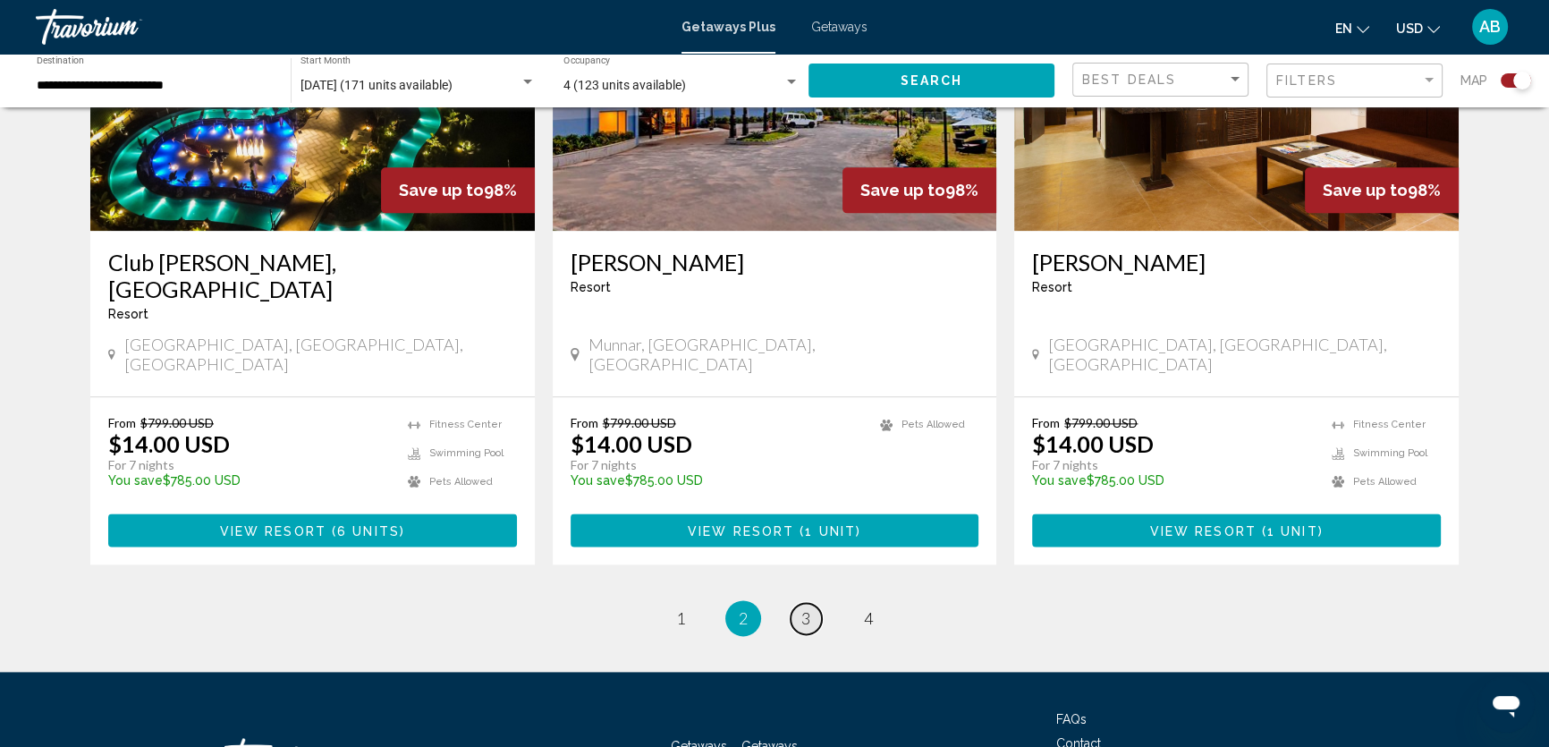
click at [801, 608] on span "3" at bounding box center [805, 618] width 9 height 20
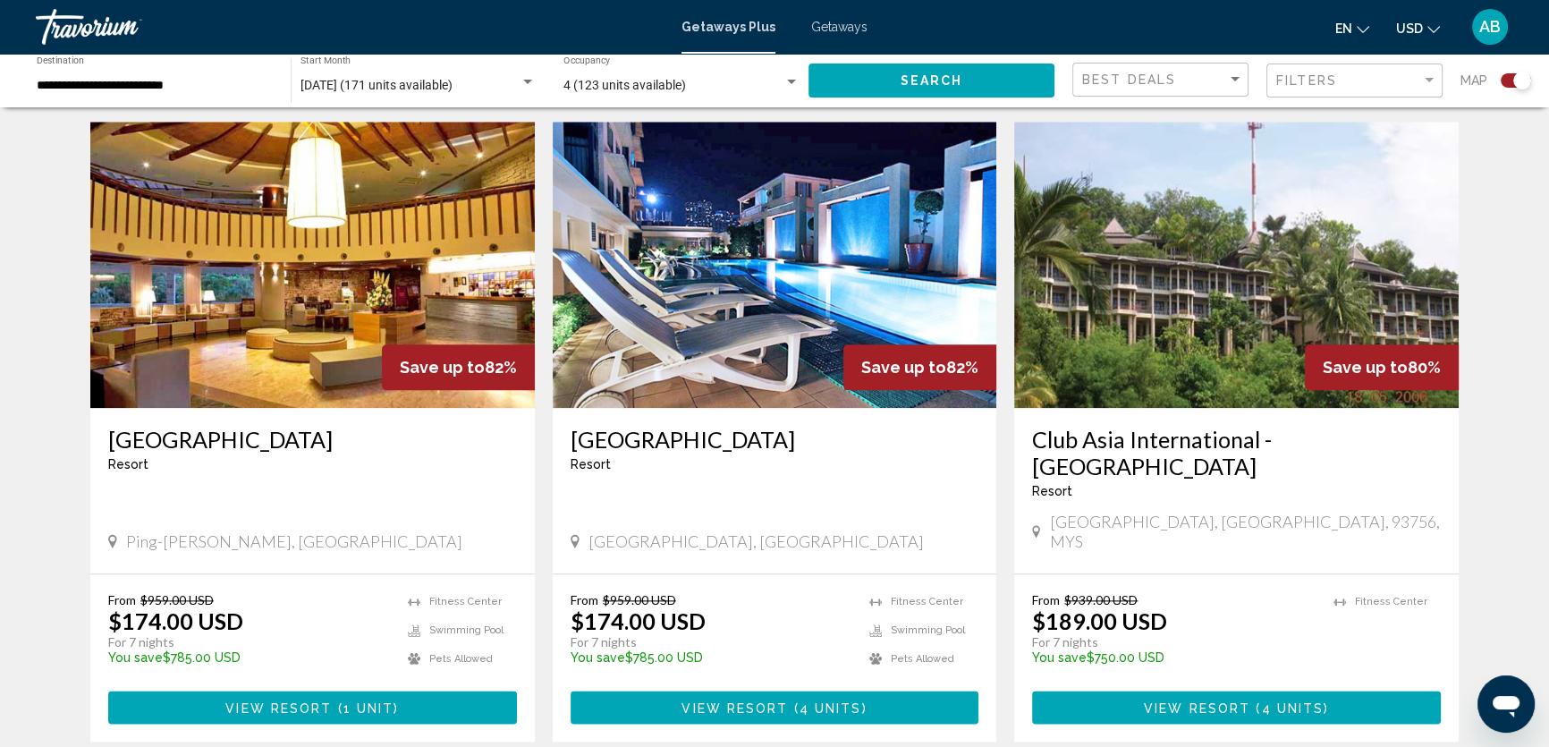
scroll to position [2520, 0]
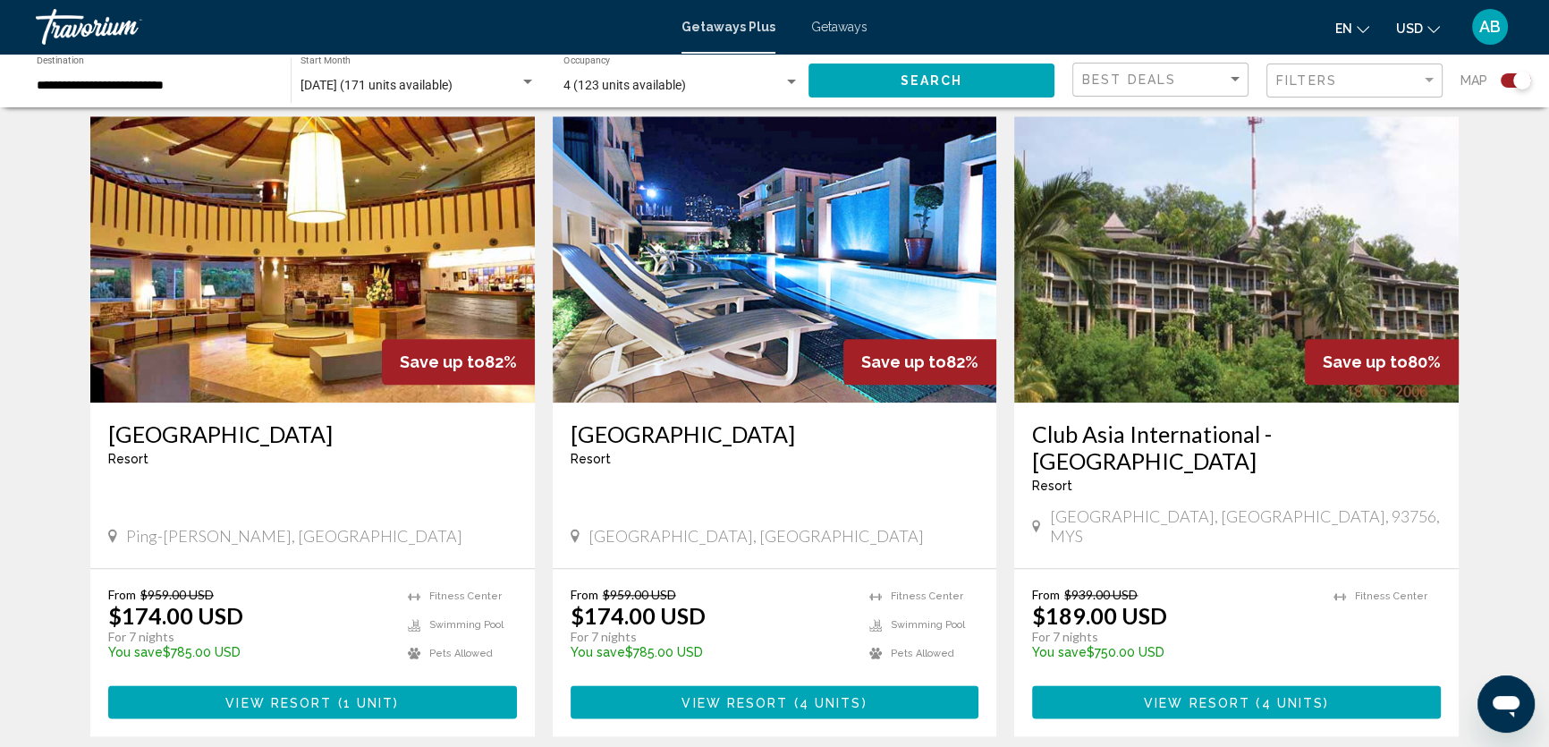
click at [797, 240] on img "Main content" at bounding box center [775, 259] width 444 height 286
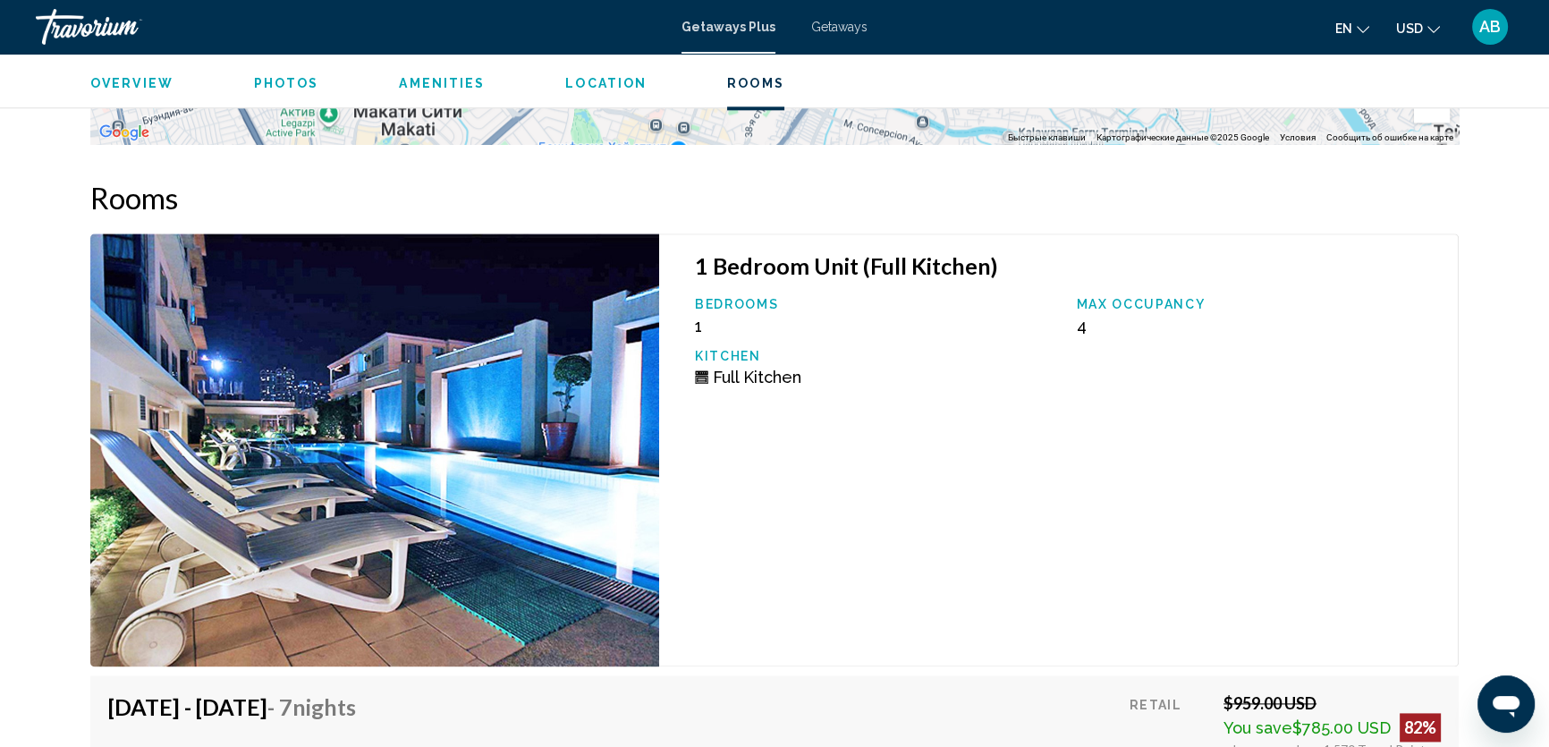
scroll to position [2844, 0]
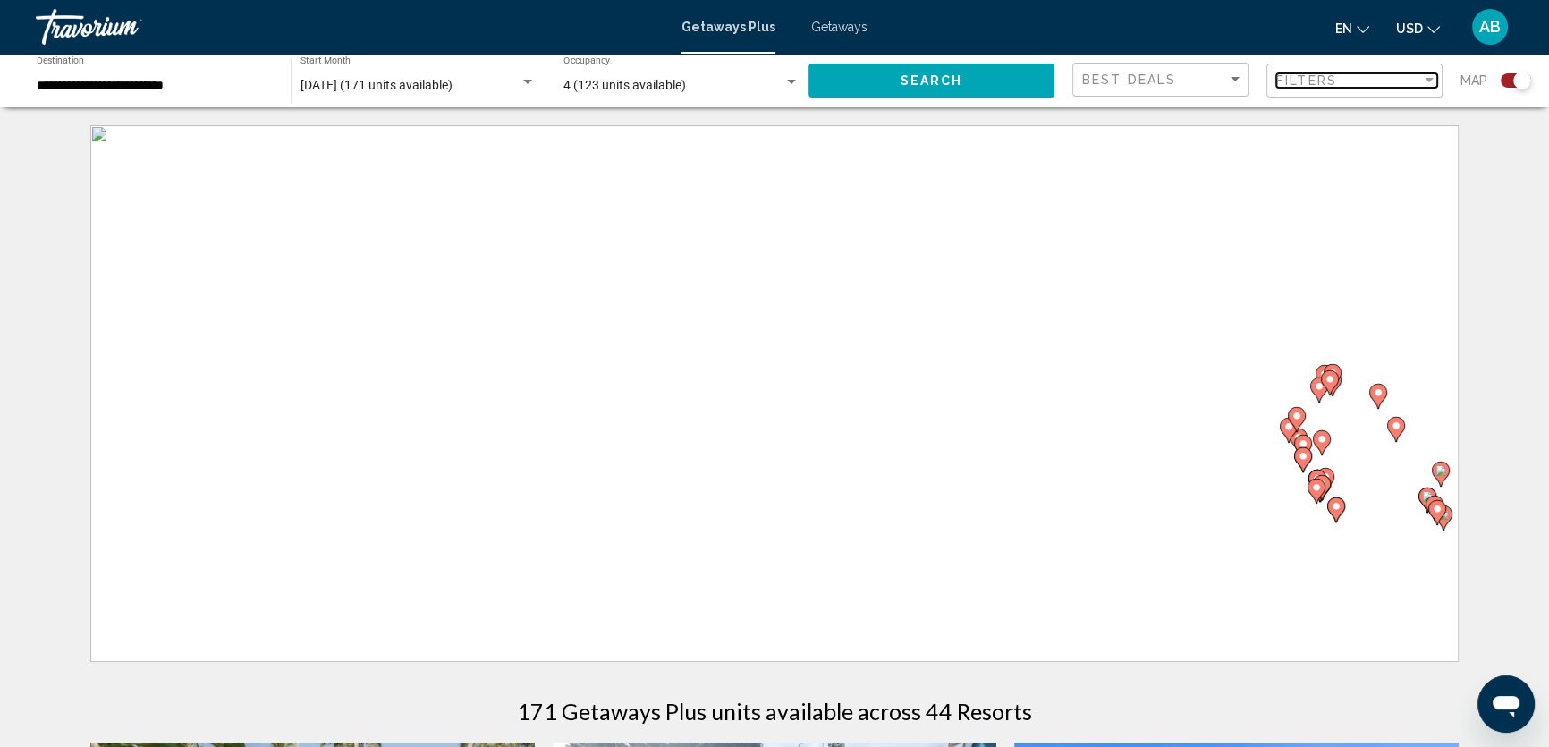
click at [1426, 74] on div "Filter" at bounding box center [1429, 80] width 16 height 14
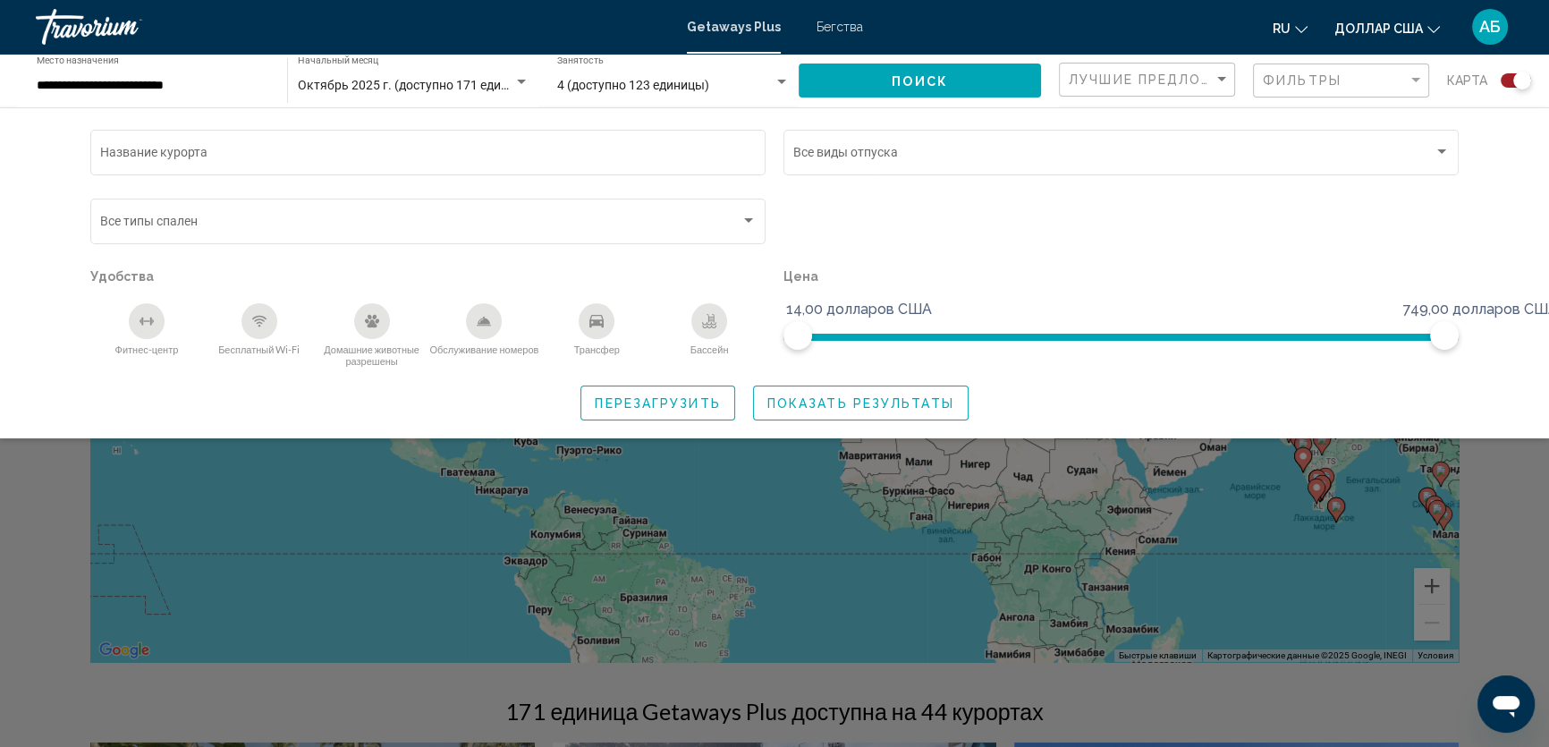
click at [148, 316] on icon "Фитнес-центр" at bounding box center [146, 321] width 14 height 14
click at [248, 317] on div "Бесплатный Wi-Fi" at bounding box center [259, 321] width 36 height 36
click at [695, 317] on div "Бассейн" at bounding box center [709, 321] width 36 height 36
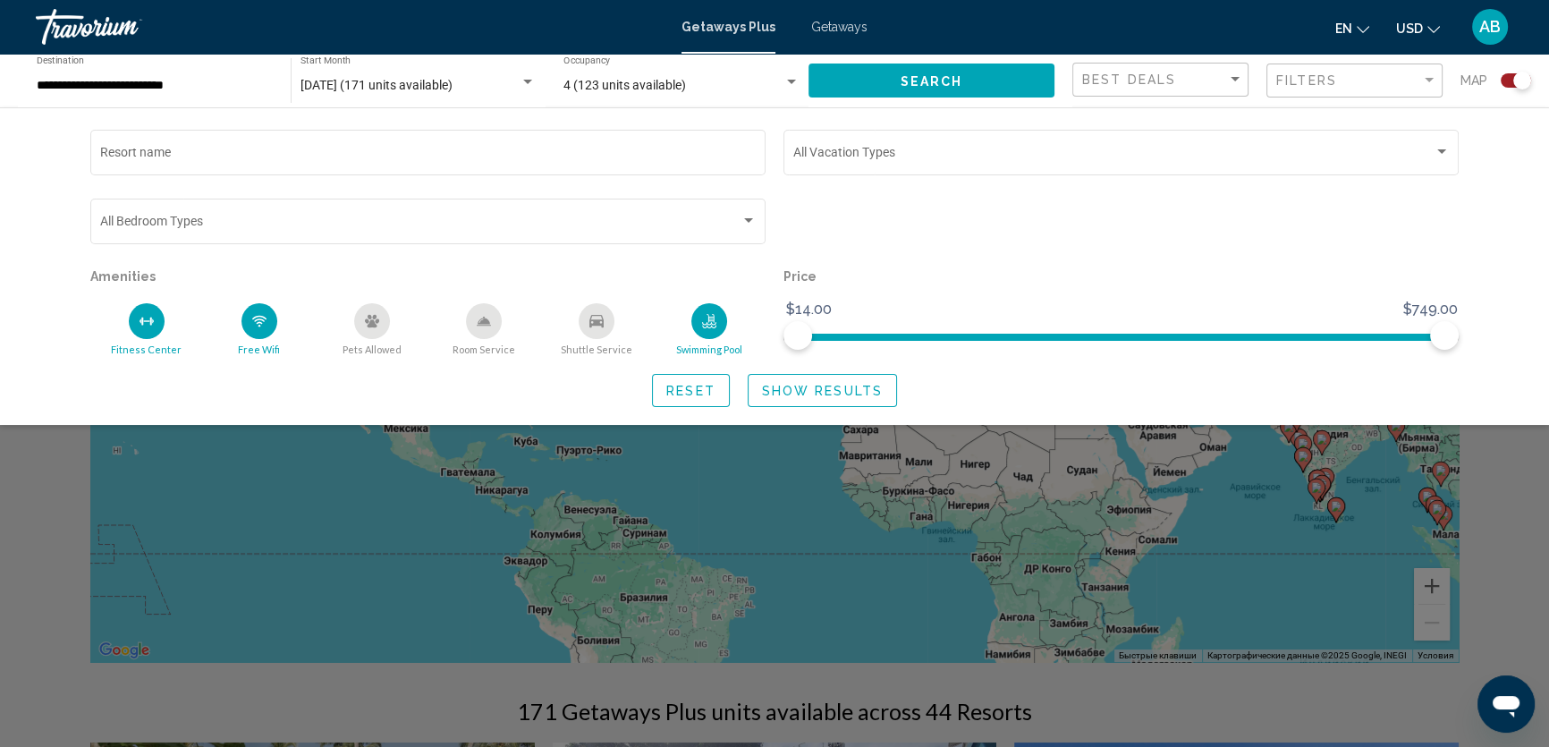
click at [612, 326] on div "Shuttle Service" at bounding box center [597, 321] width 36 height 36
click at [866, 395] on span "Show Results" at bounding box center [822, 391] width 121 height 14
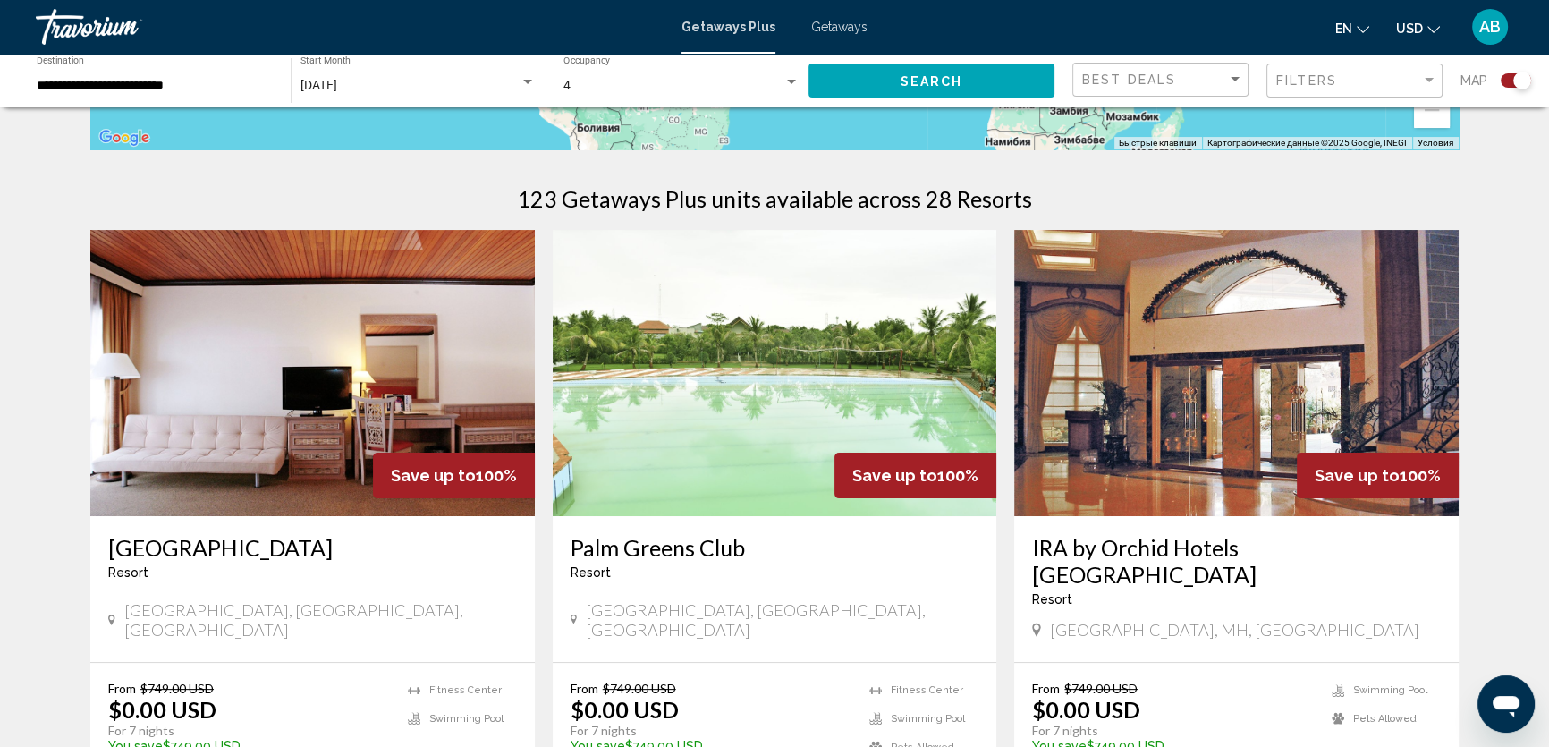
scroll to position [487, 0]
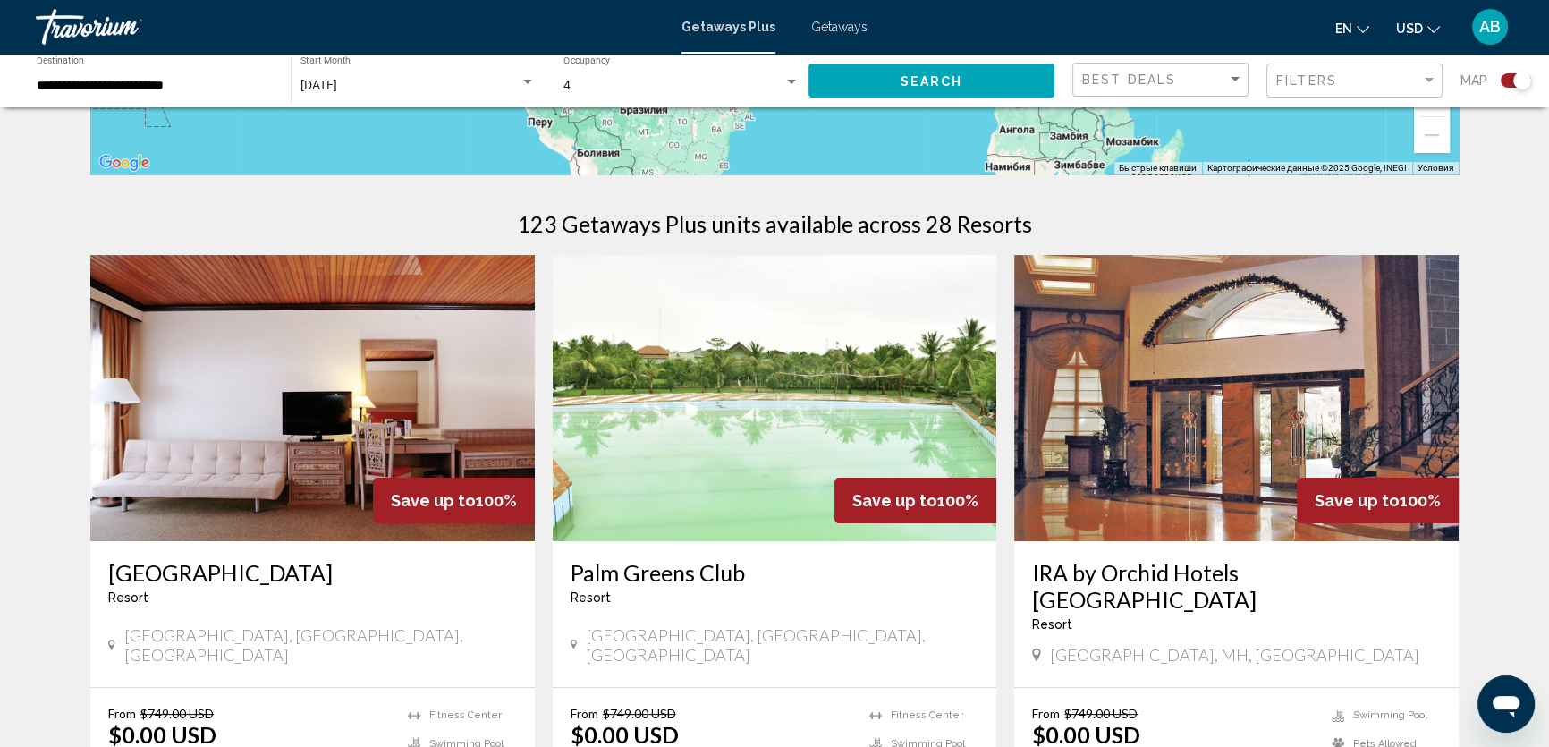
click at [347, 396] on img "Main content" at bounding box center [312, 398] width 444 height 286
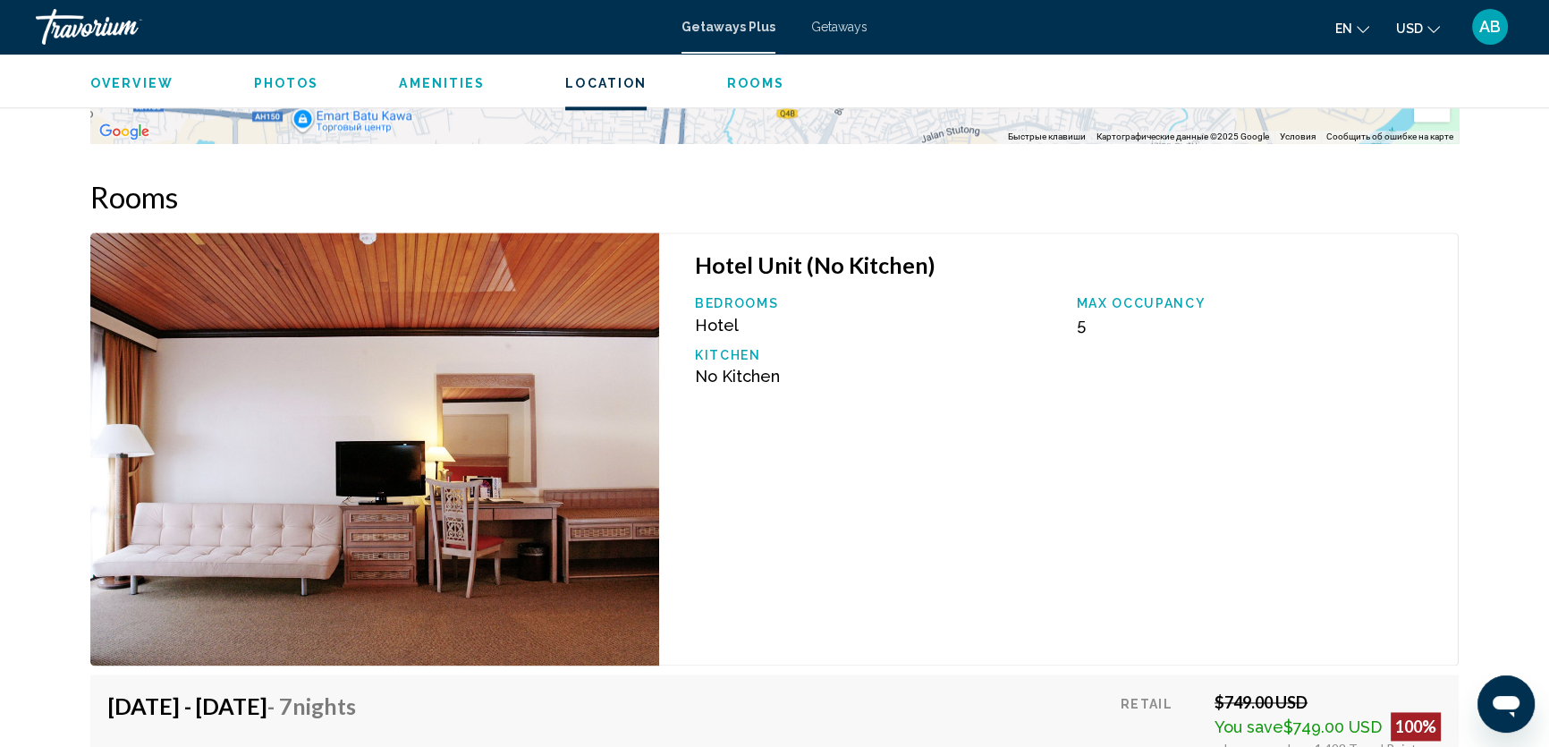
scroll to position [2926, 0]
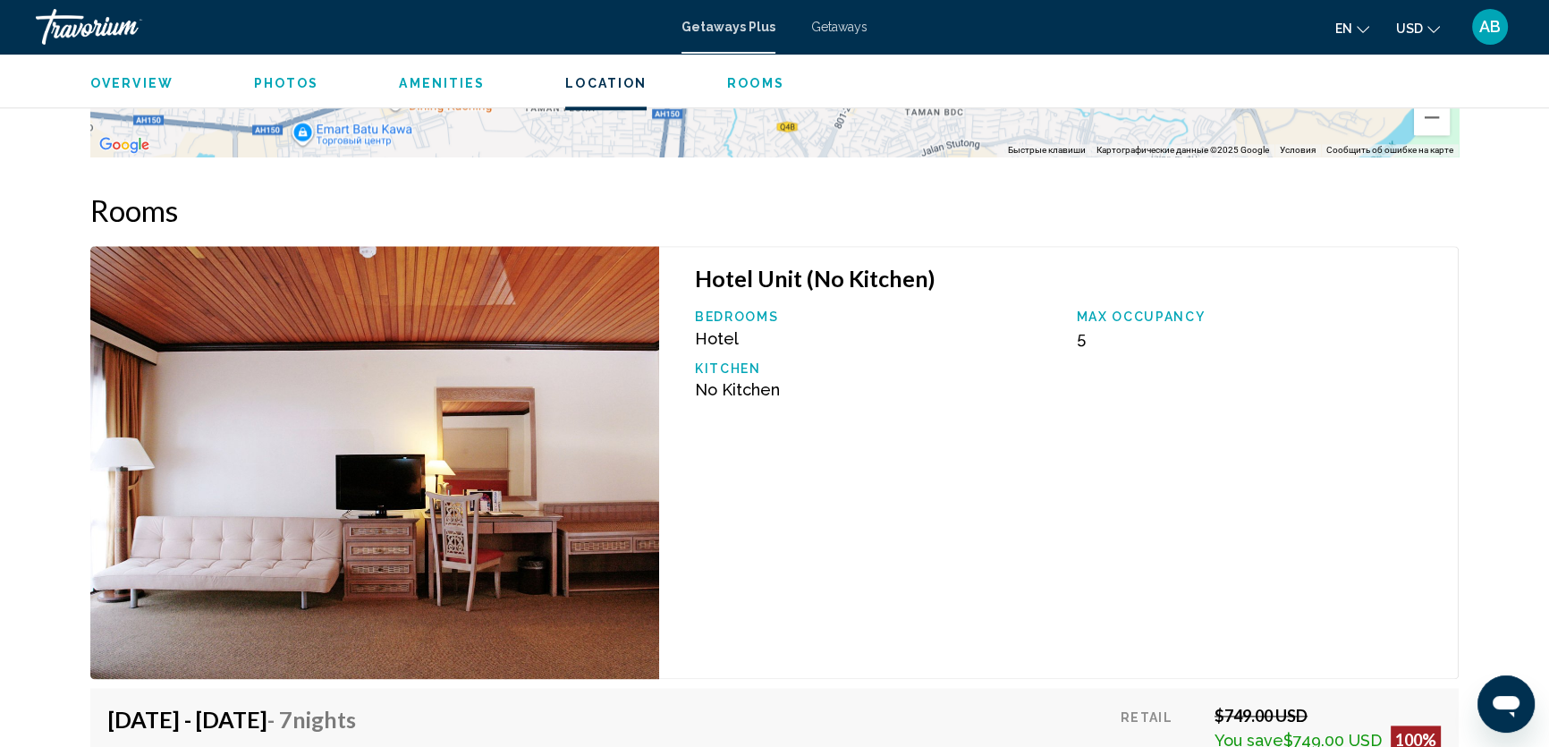
click at [496, 367] on img "Main content" at bounding box center [374, 462] width 569 height 433
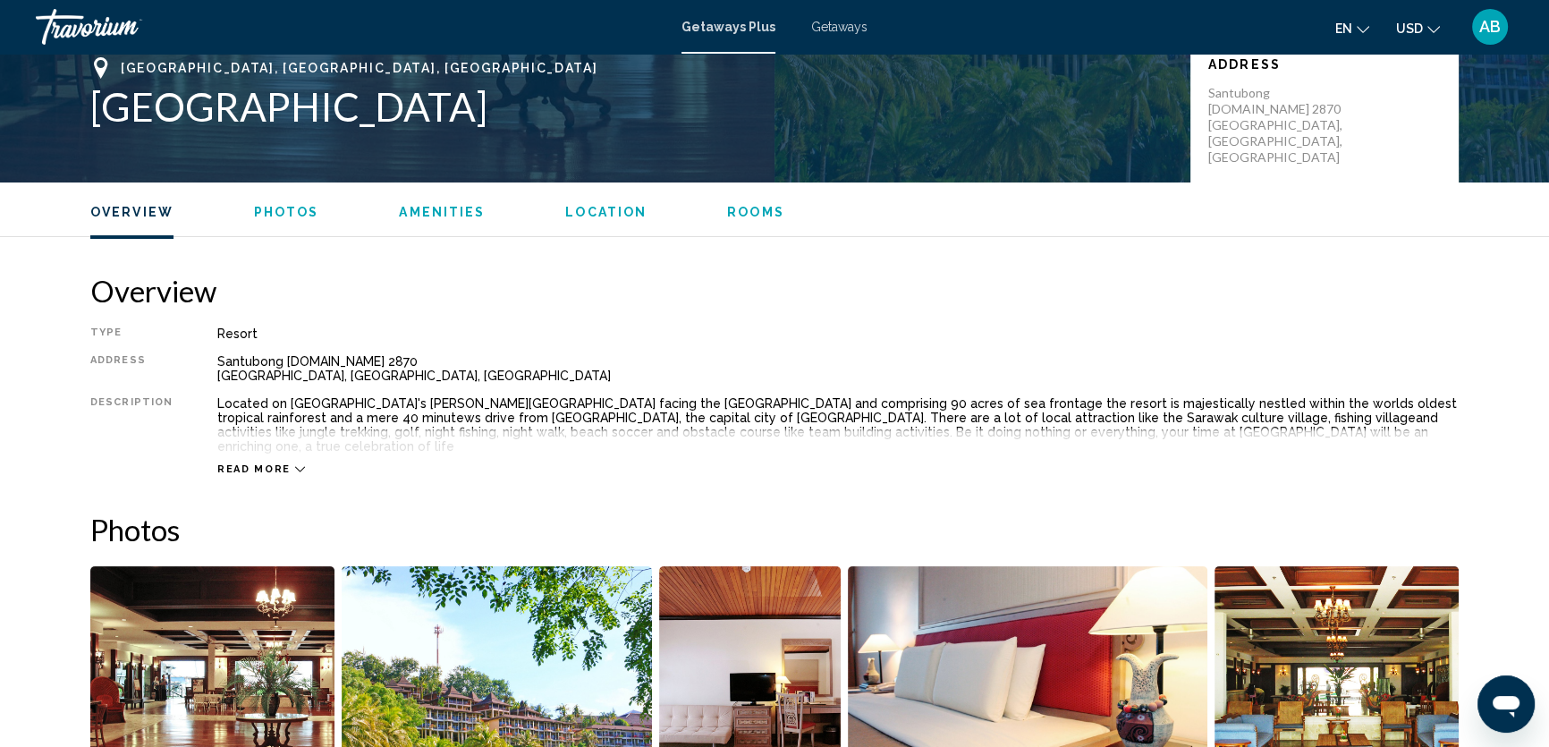
scroll to position [325, 0]
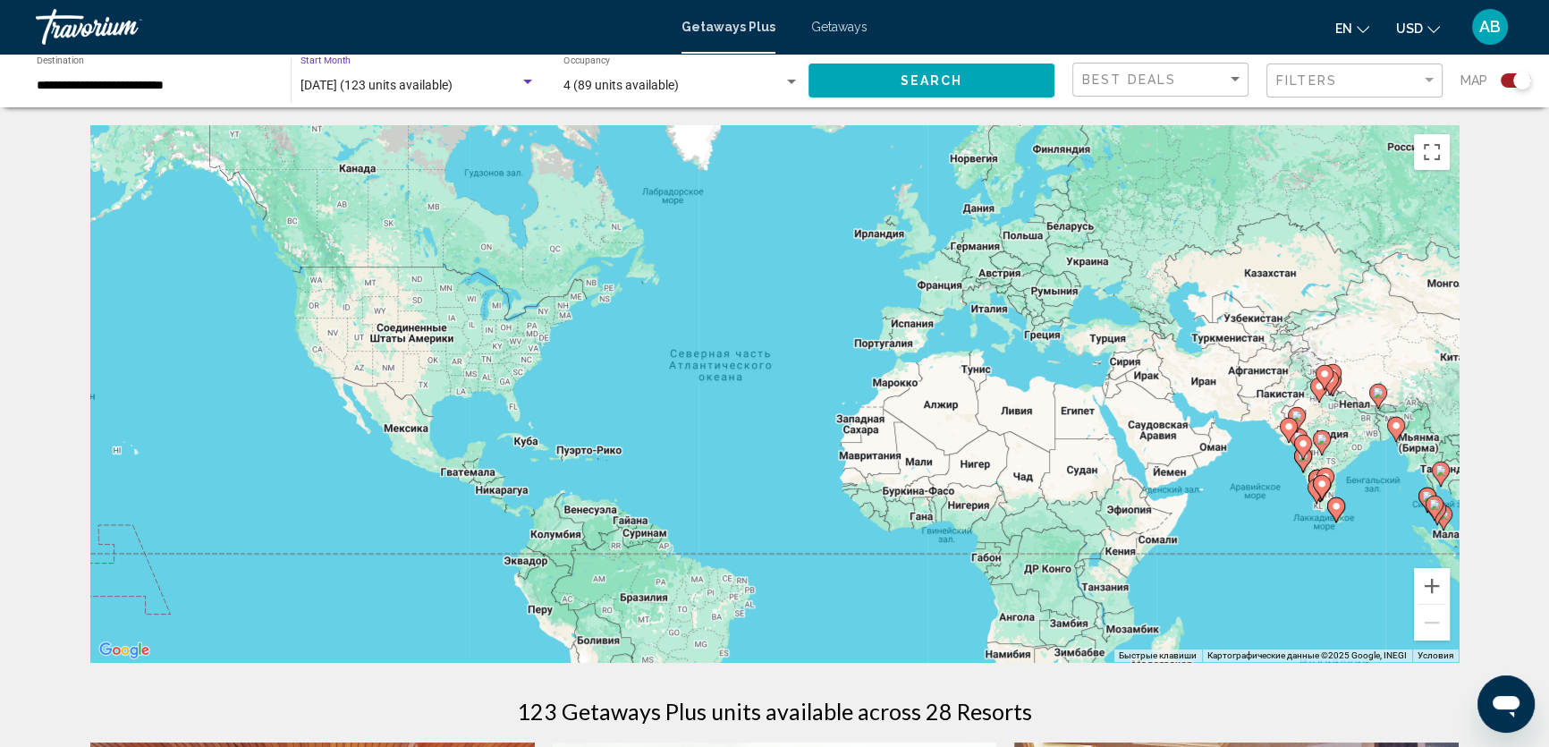
click at [447, 82] on span "[DATE] (123 units available)" at bounding box center [376, 85] width 152 height 14
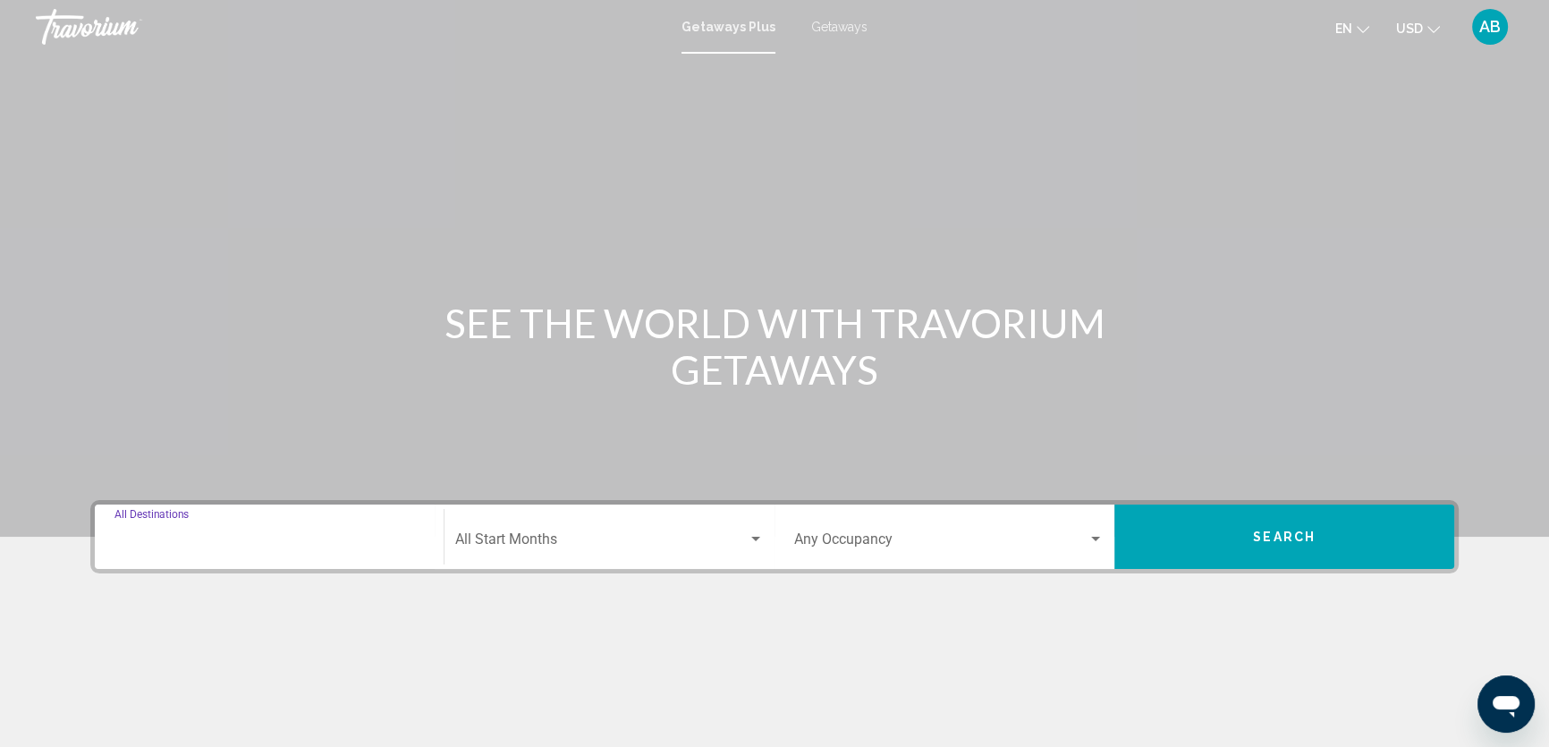
click at [322, 536] on input "Destination All Destinations" at bounding box center [268, 543] width 309 height 16
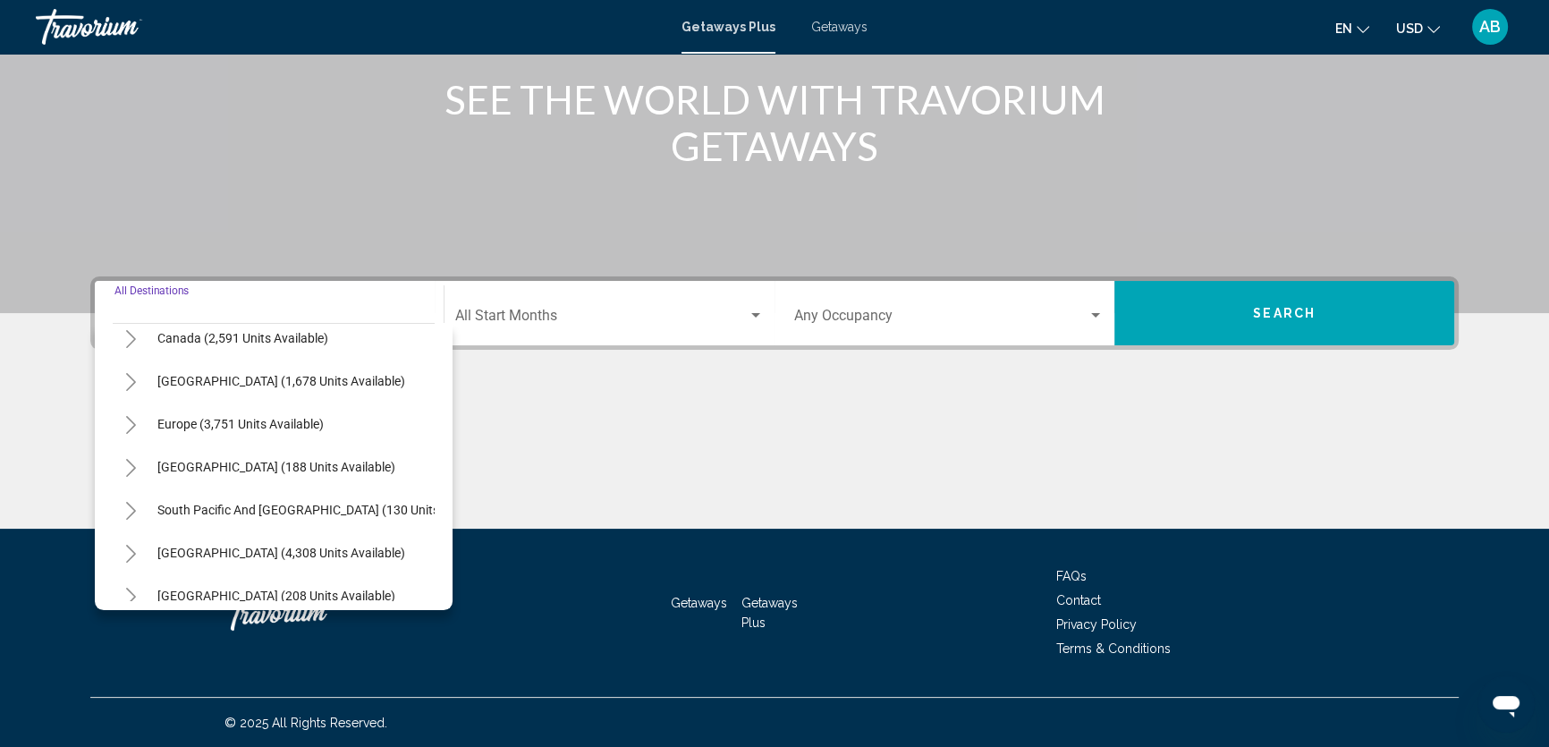
scroll to position [139, 0]
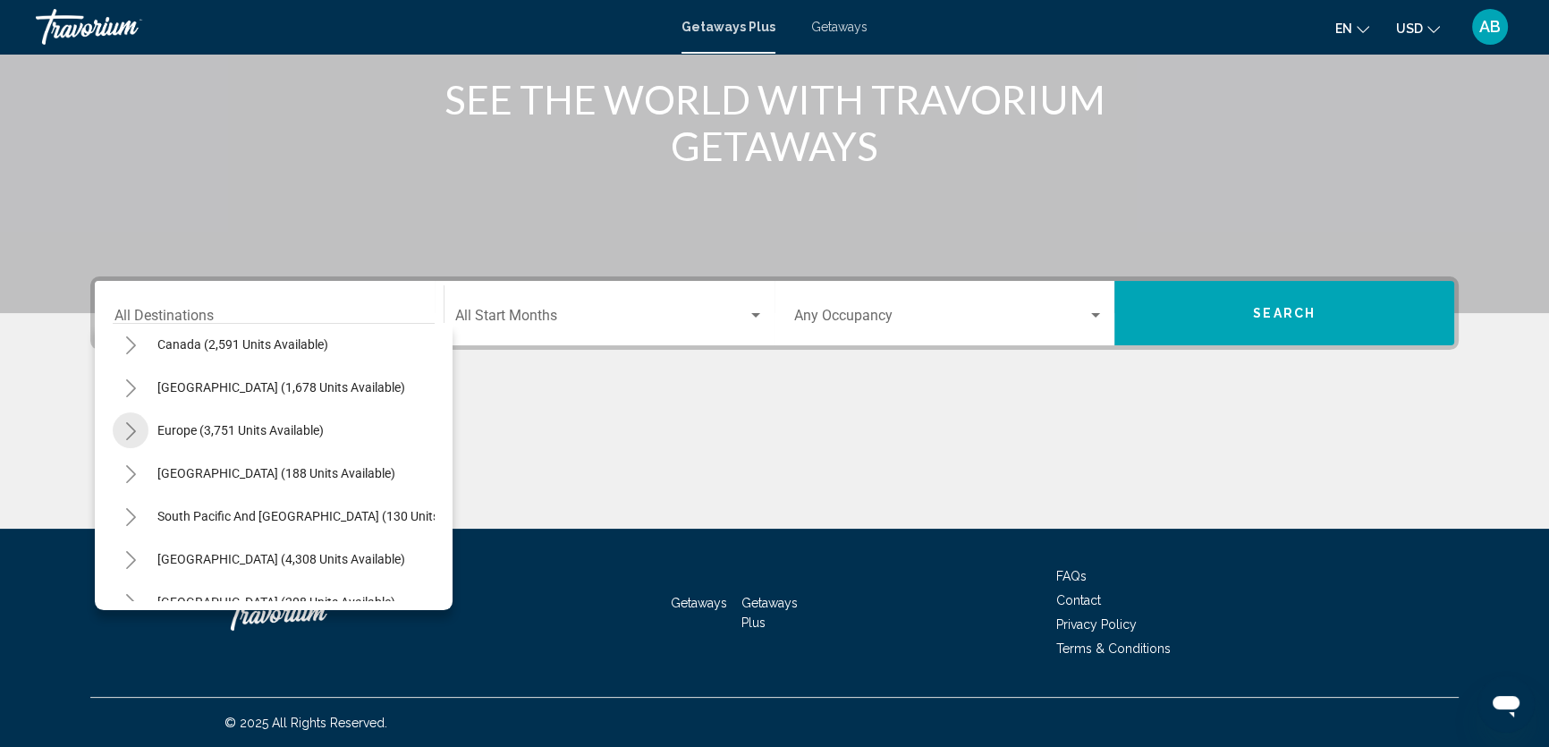
click at [134, 428] on icon "Toggle Europe (3,751 units available)" at bounding box center [131, 431] width 10 height 18
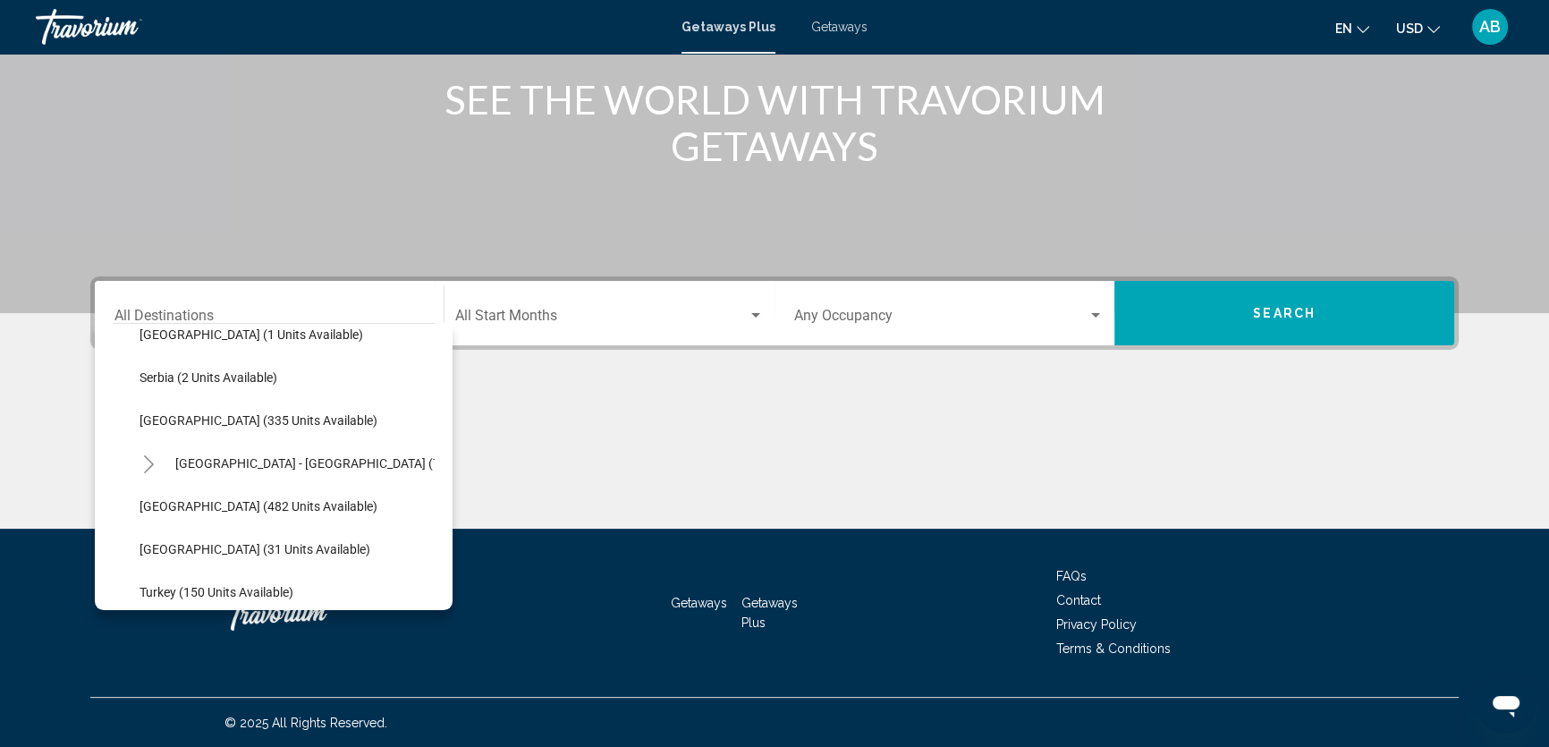
scroll to position [707, 0]
